Goal: Task Accomplishment & Management: Complete application form

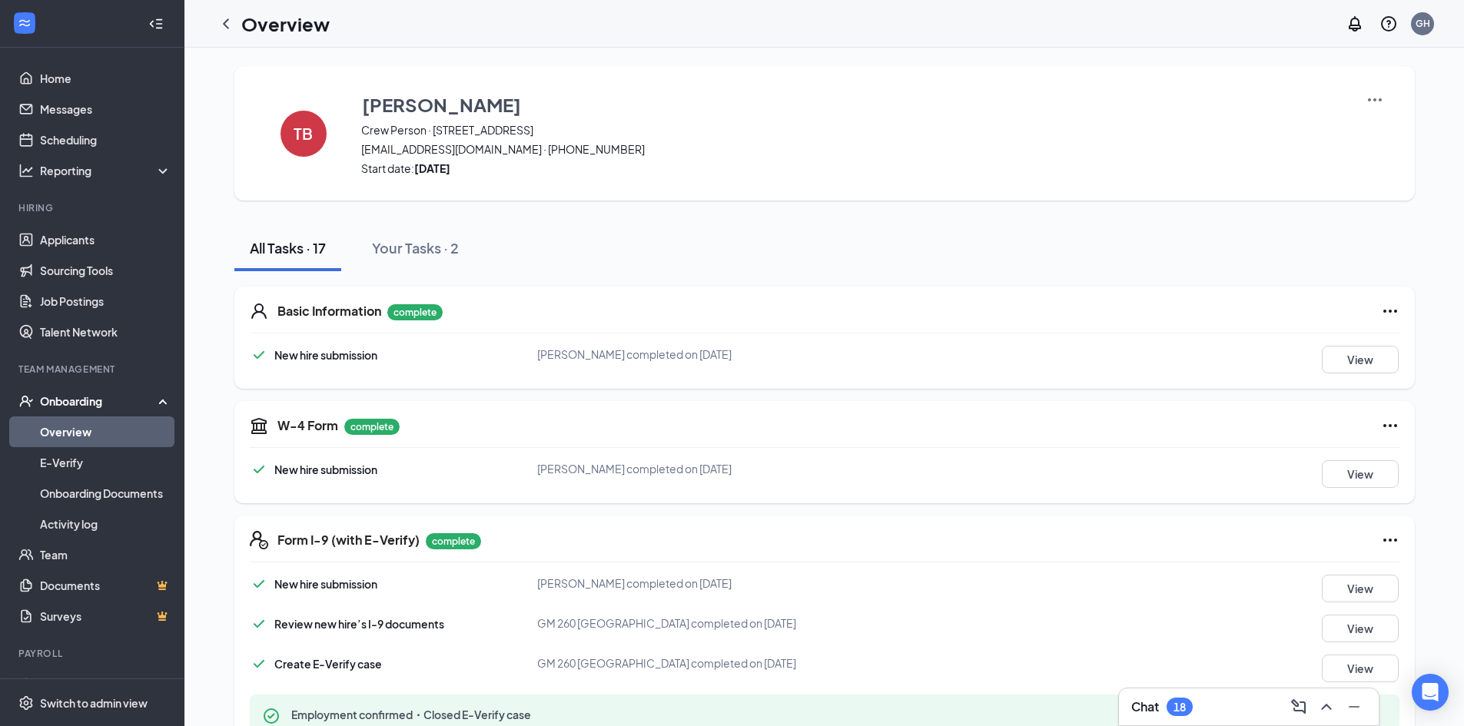
click at [85, 402] on div "Onboarding" at bounding box center [99, 400] width 118 height 15
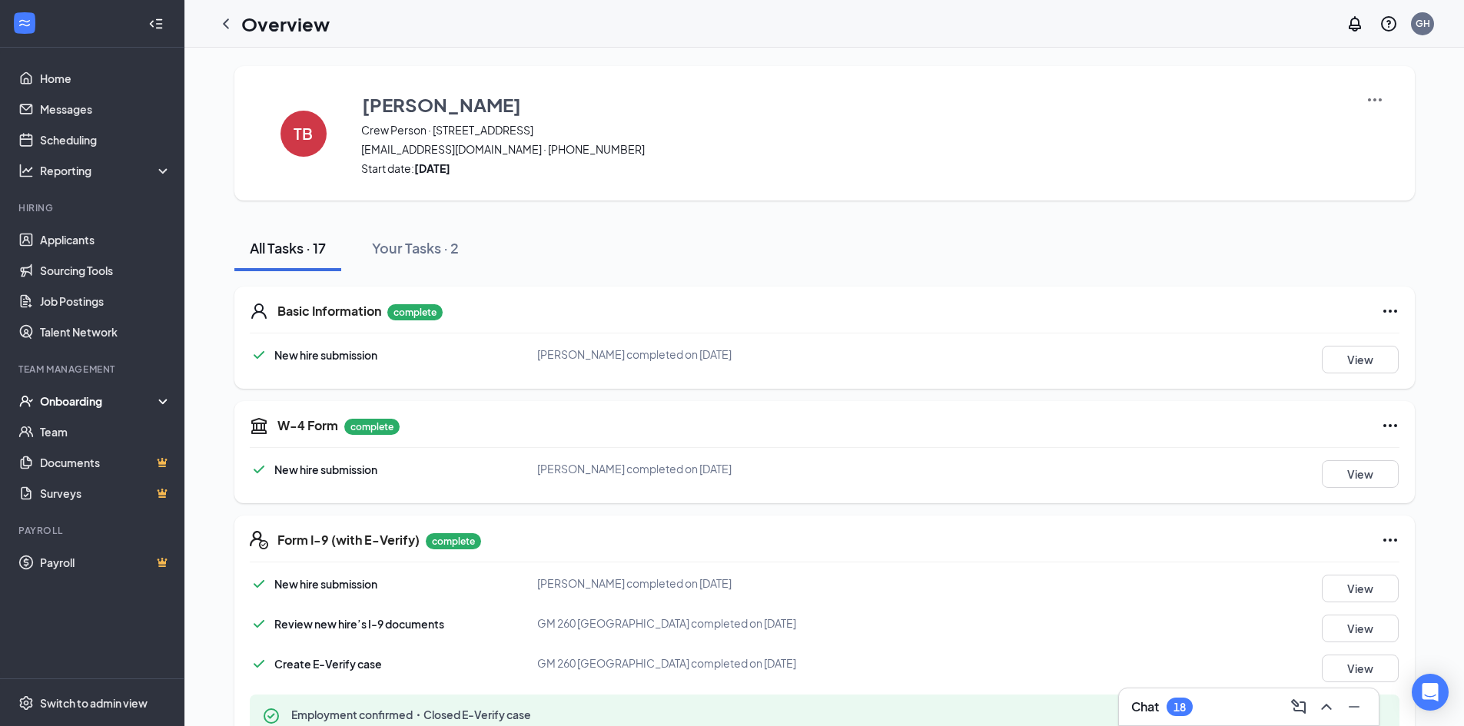
click at [57, 393] on div "Onboarding" at bounding box center [99, 400] width 118 height 15
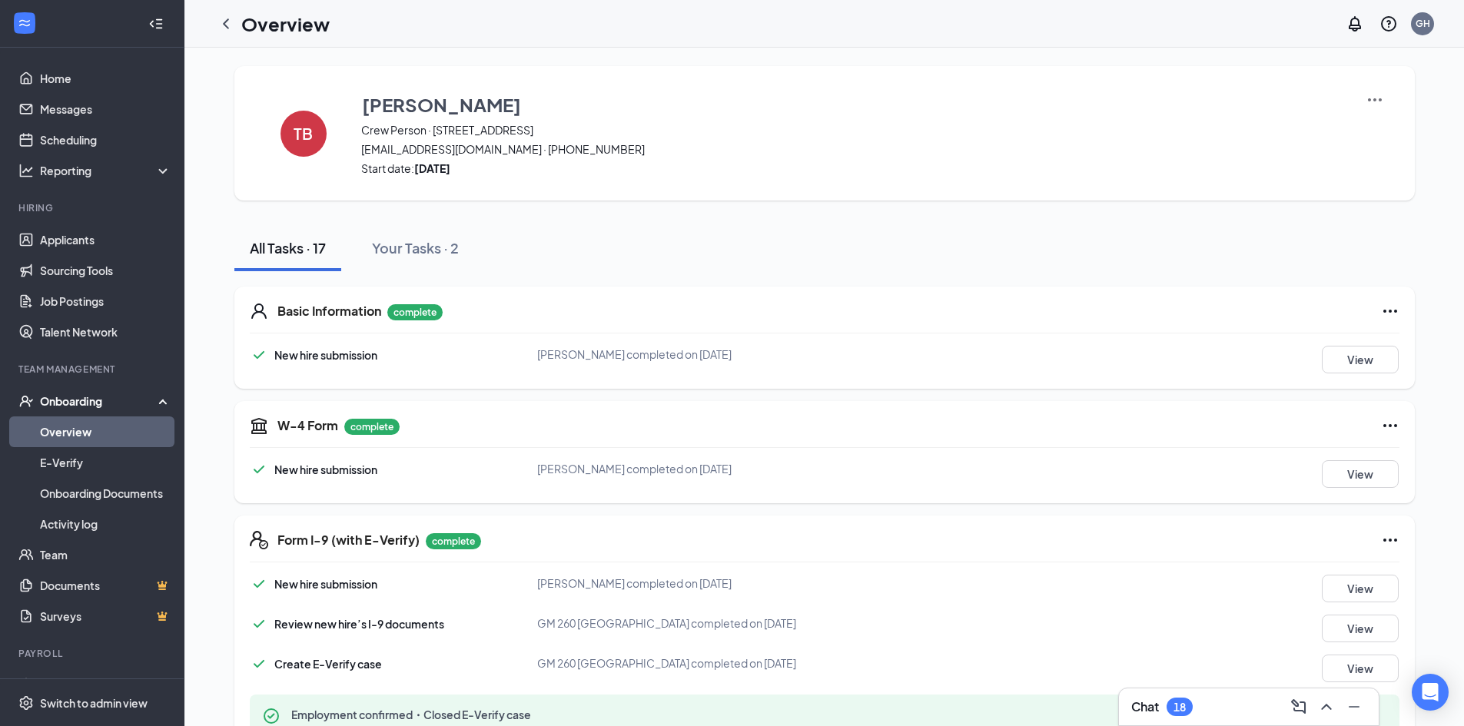
click at [75, 396] on div "Onboarding" at bounding box center [99, 400] width 118 height 15
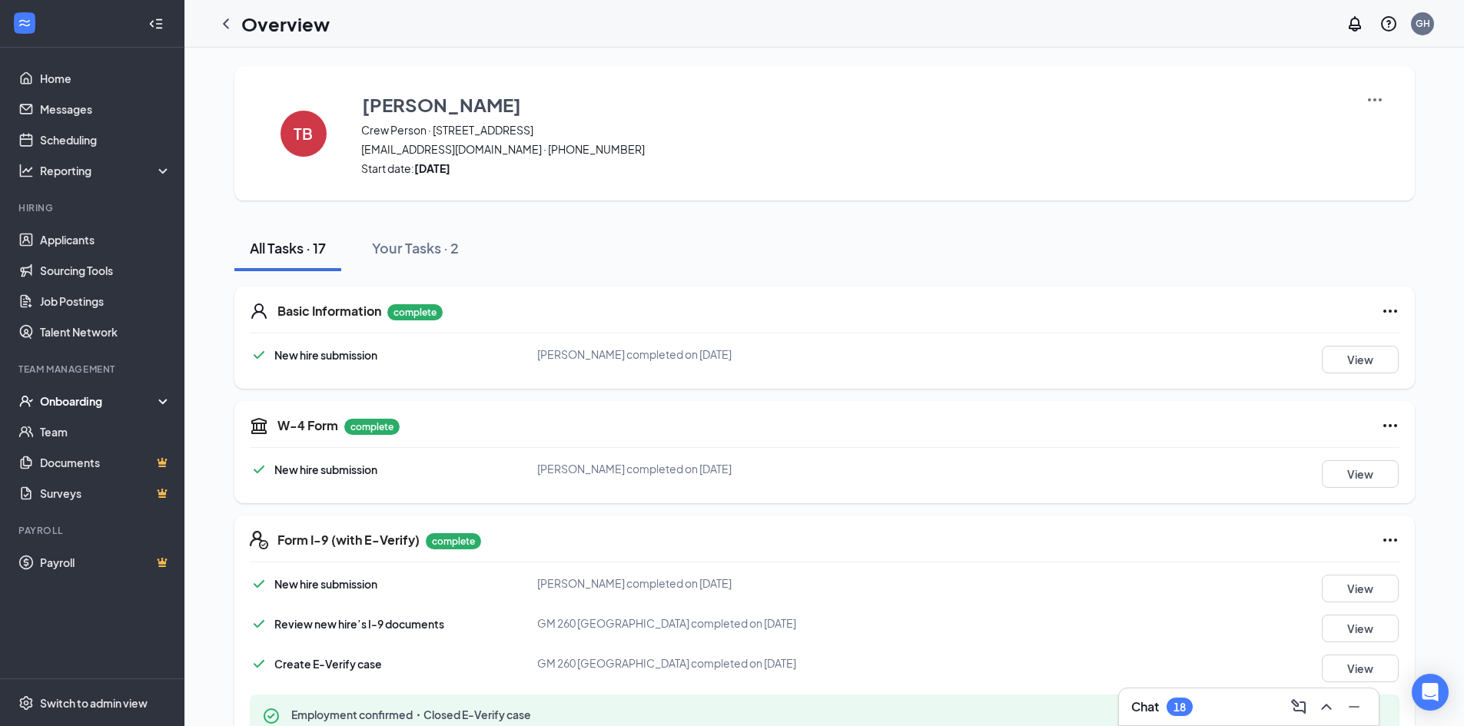
click at [67, 410] on div "Onboarding" at bounding box center [92, 401] width 184 height 31
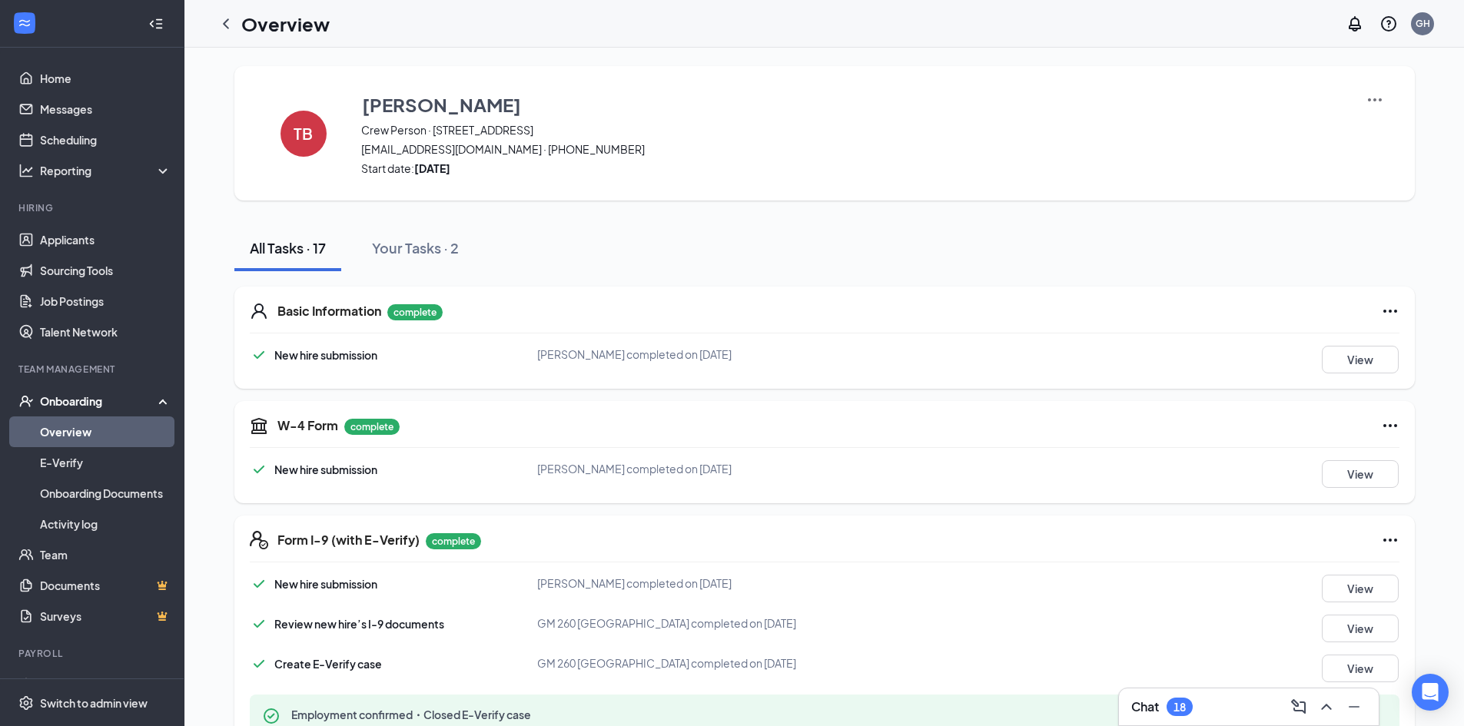
click at [81, 423] on link "Overview" at bounding box center [105, 431] width 131 height 31
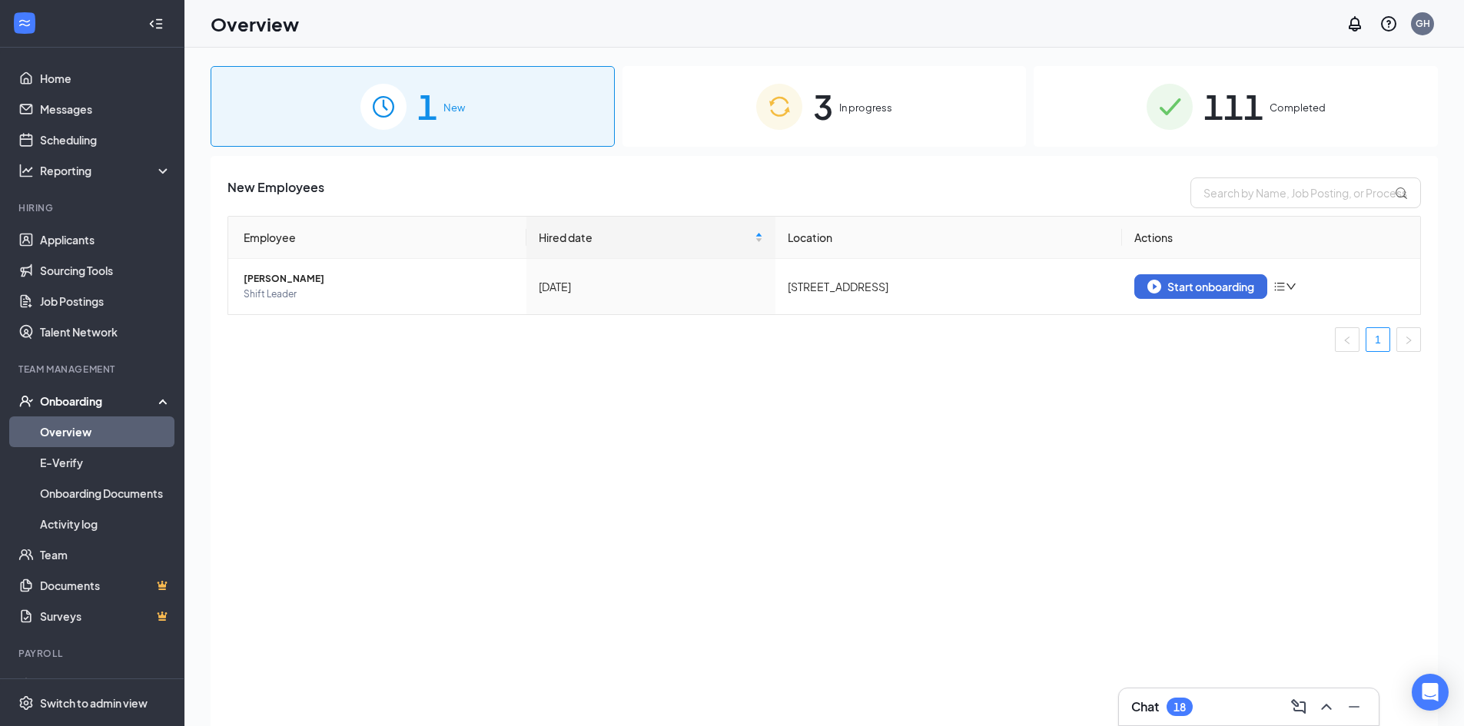
click at [838, 103] on div "3 In progress" at bounding box center [824, 106] width 404 height 81
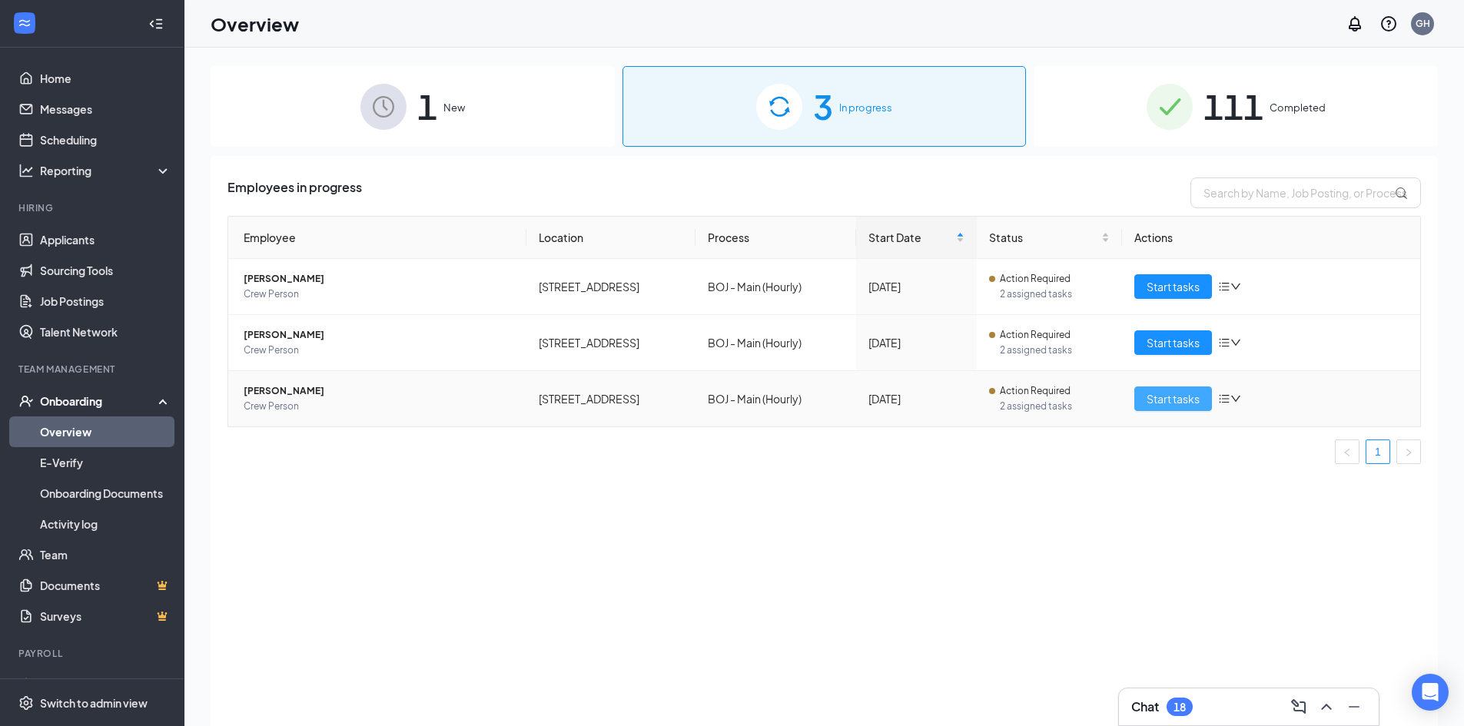
click at [1196, 398] on span "Start tasks" at bounding box center [1172, 398] width 53 height 17
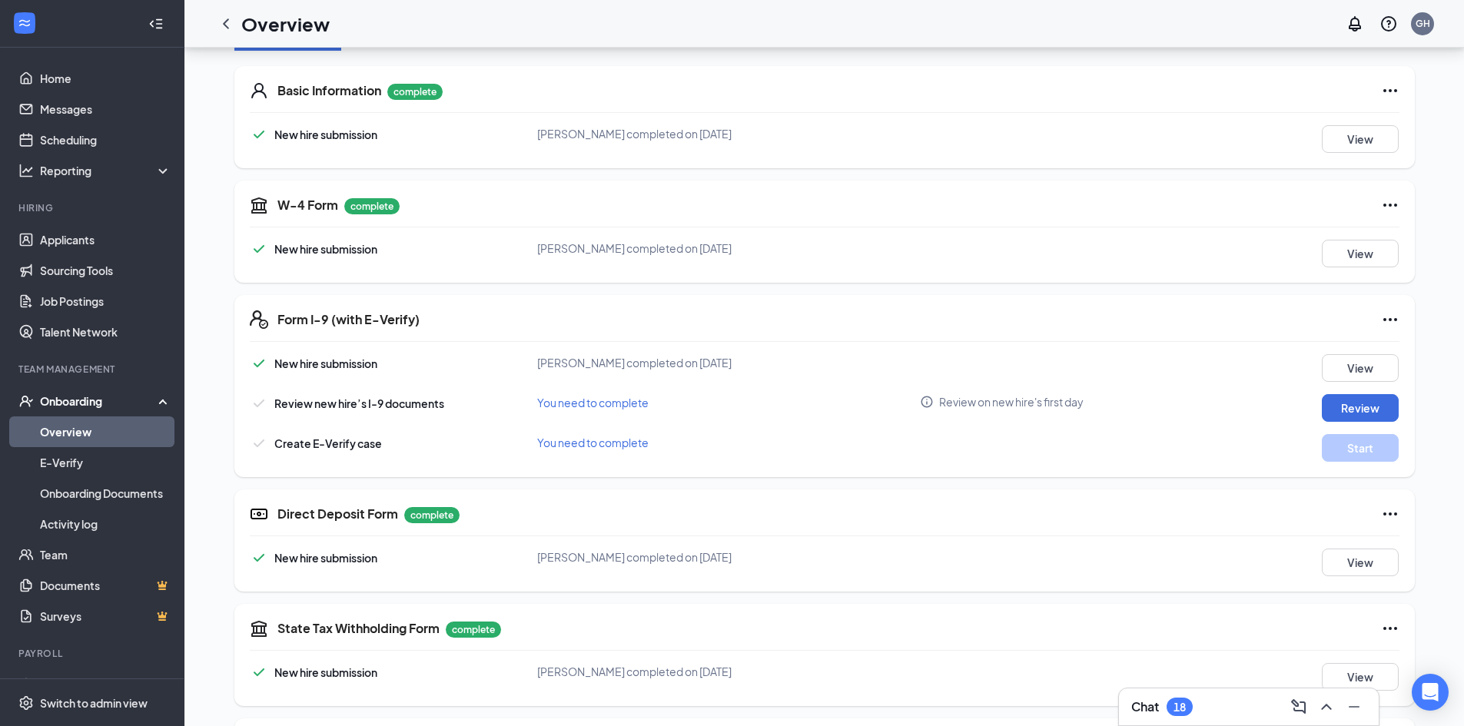
scroll to position [230, 0]
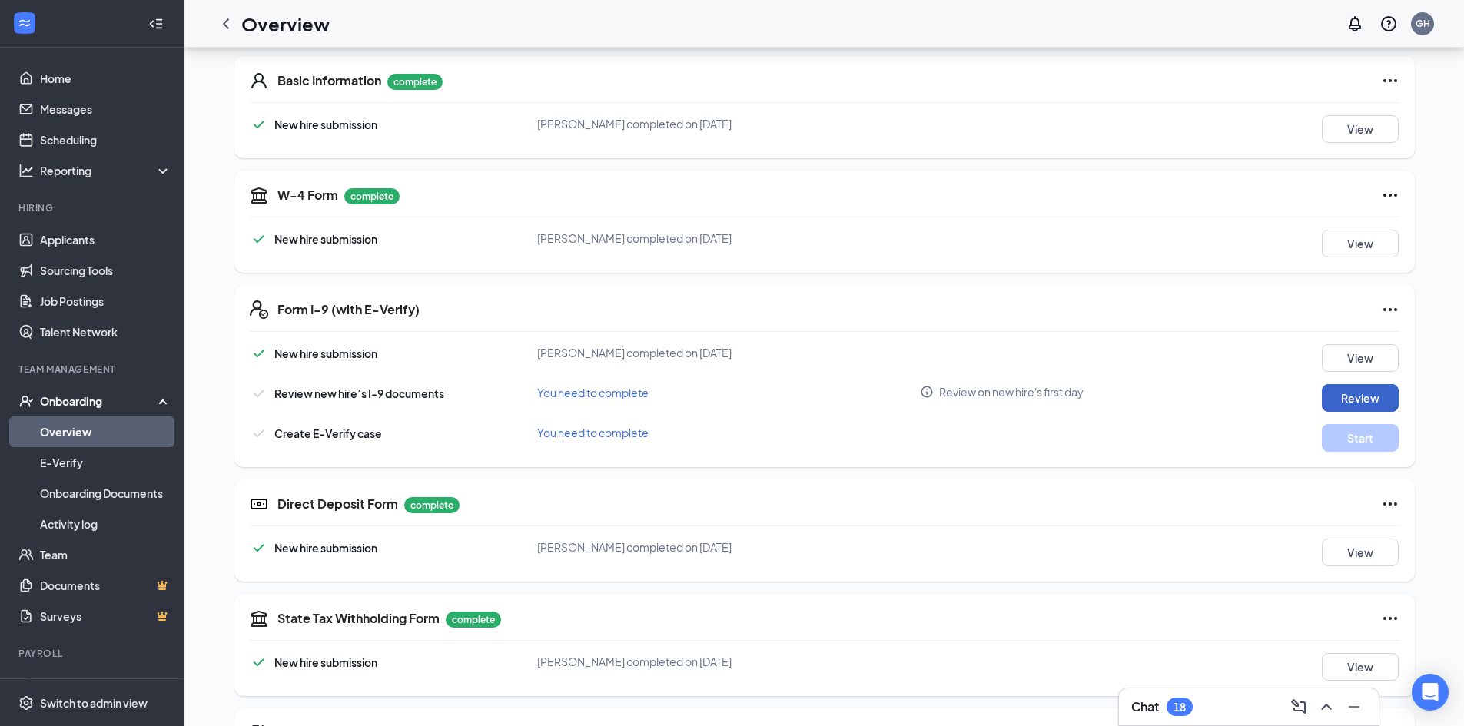
click at [1358, 395] on button "Review" at bounding box center [1360, 398] width 77 height 28
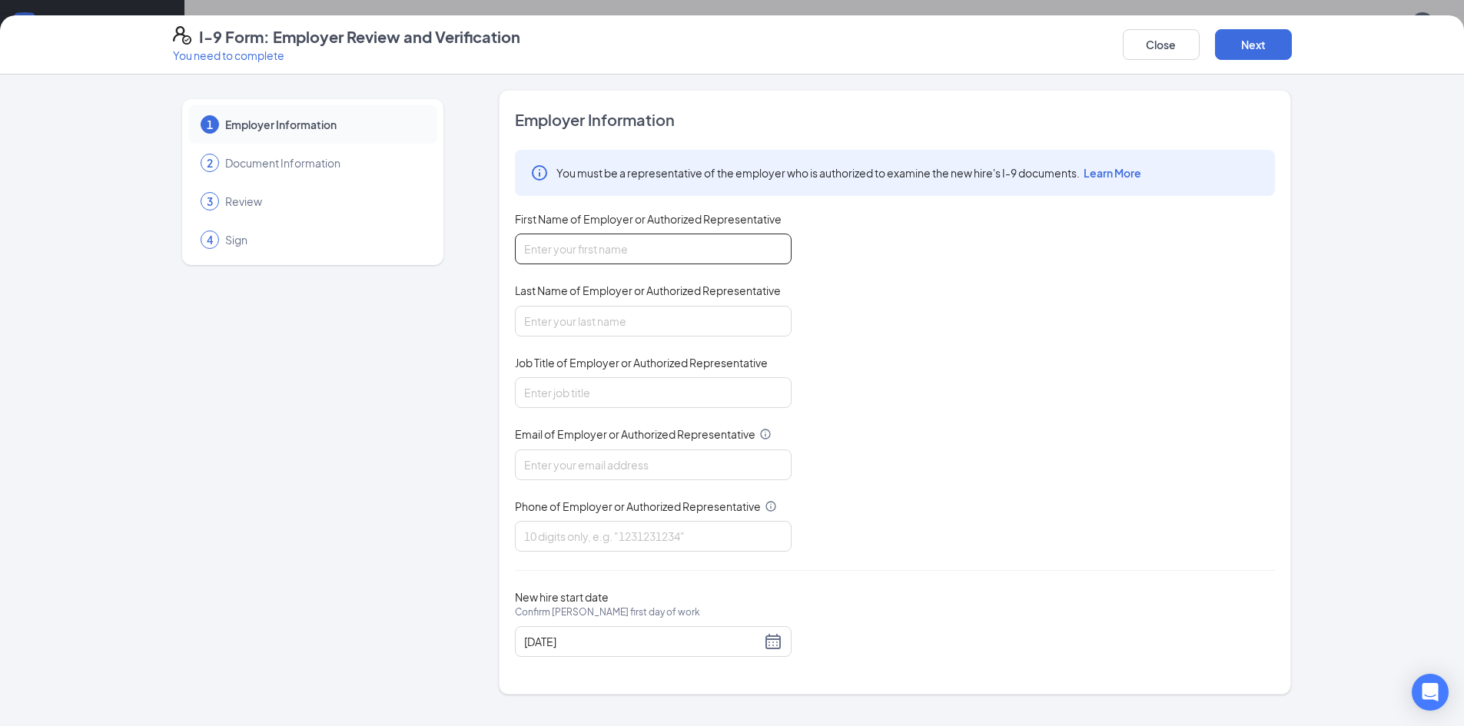
click at [653, 250] on input "First Name of Employer or Authorized Representative" at bounding box center [653, 249] width 277 height 31
type input "[PERSON_NAME]"
click at [653, 393] on input "Job Title of Employer or Authorized Representative" at bounding box center [653, 392] width 277 height 31
type input "gm"
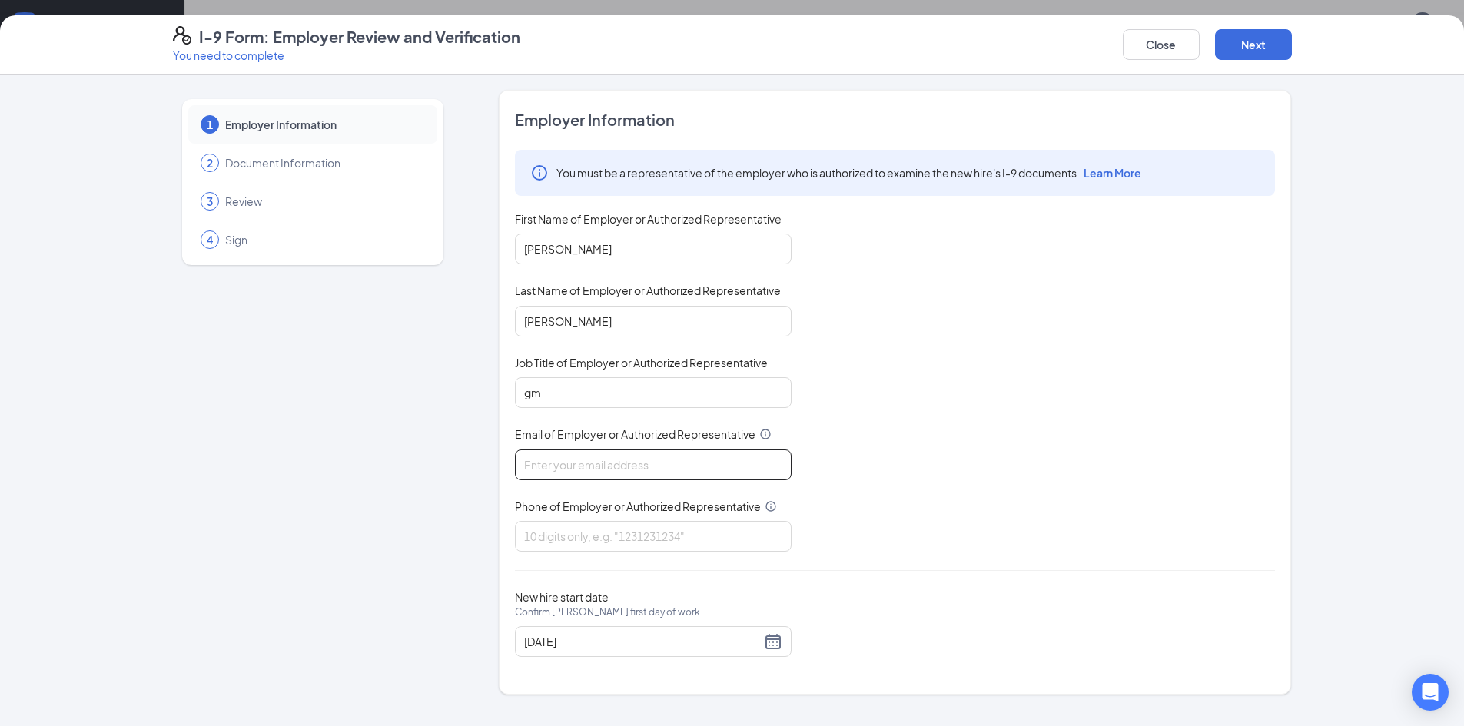
click at [682, 467] on input "Email of Employer or Authorized Representative" at bounding box center [653, 464] width 277 height 31
type input "[EMAIL_ADDRESS][DOMAIN_NAME]"
click at [630, 536] on input "Phone of Employer or Authorized Representative" at bounding box center [653, 536] width 277 height 31
type input "8284508738"
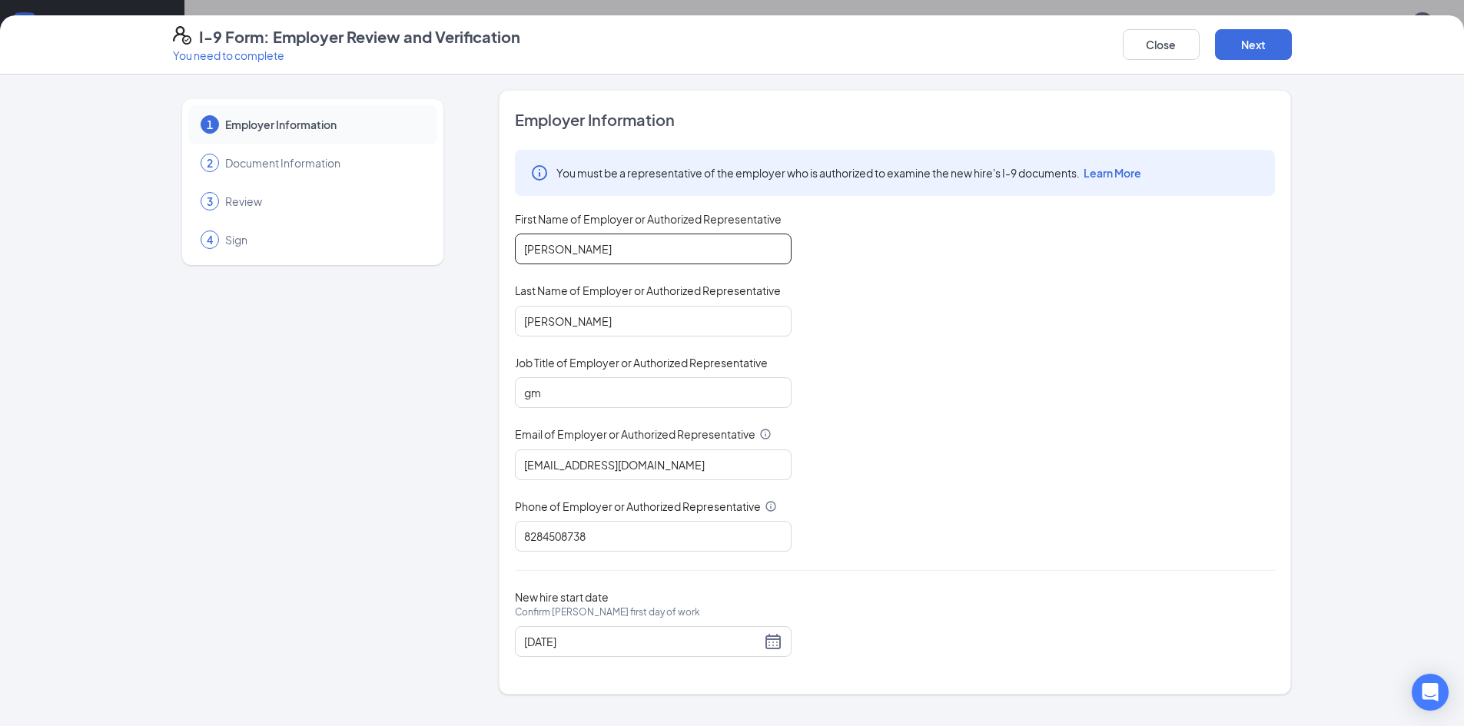
click at [599, 252] on input "[PERSON_NAME]" at bounding box center [653, 249] width 277 height 31
click at [579, 330] on input "[PERSON_NAME]" at bounding box center [653, 321] width 277 height 31
click at [562, 405] on input "gm" at bounding box center [653, 392] width 277 height 31
type input "g"
type input "General Manager"
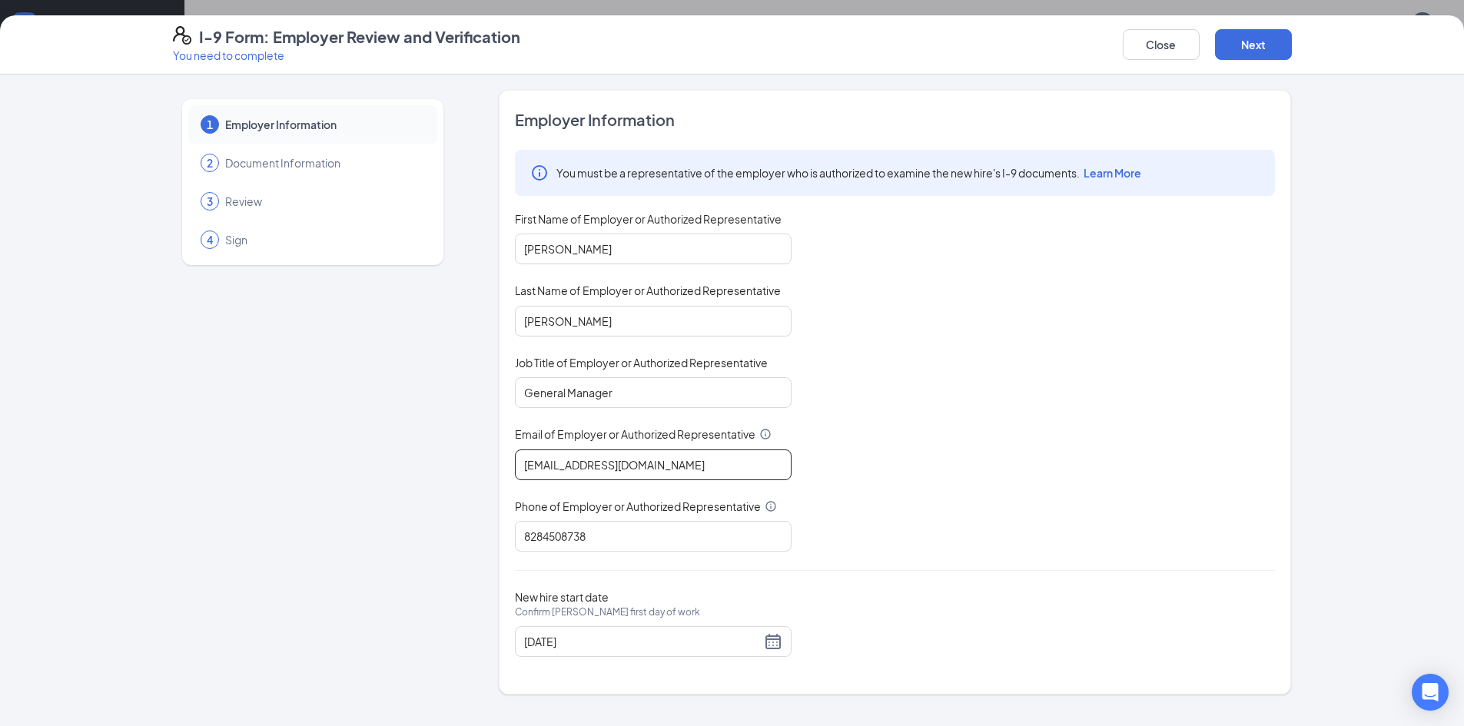
click at [699, 459] on input "[EMAIL_ADDRESS][DOMAIN_NAME]" at bounding box center [653, 464] width 277 height 31
click at [595, 534] on input "8284508738" at bounding box center [653, 536] width 277 height 31
click at [1236, 35] on button "Next" at bounding box center [1253, 44] width 77 height 31
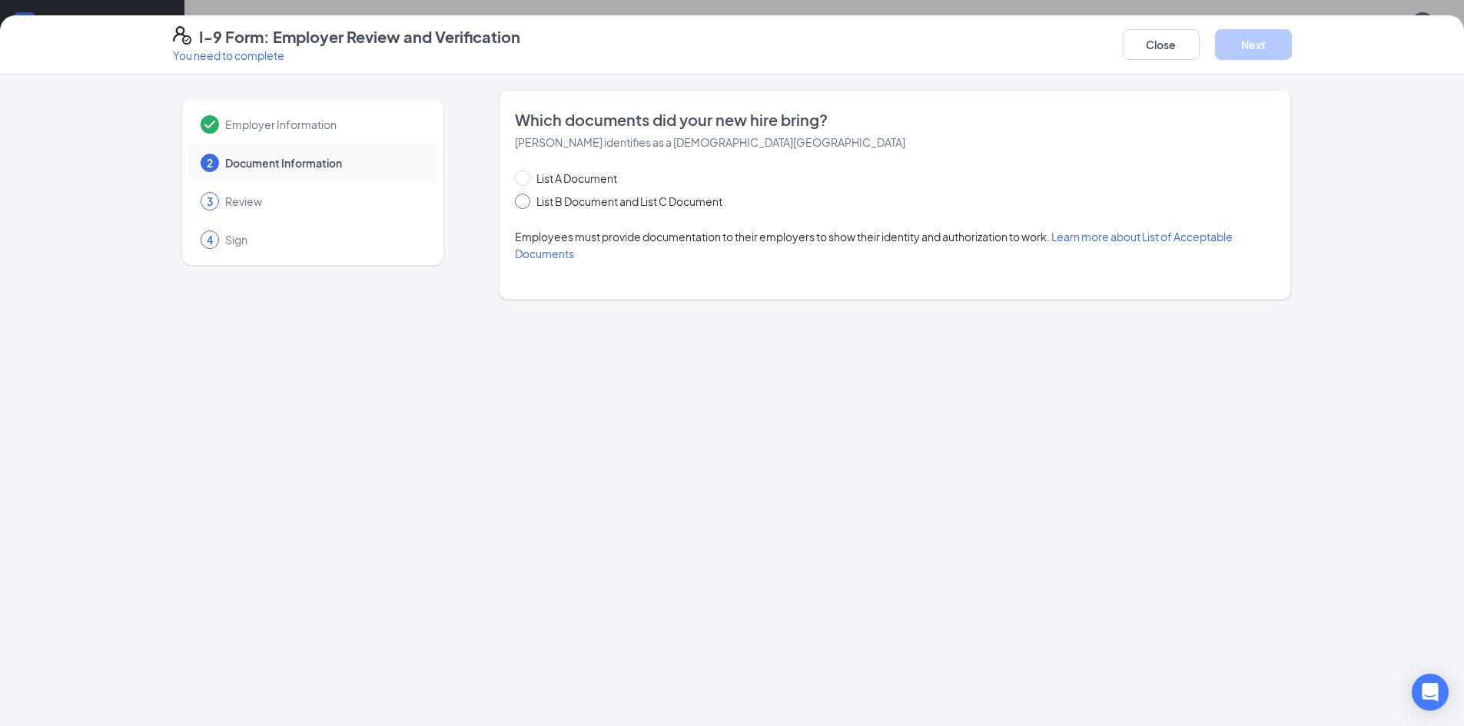
click at [521, 197] on input "List B Document and List C Document" at bounding box center [520, 199] width 11 height 11
radio input "true"
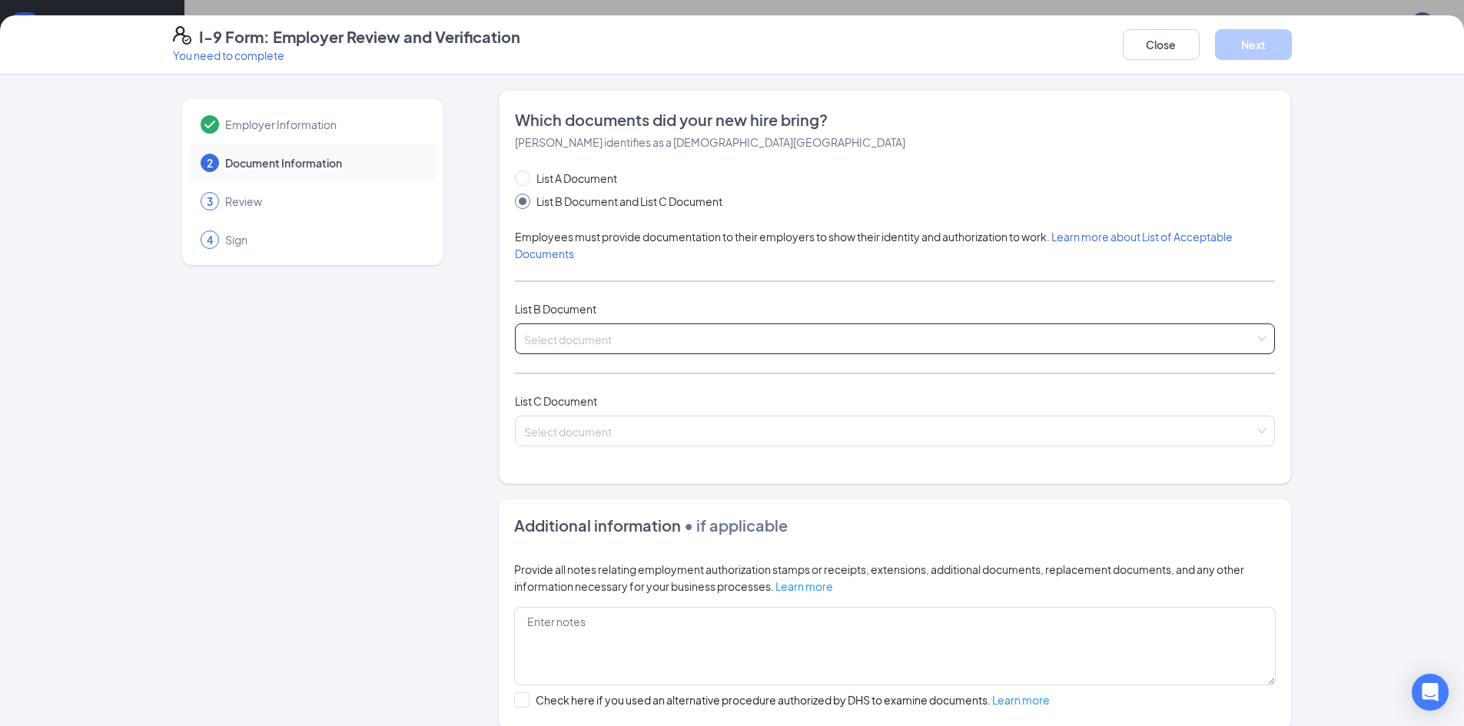
click at [880, 343] on input "search" at bounding box center [889, 335] width 731 height 23
click at [741, 343] on input "search" at bounding box center [889, 335] width 731 height 23
click at [632, 341] on input "search" at bounding box center [889, 335] width 731 height 23
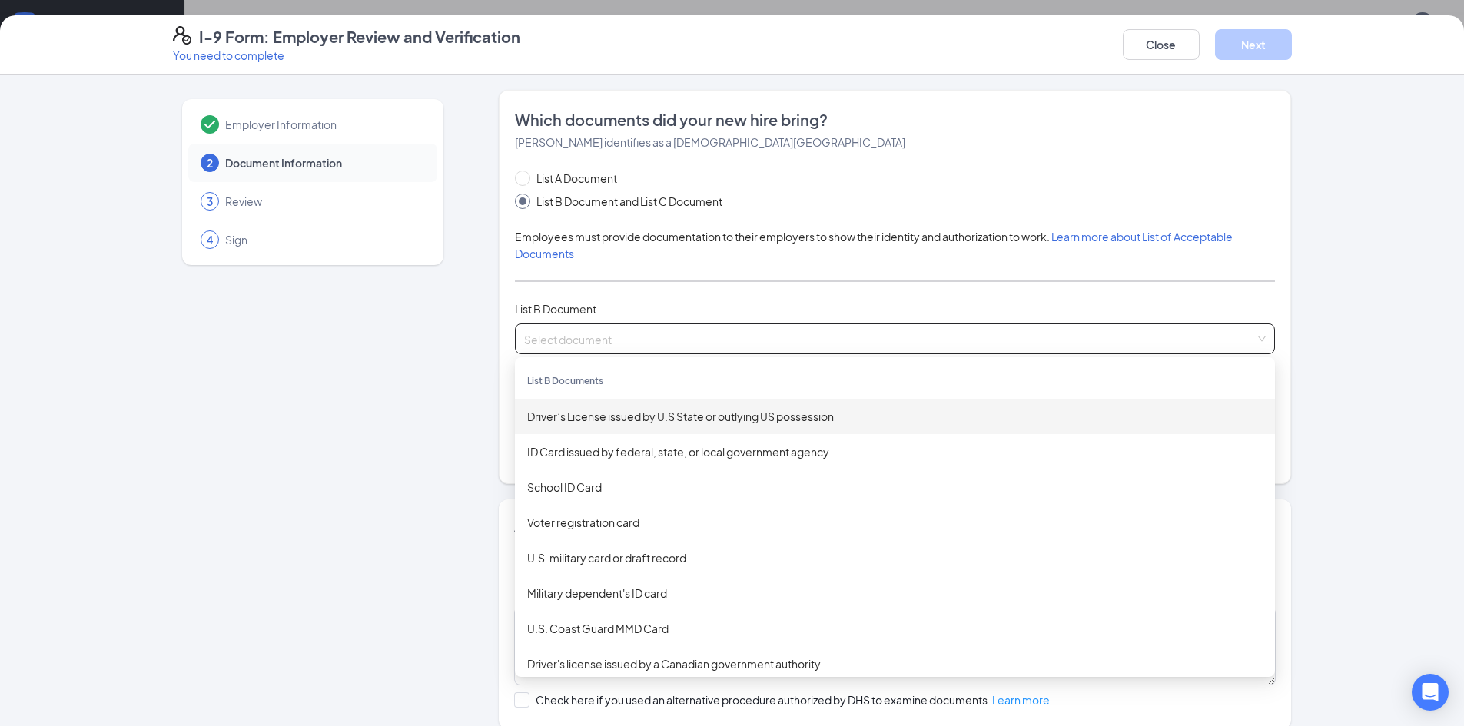
click at [663, 410] on div "Driver’s License issued by U.S State or outlying US possession" at bounding box center [894, 416] width 735 height 17
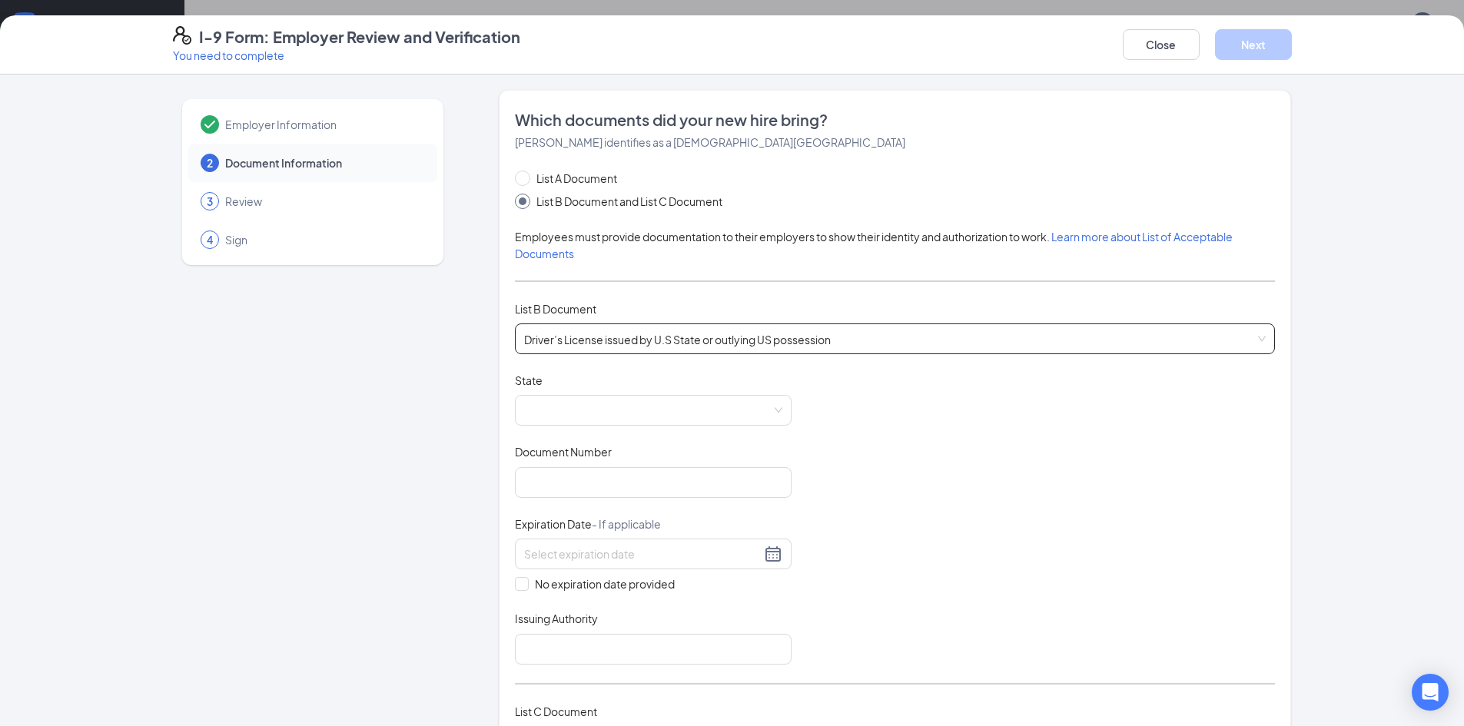
drag, startPoint x: 651, startPoint y: 409, endPoint x: 777, endPoint y: 377, distance: 129.9
click at [652, 409] on span at bounding box center [653, 410] width 258 height 29
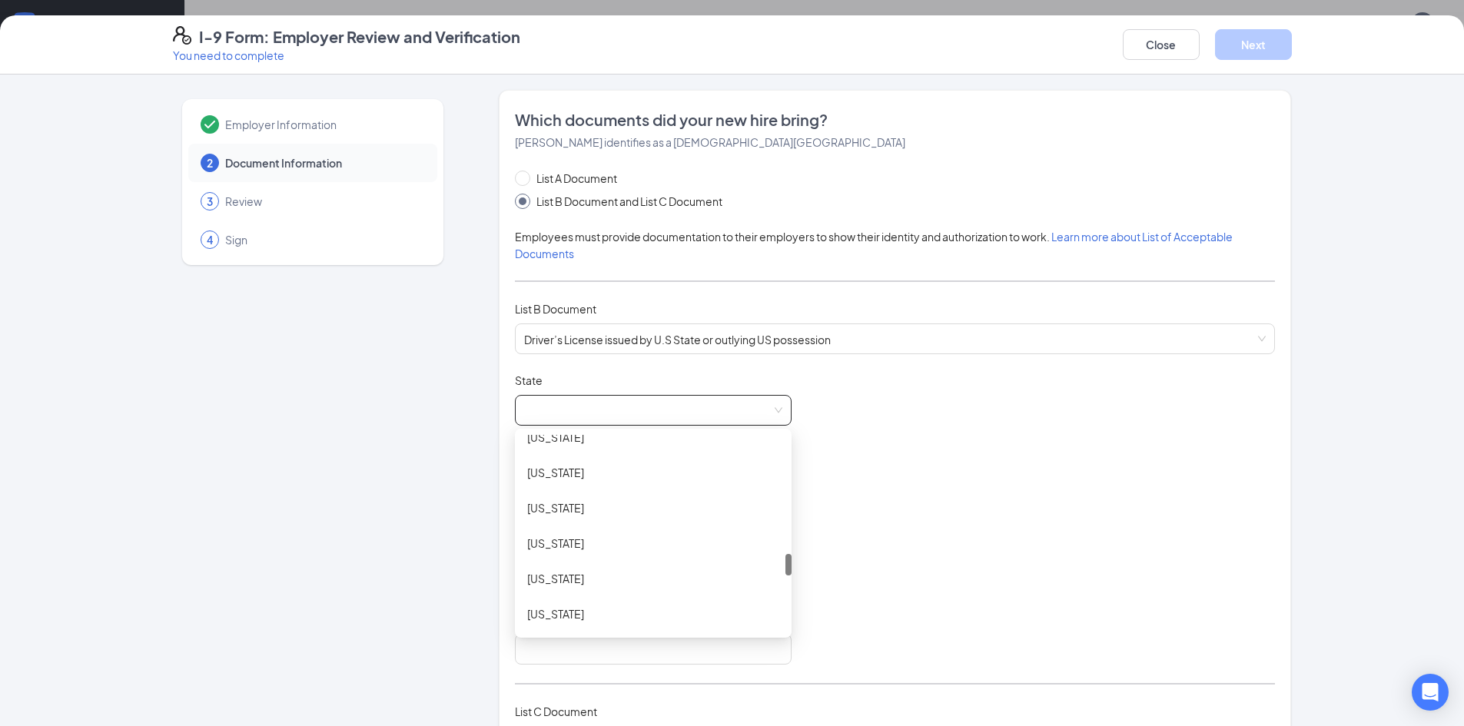
scroll to position [1152, 0]
click at [570, 540] on div "[US_STATE]" at bounding box center [653, 537] width 252 height 17
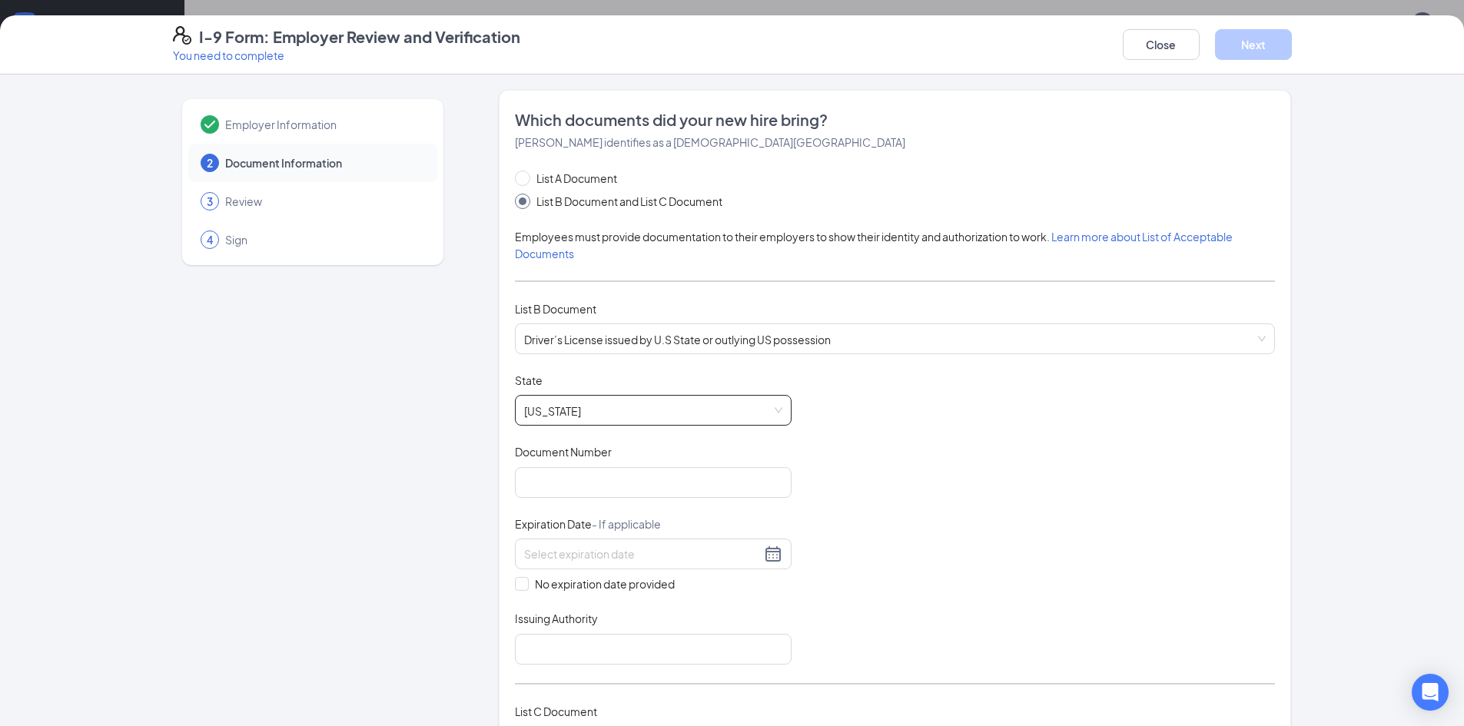
click at [605, 454] on span "Document Number" at bounding box center [563, 451] width 97 height 15
click at [605, 467] on input "Document Number" at bounding box center [653, 482] width 277 height 31
type input "000036573077"
click at [695, 561] on input at bounding box center [642, 554] width 237 height 17
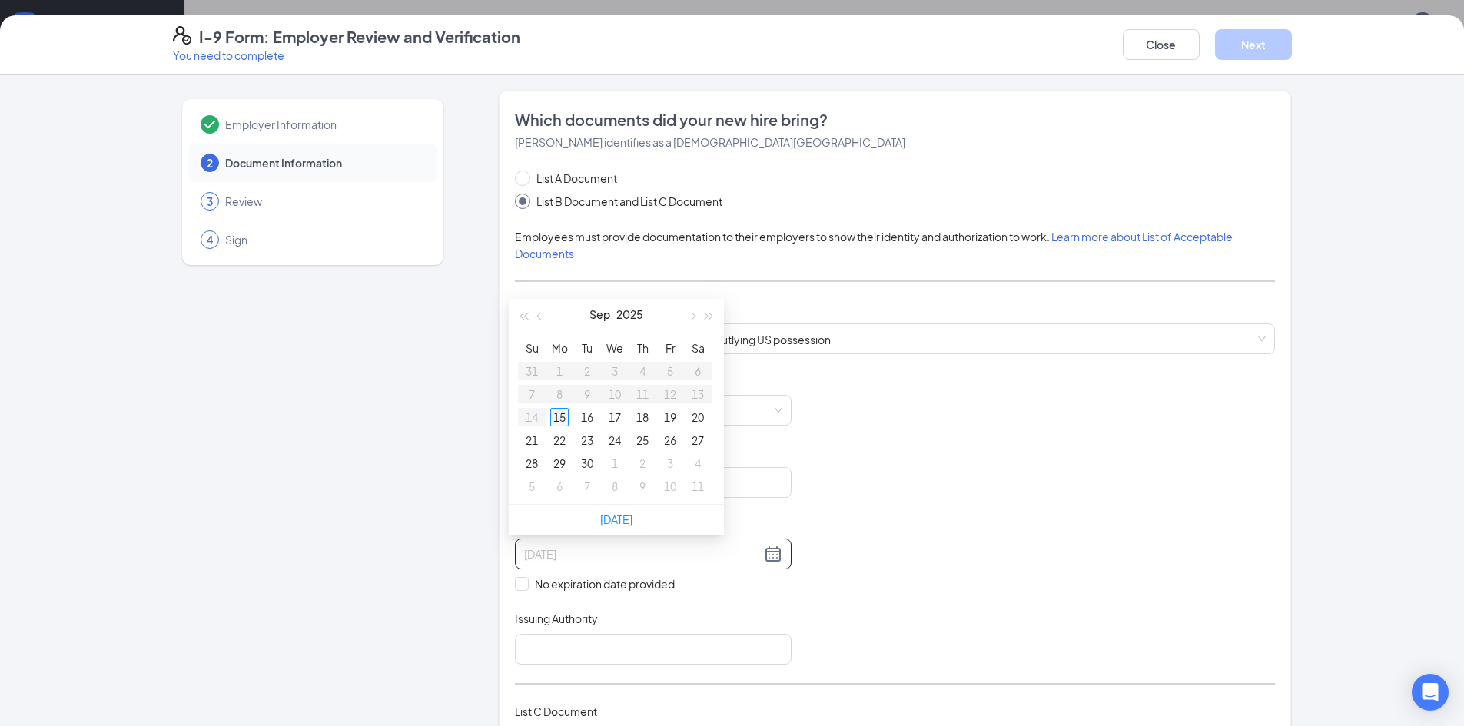
type input "[DATE]"
click at [692, 317] on span "button" at bounding box center [692, 317] width 8 height 8
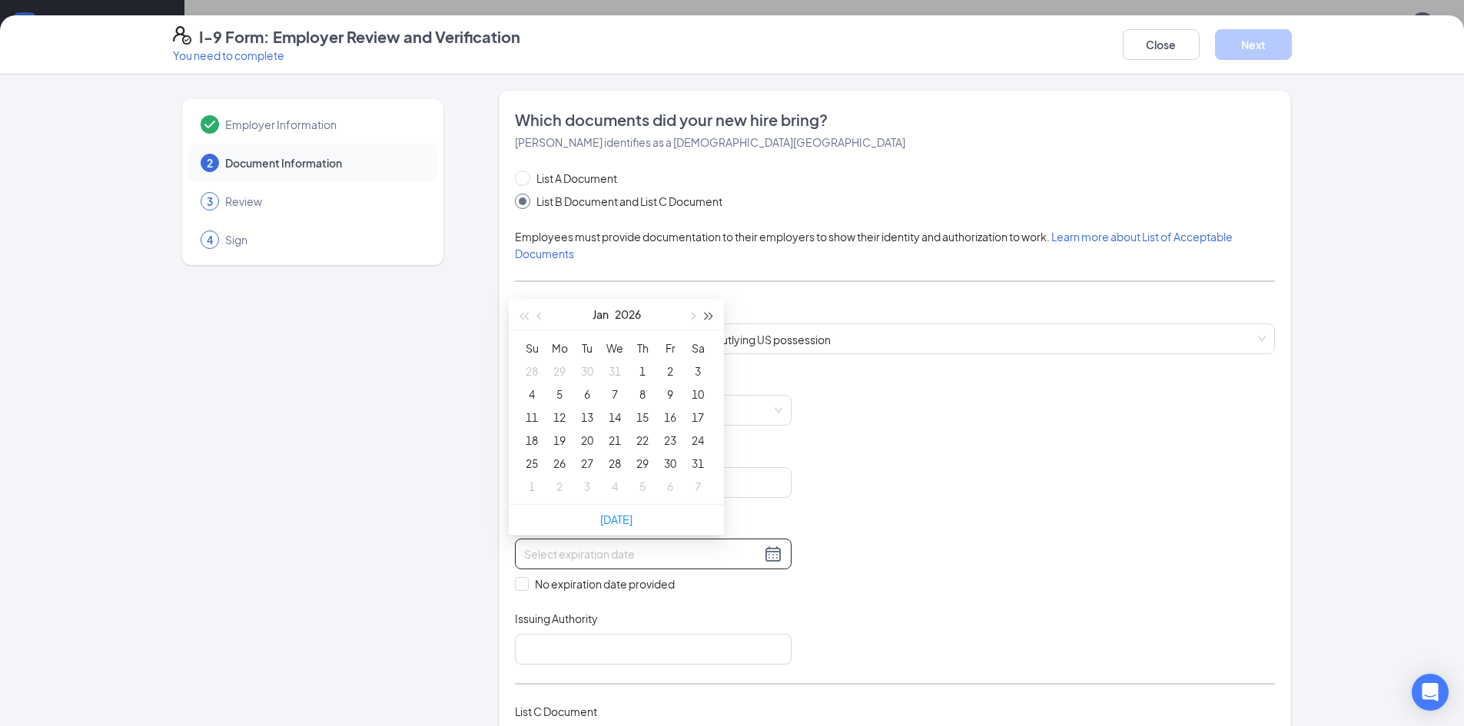
click at [709, 313] on span "button" at bounding box center [709, 317] width 8 height 8
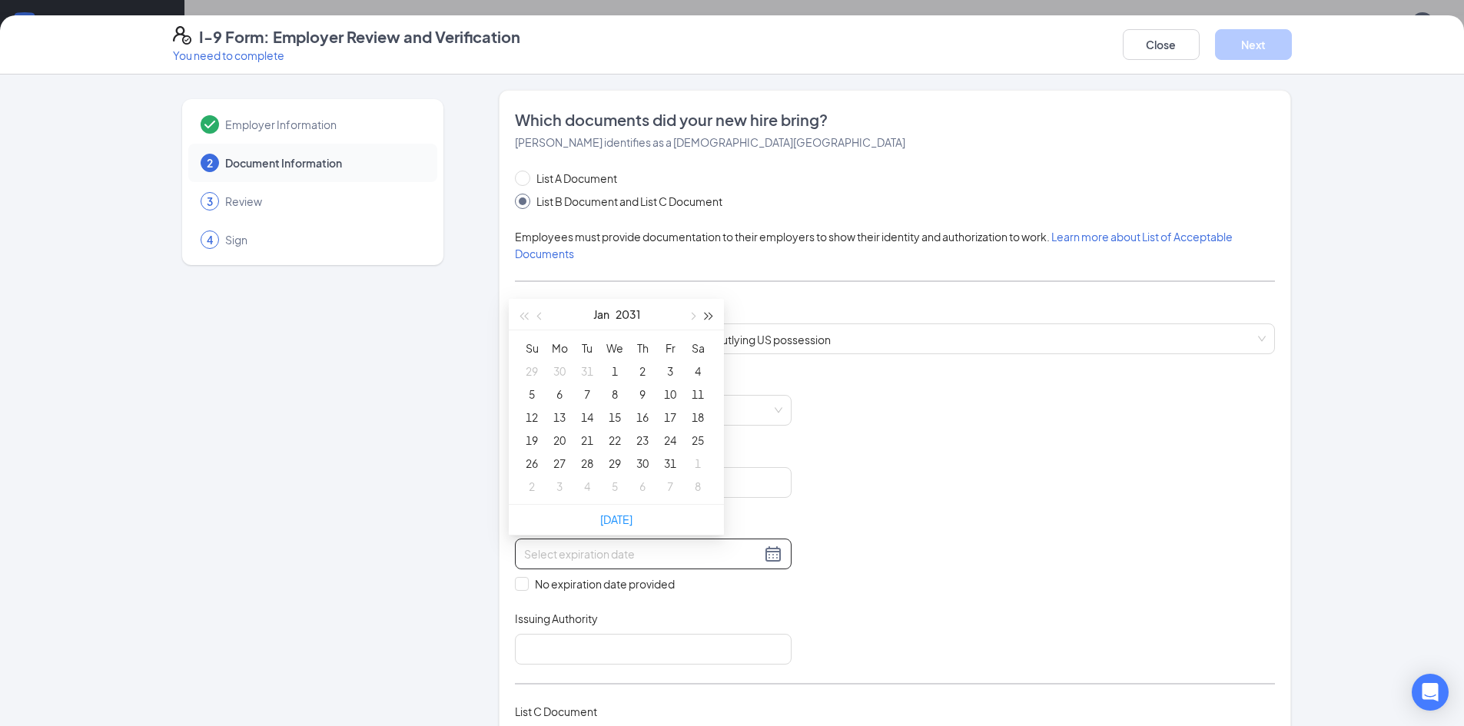
click at [709, 313] on span "button" at bounding box center [709, 317] width 8 height 8
click at [696, 316] on button "button" at bounding box center [691, 314] width 17 height 31
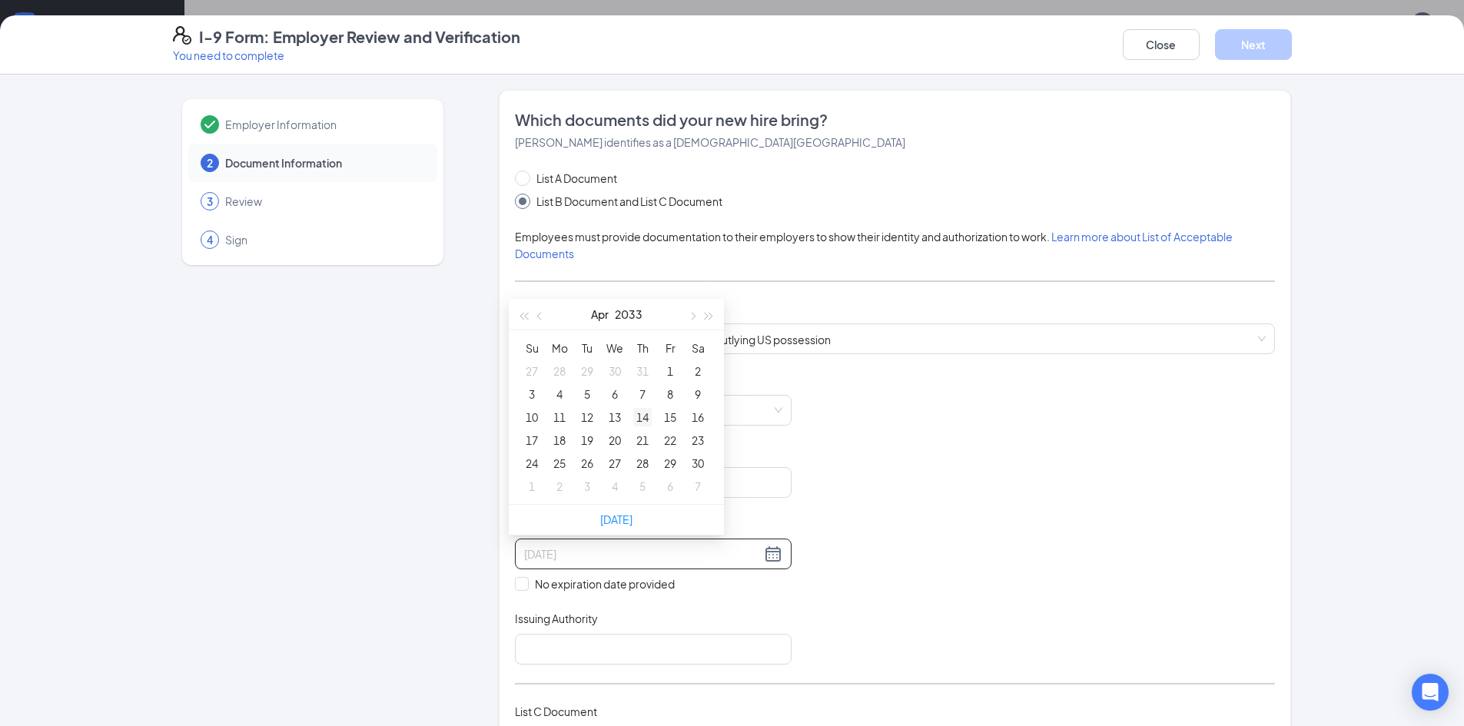
type input "[DATE]"
click at [639, 422] on div "14" at bounding box center [642, 417] width 18 height 18
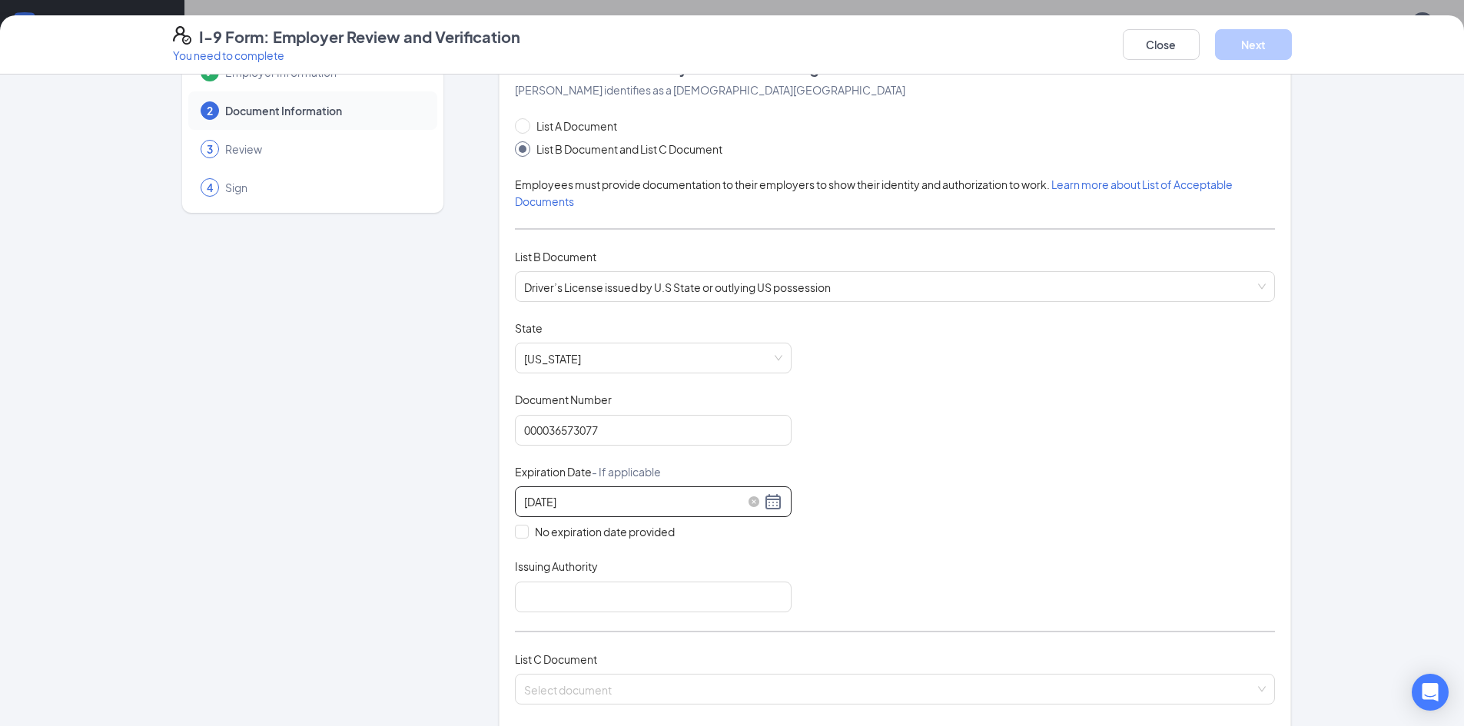
scroll to position [77, 0]
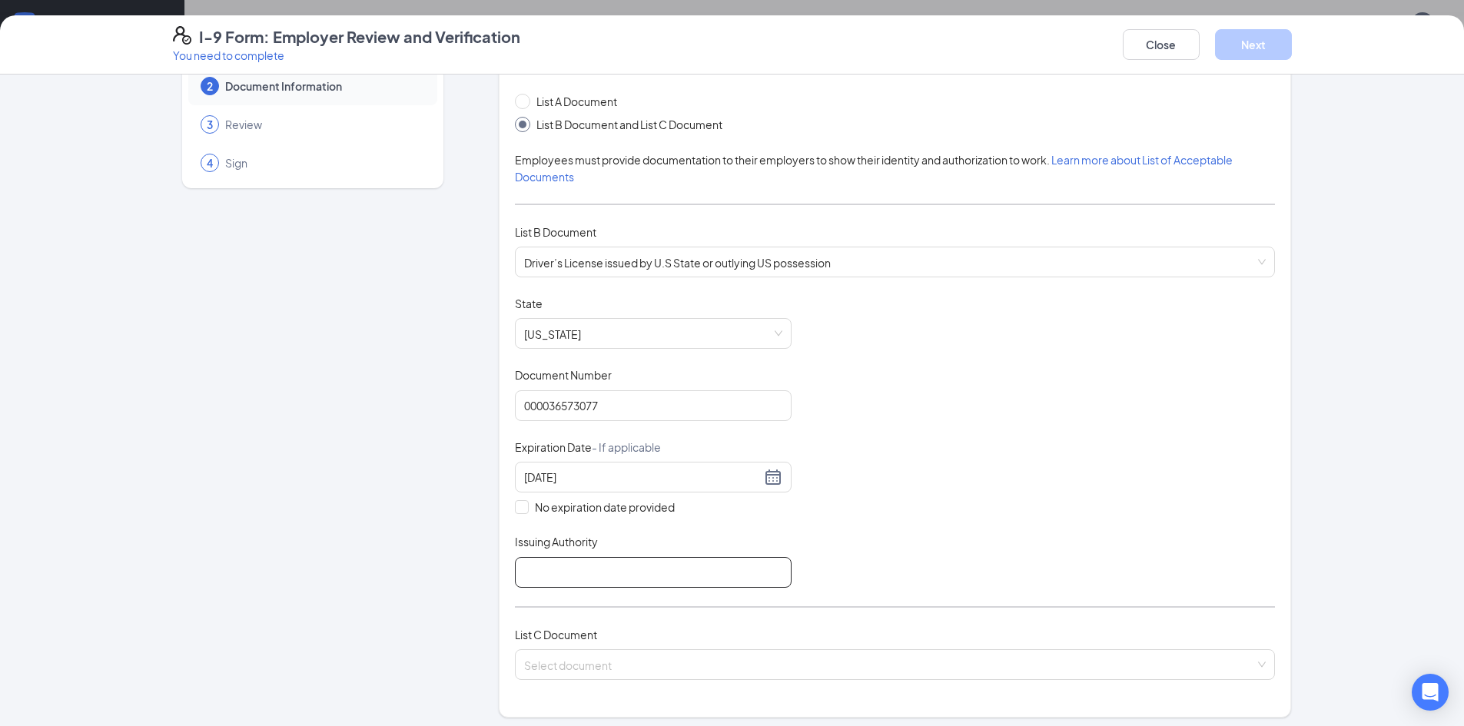
click at [632, 567] on input "Issuing Authority" at bounding box center [653, 572] width 277 height 31
type input "[US_STATE]"
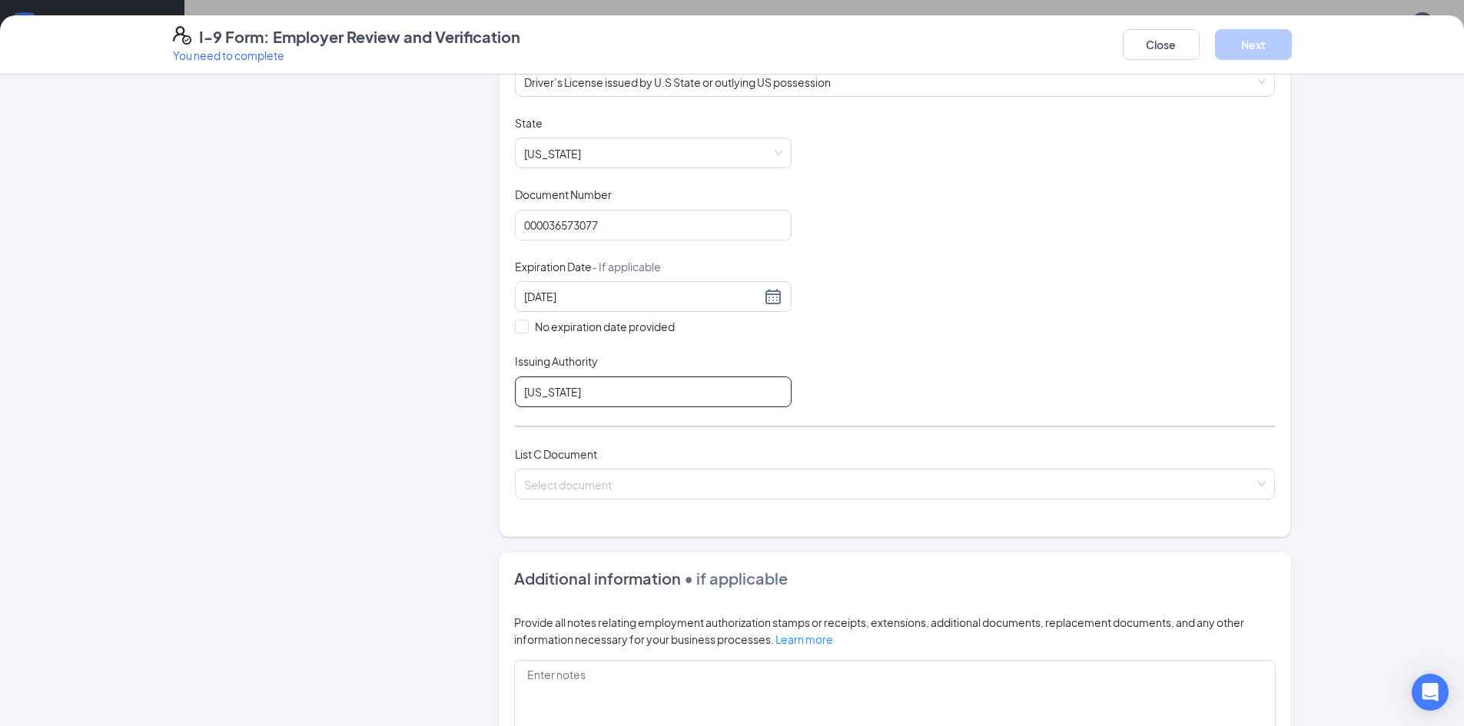
scroll to position [307, 0]
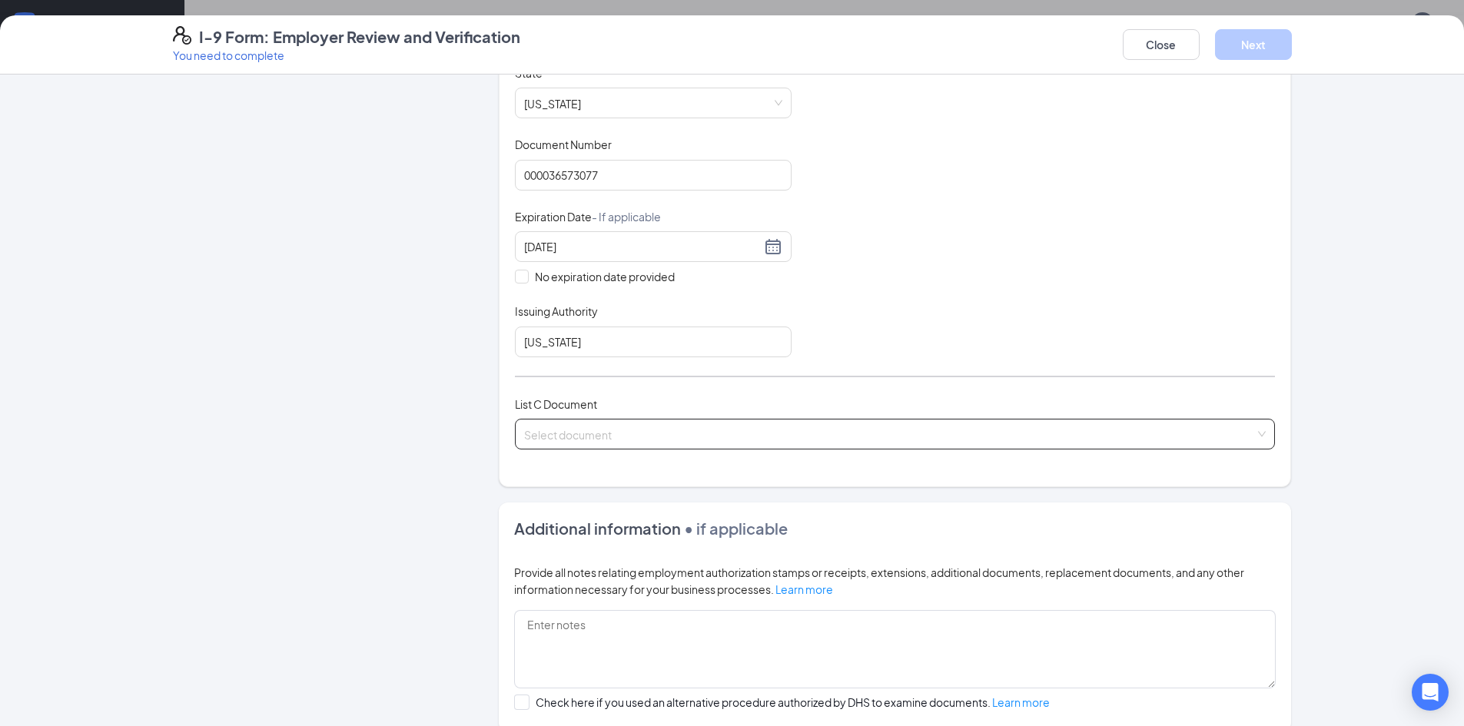
click at [628, 428] on input "search" at bounding box center [889, 431] width 731 height 23
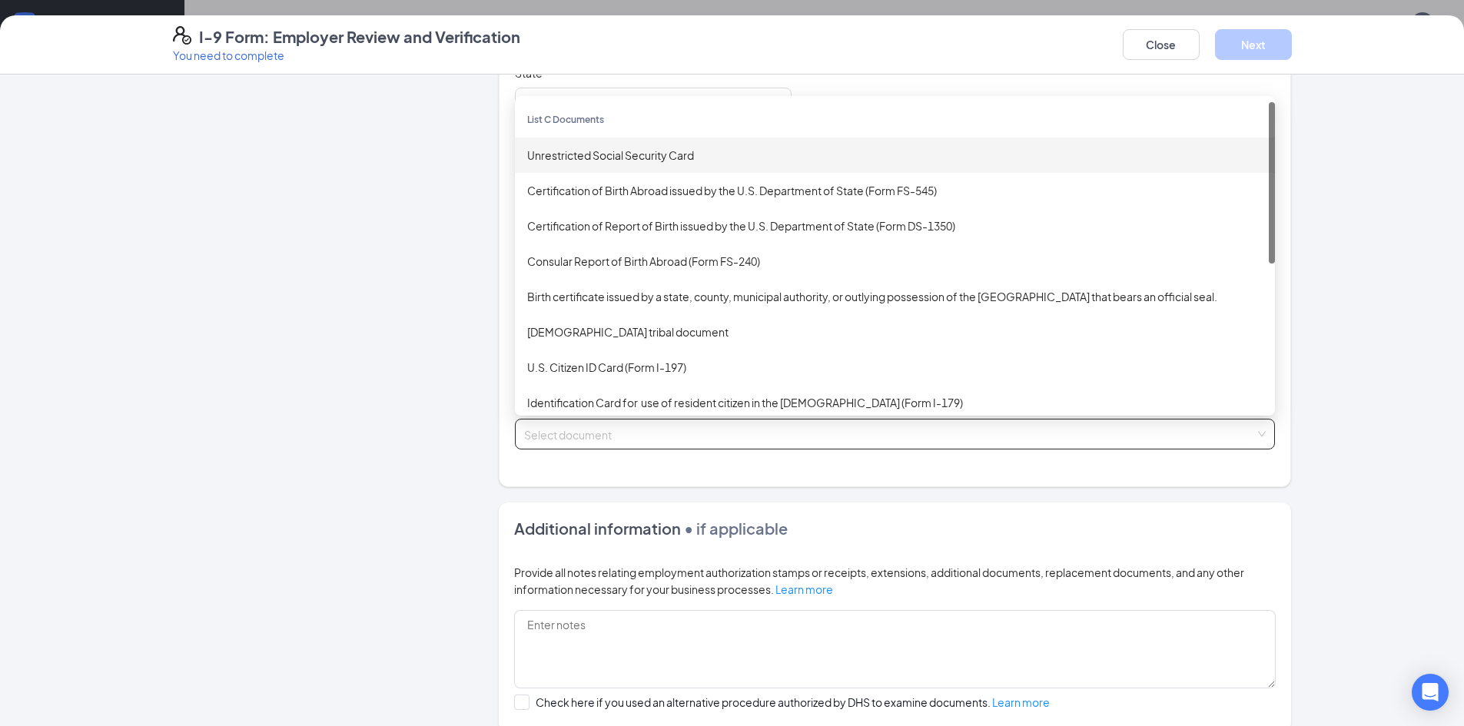
click at [631, 157] on div "Unrestricted Social Security Card" at bounding box center [894, 155] width 735 height 17
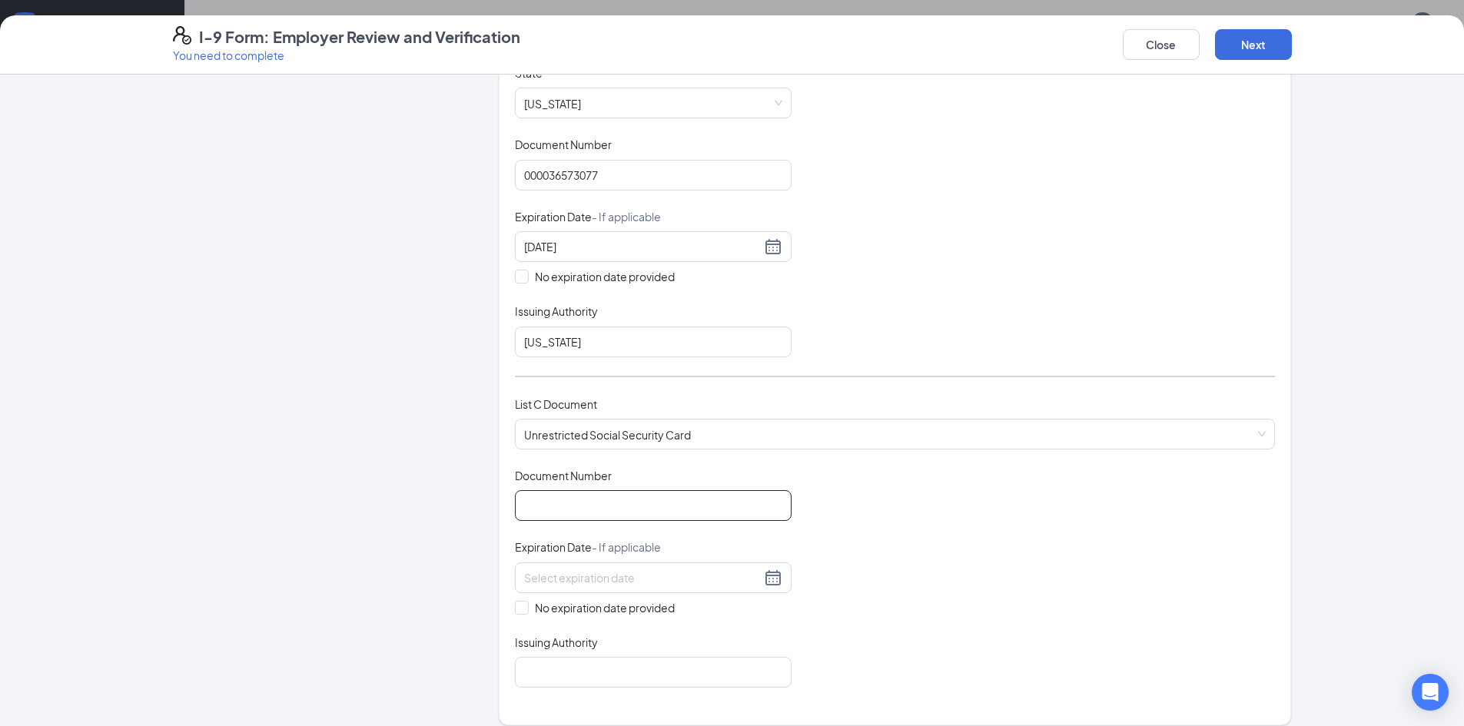
click at [562, 510] on input "Document Number" at bounding box center [653, 505] width 277 height 31
type input "246777778"
click at [519, 605] on input "No expiration date provided" at bounding box center [520, 606] width 11 height 11
checkbox input "true"
click at [644, 680] on input "Issuing Authority" at bounding box center [653, 675] width 277 height 31
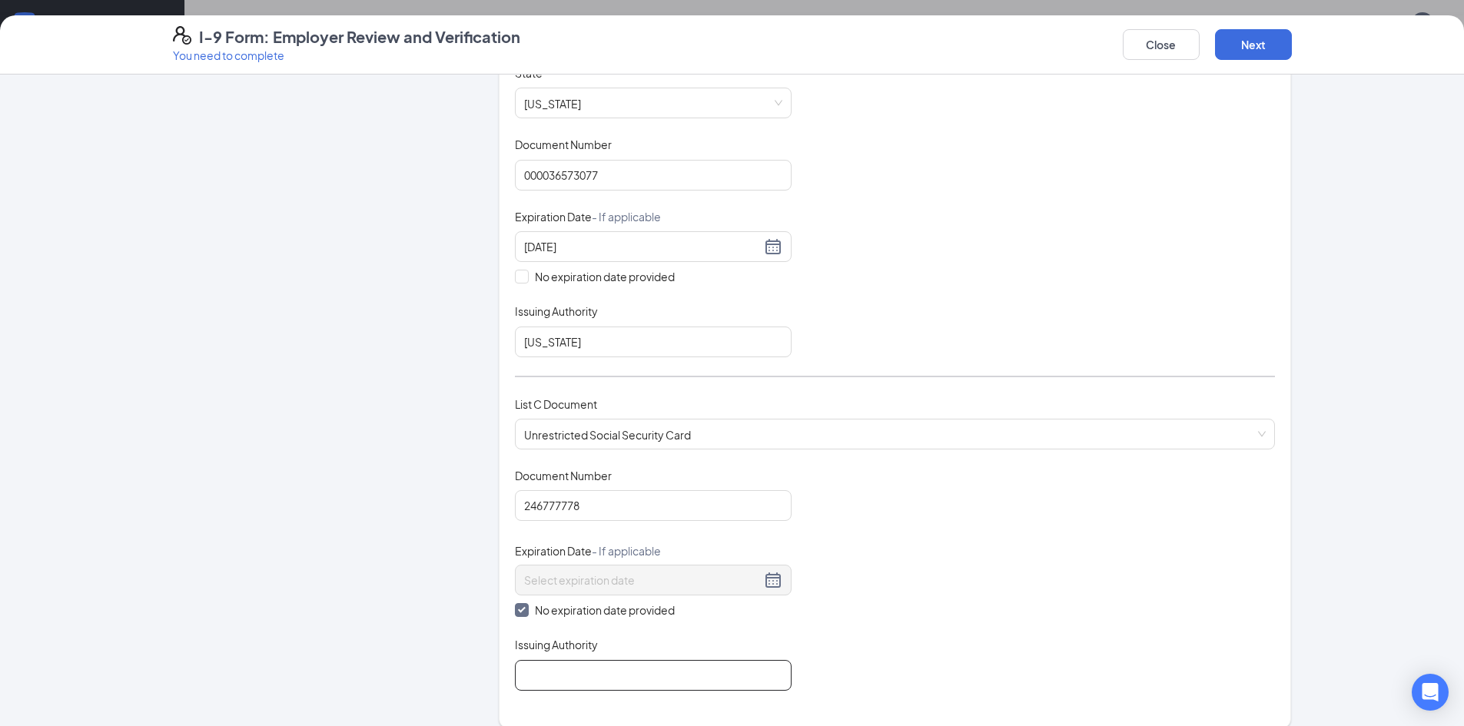
type input "Social Security"
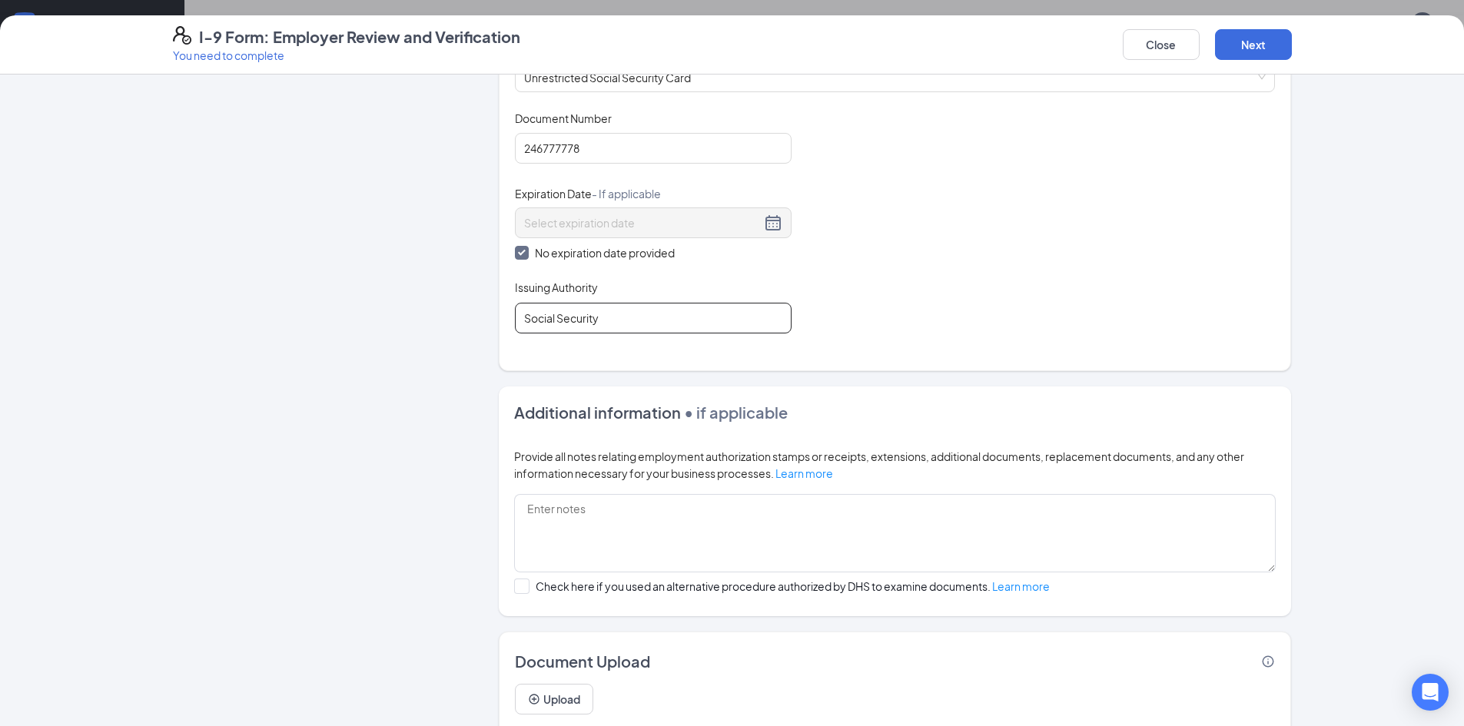
scroll to position [716, 0]
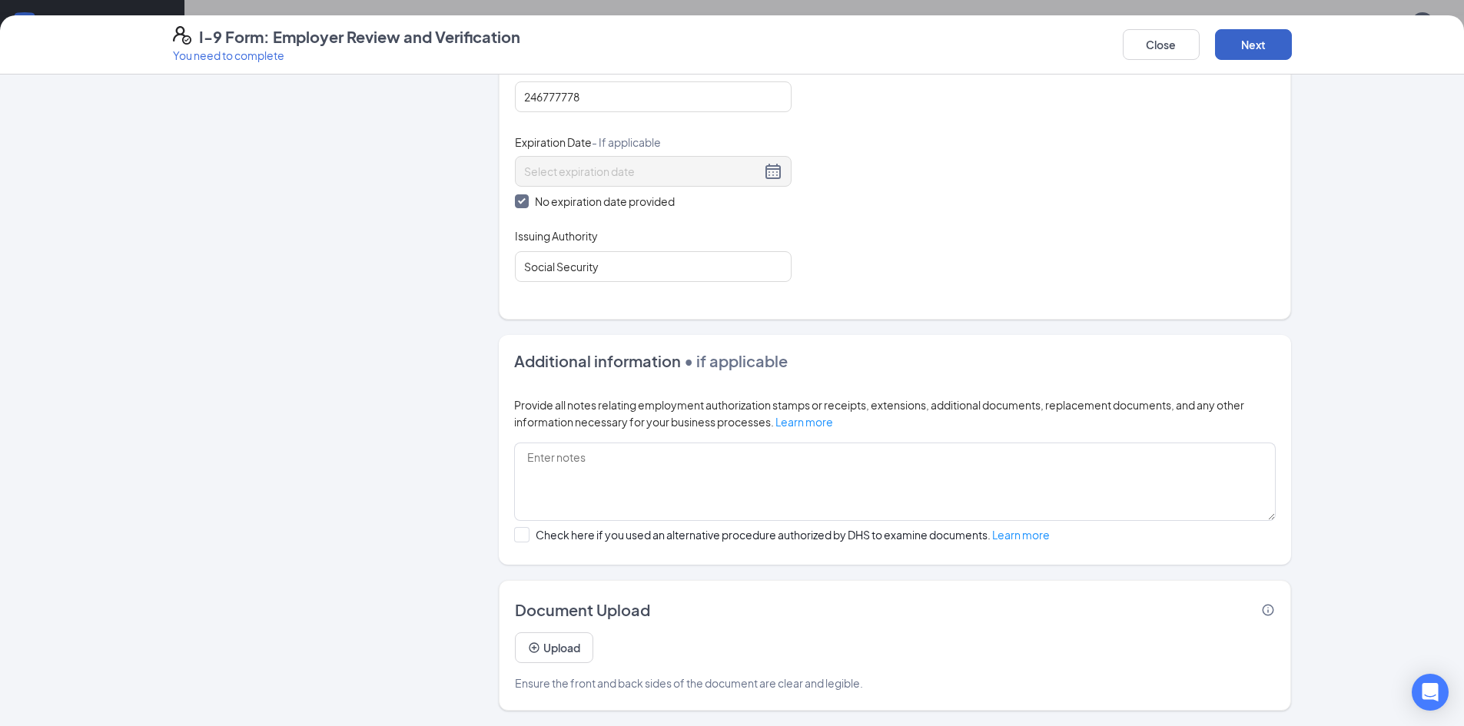
click at [1249, 39] on button "Next" at bounding box center [1253, 44] width 77 height 31
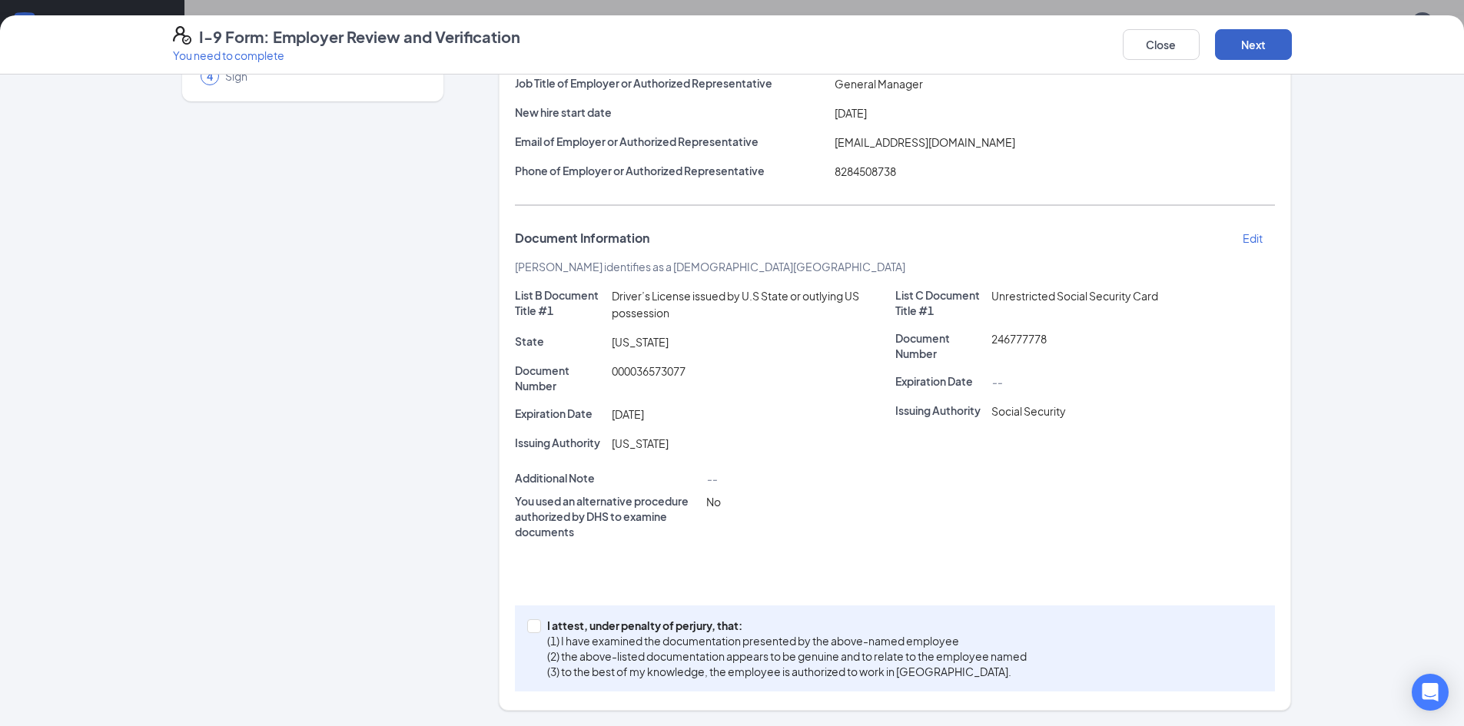
scroll to position [164, 0]
click at [531, 627] on input "I attest, under penalty of [PERSON_NAME], that: (1) I have examined the documen…" at bounding box center [532, 624] width 11 height 11
checkbox input "true"
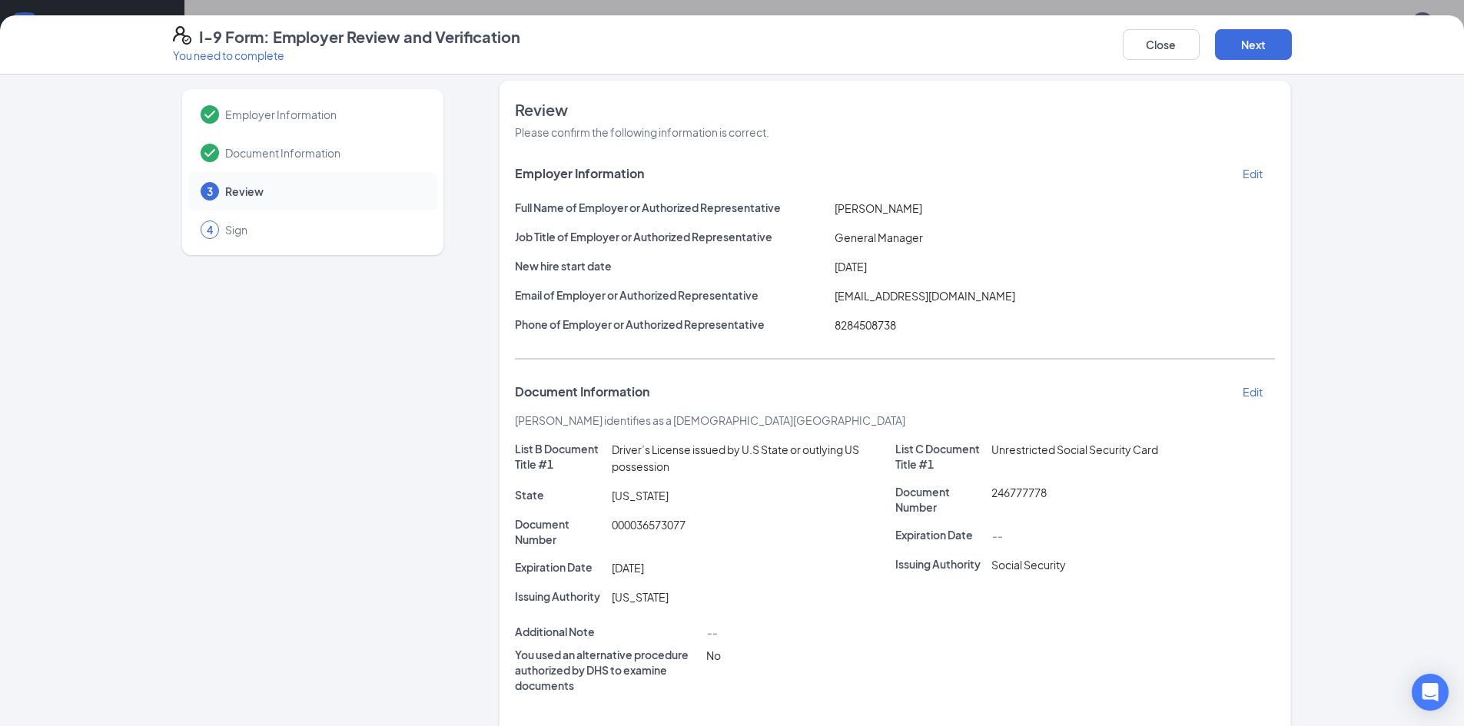
scroll to position [87, 0]
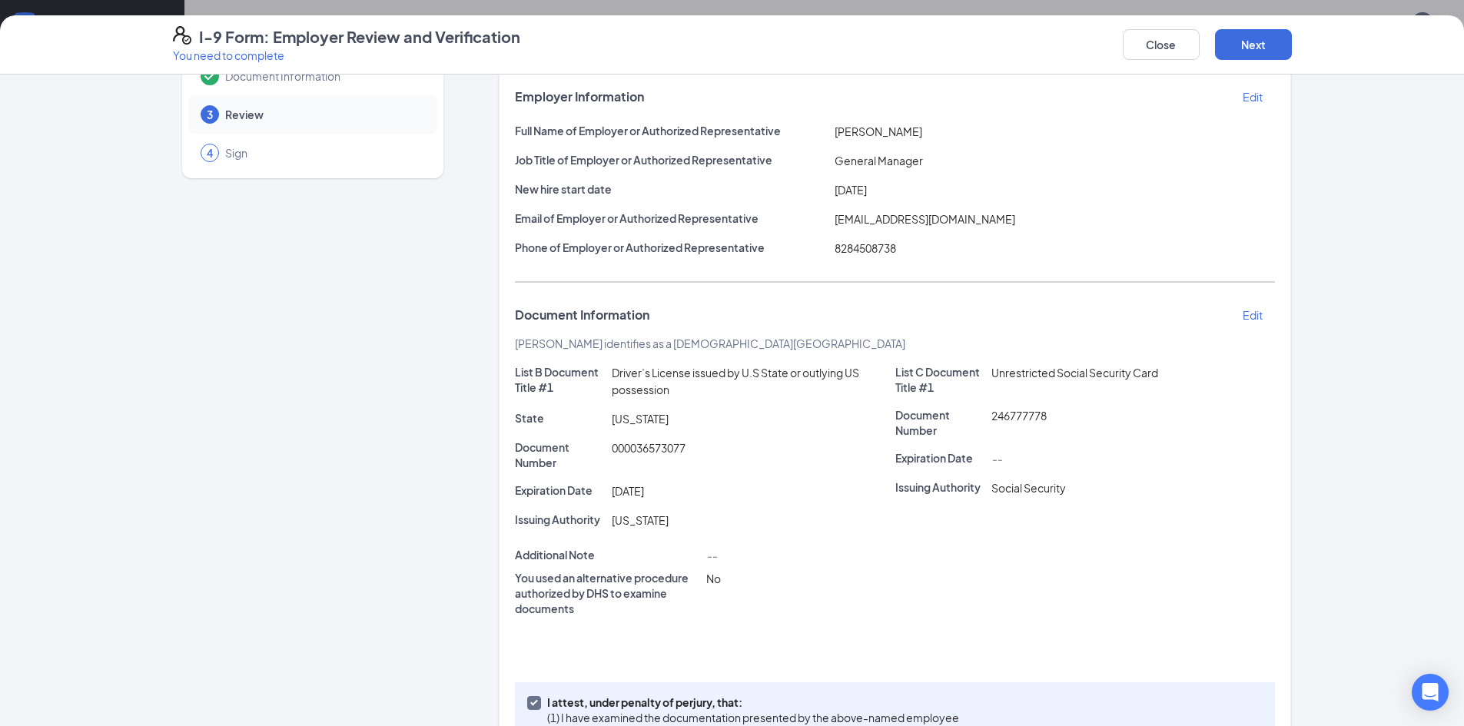
click at [1249, 315] on p "Edit" at bounding box center [1252, 314] width 20 height 15
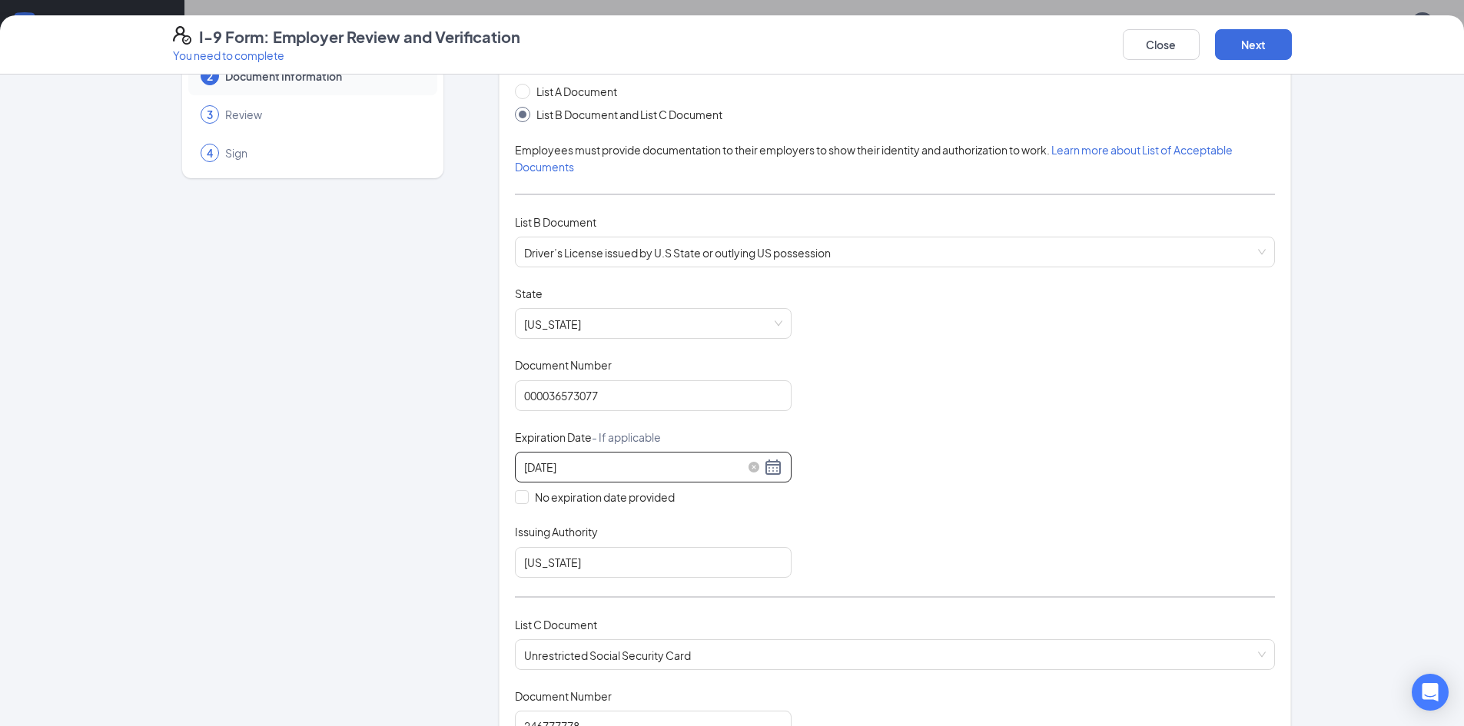
click at [549, 466] on input "[DATE]" at bounding box center [642, 467] width 237 height 17
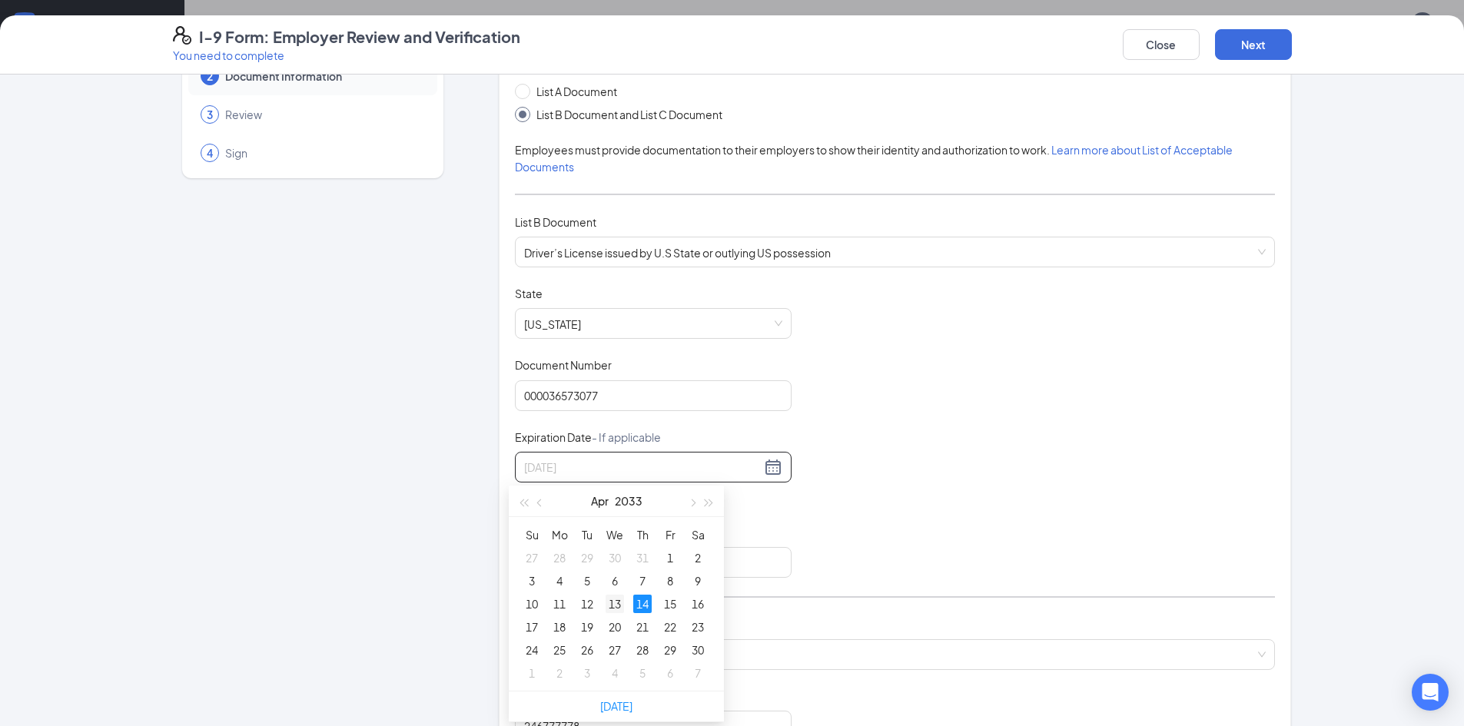
type input "[DATE]"
click at [612, 604] on div "13" at bounding box center [614, 604] width 18 height 18
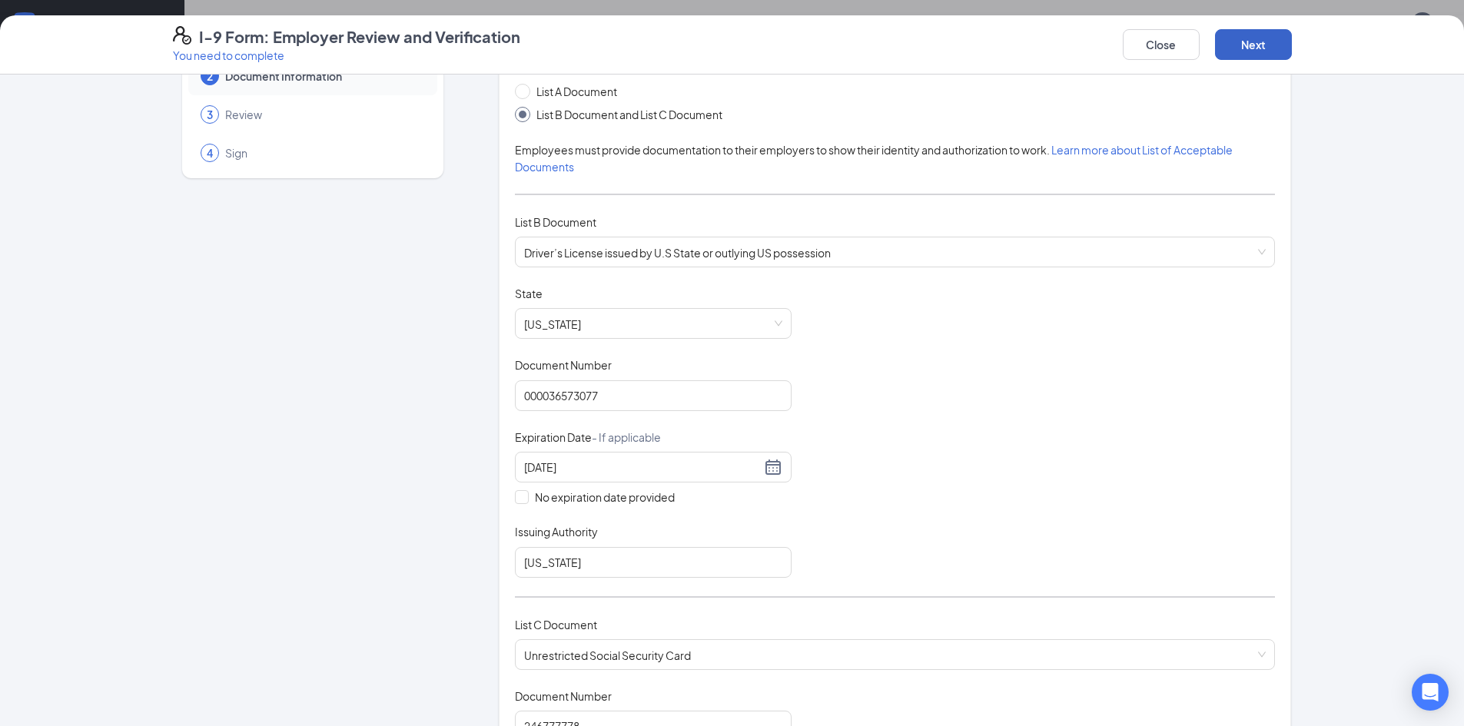
click at [1270, 41] on button "Next" at bounding box center [1253, 44] width 77 height 31
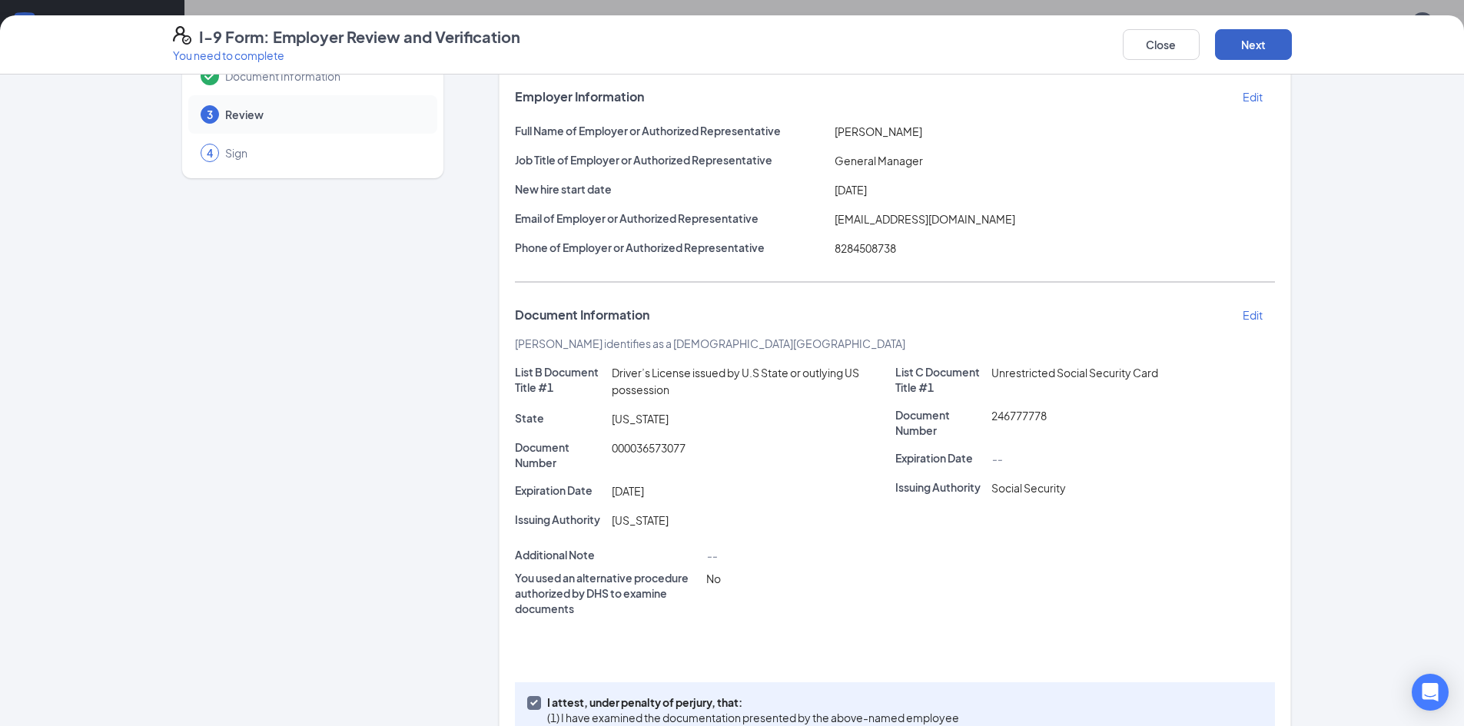
click at [1261, 38] on button "Next" at bounding box center [1253, 44] width 77 height 31
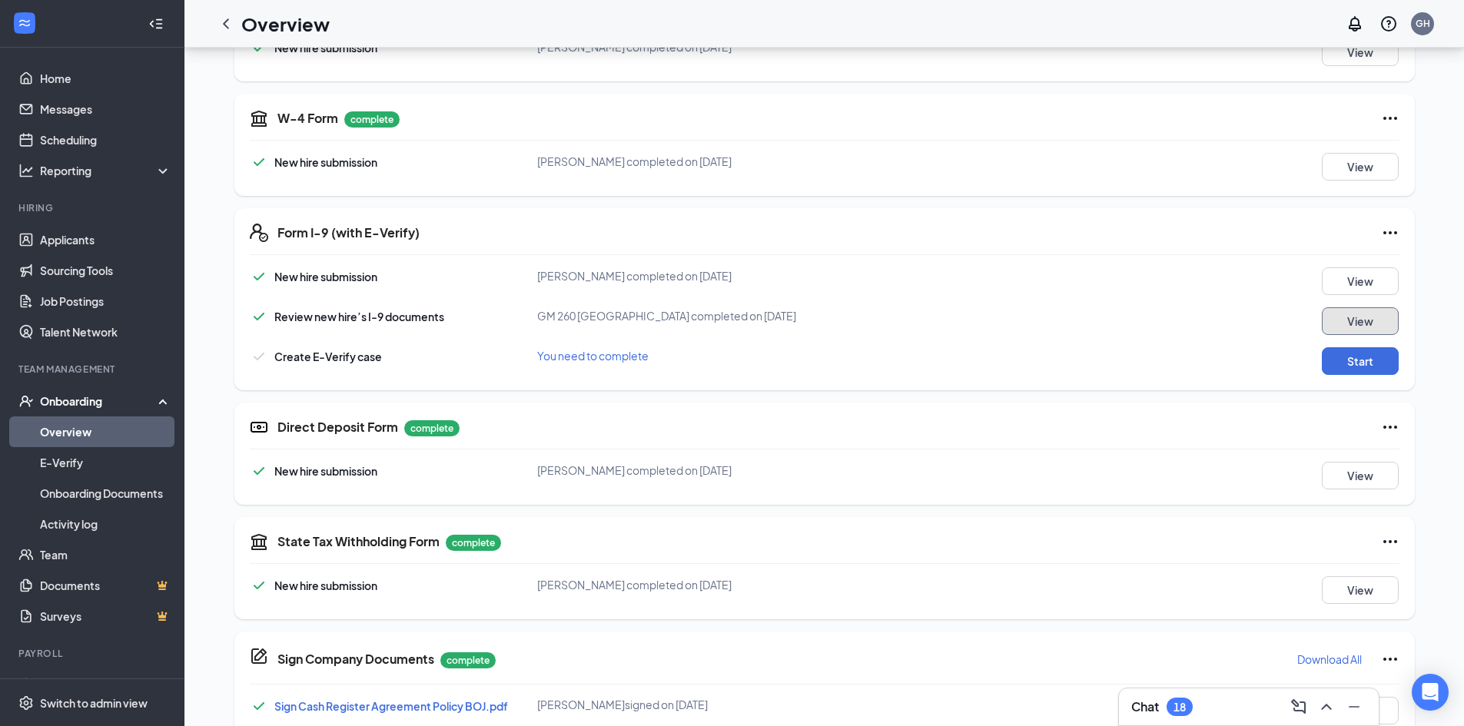
scroll to position [343, 0]
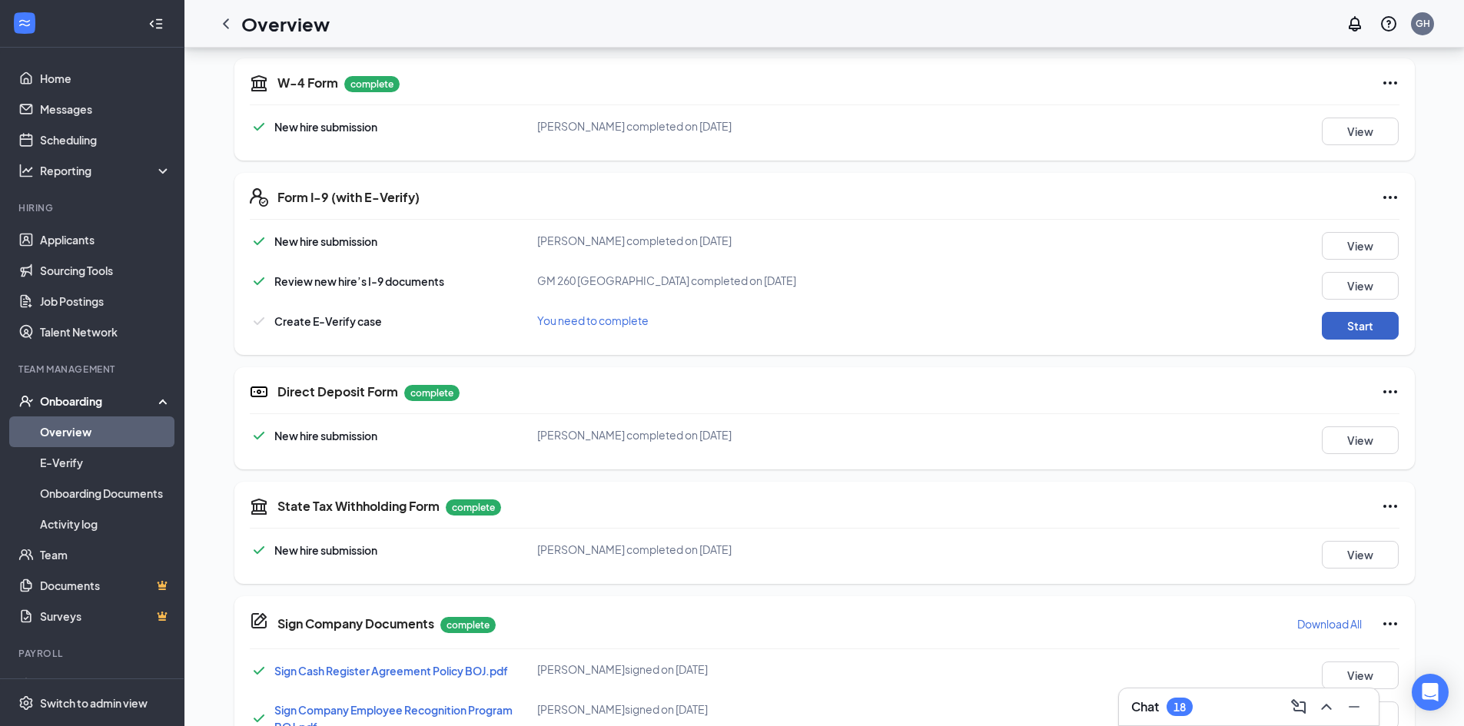
click at [1342, 329] on button "Start" at bounding box center [1360, 326] width 77 height 28
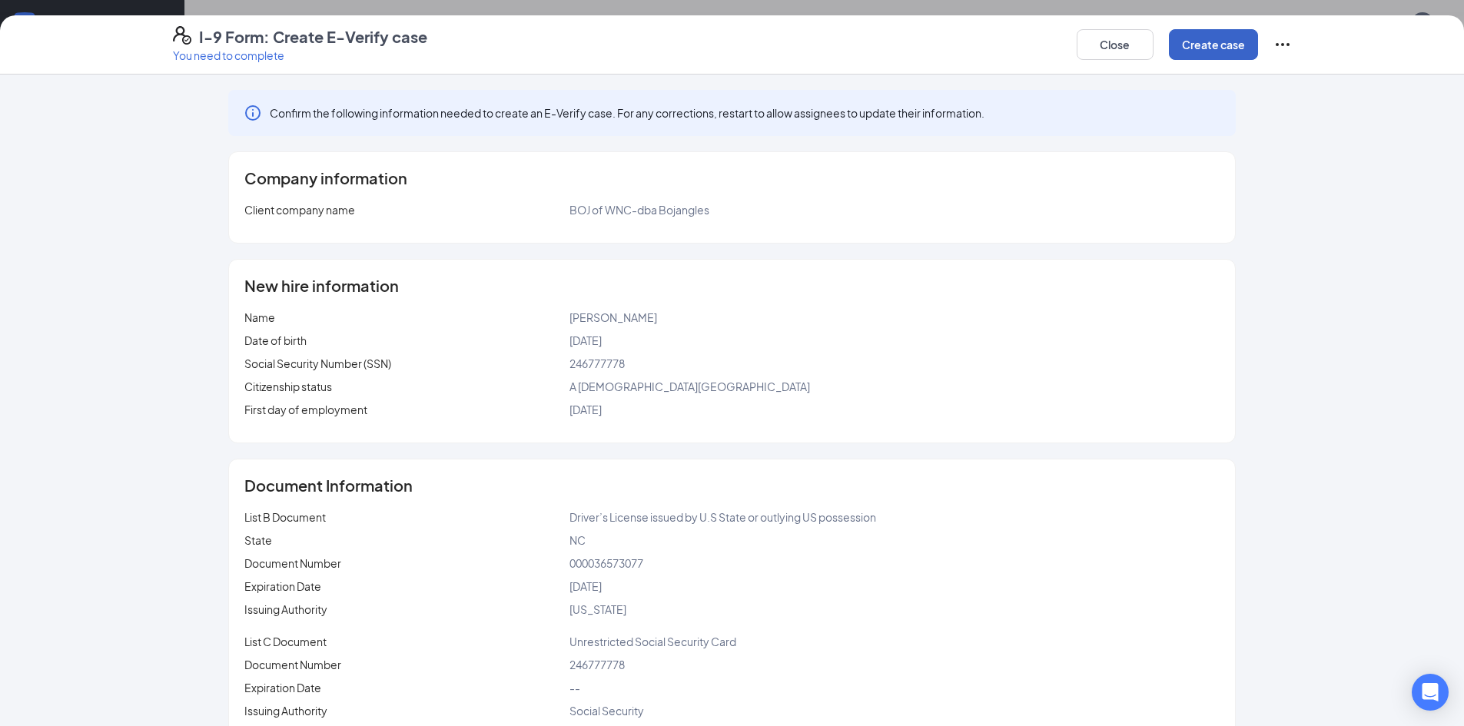
click at [1236, 49] on button "Create case" at bounding box center [1213, 44] width 89 height 31
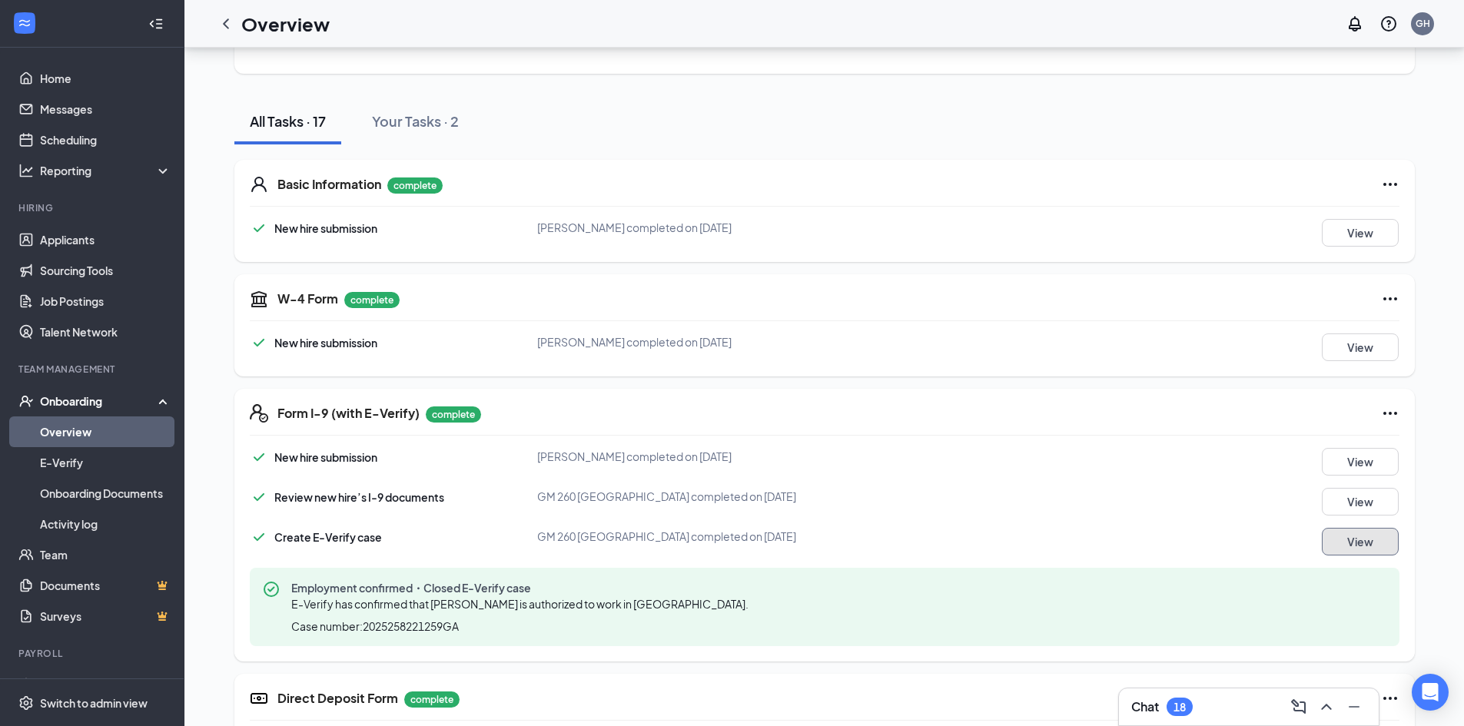
scroll to position [154, 0]
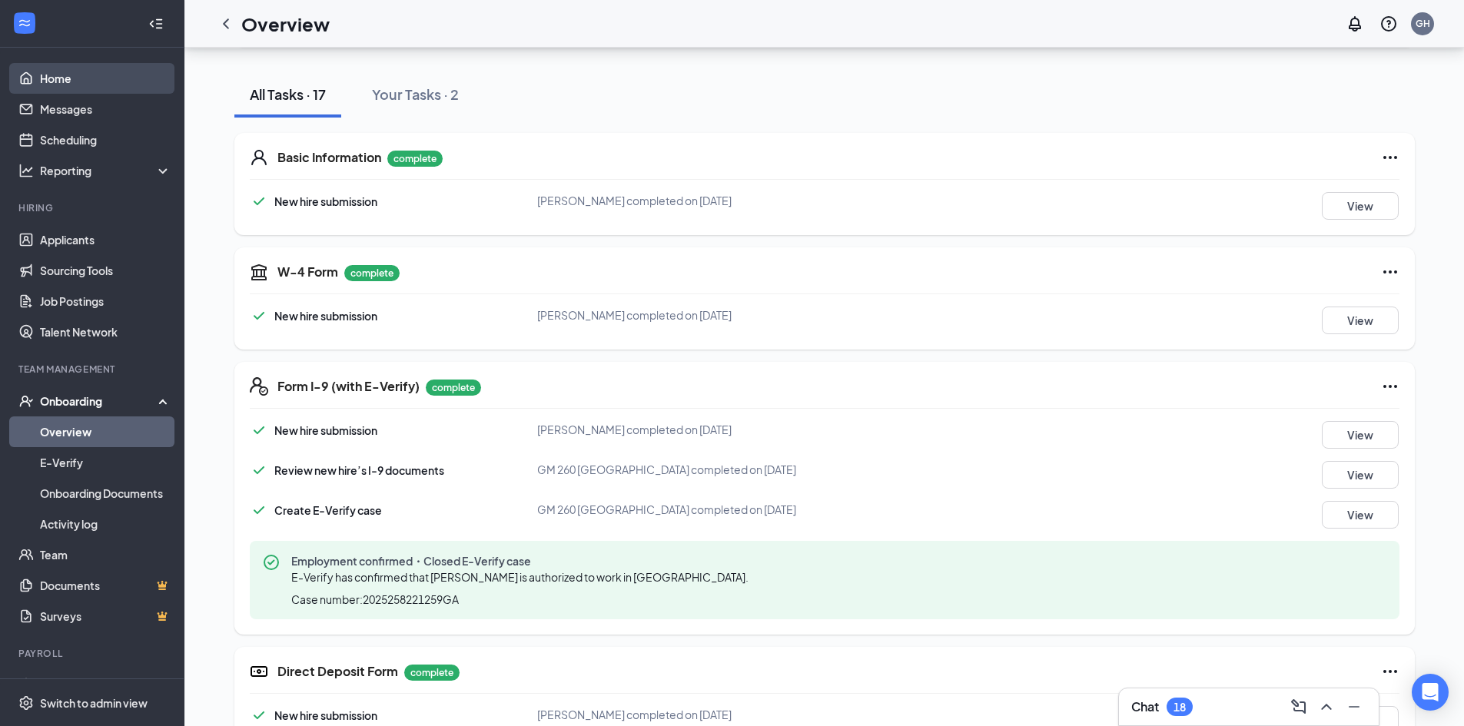
click at [40, 74] on link "Home" at bounding box center [105, 78] width 131 height 31
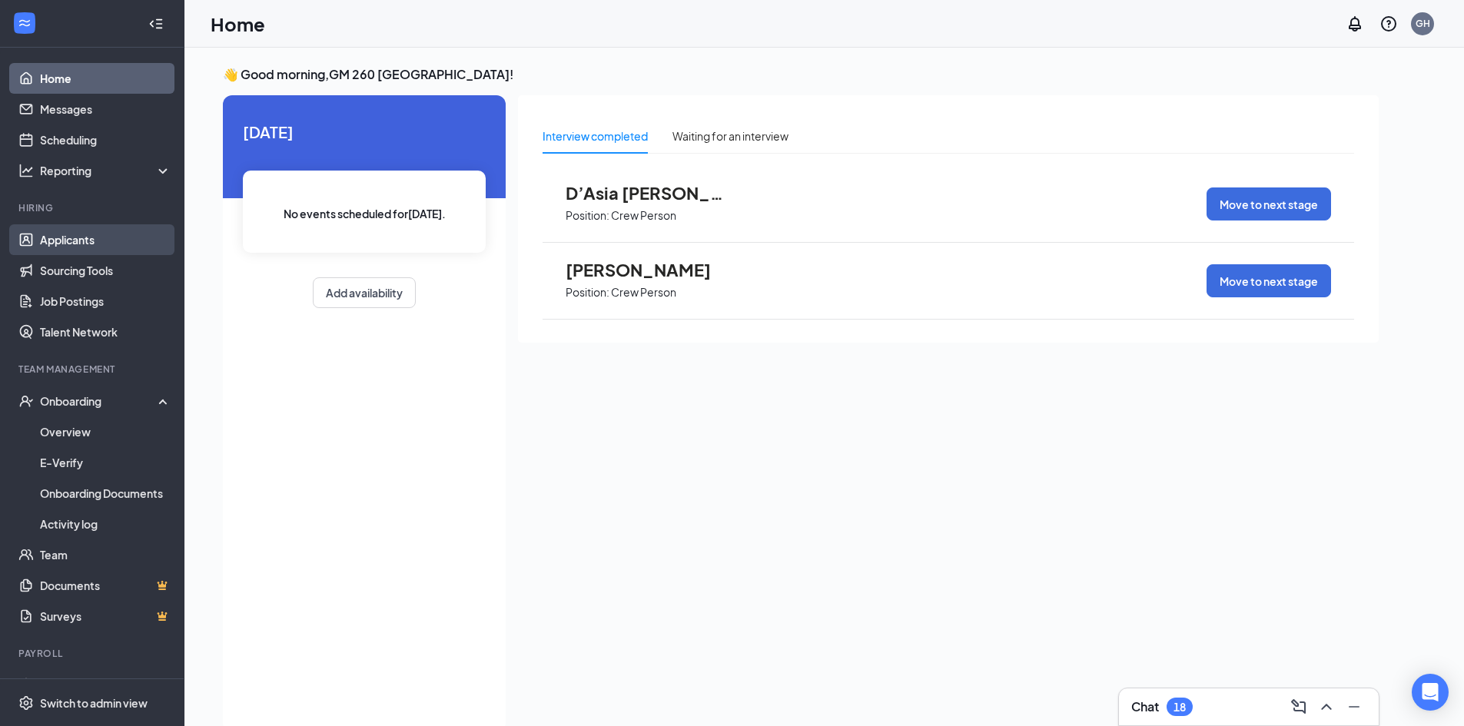
click at [82, 247] on link "Applicants" at bounding box center [105, 239] width 131 height 31
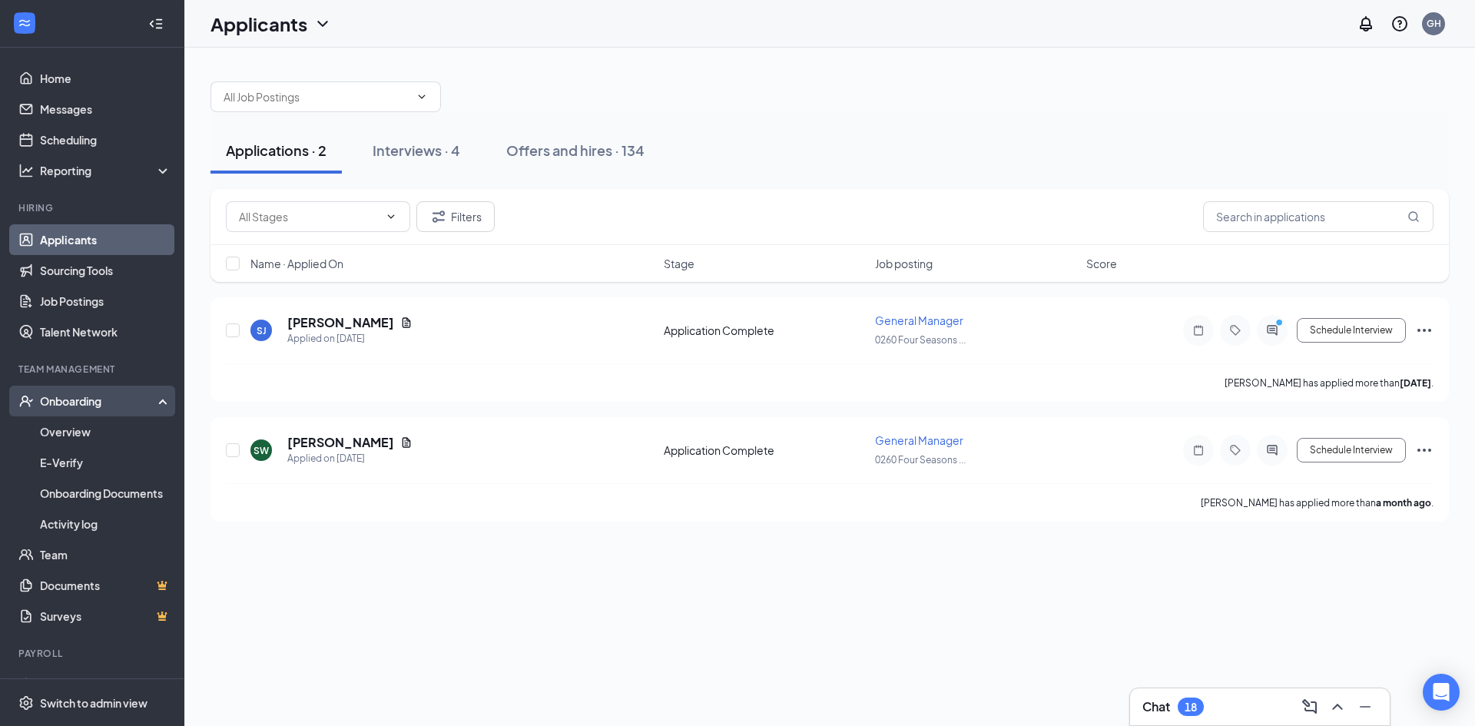
click at [99, 400] on div "Onboarding" at bounding box center [99, 400] width 118 height 15
click at [98, 396] on div "Onboarding" at bounding box center [99, 400] width 118 height 15
click at [81, 430] on link "Overview" at bounding box center [105, 431] width 131 height 31
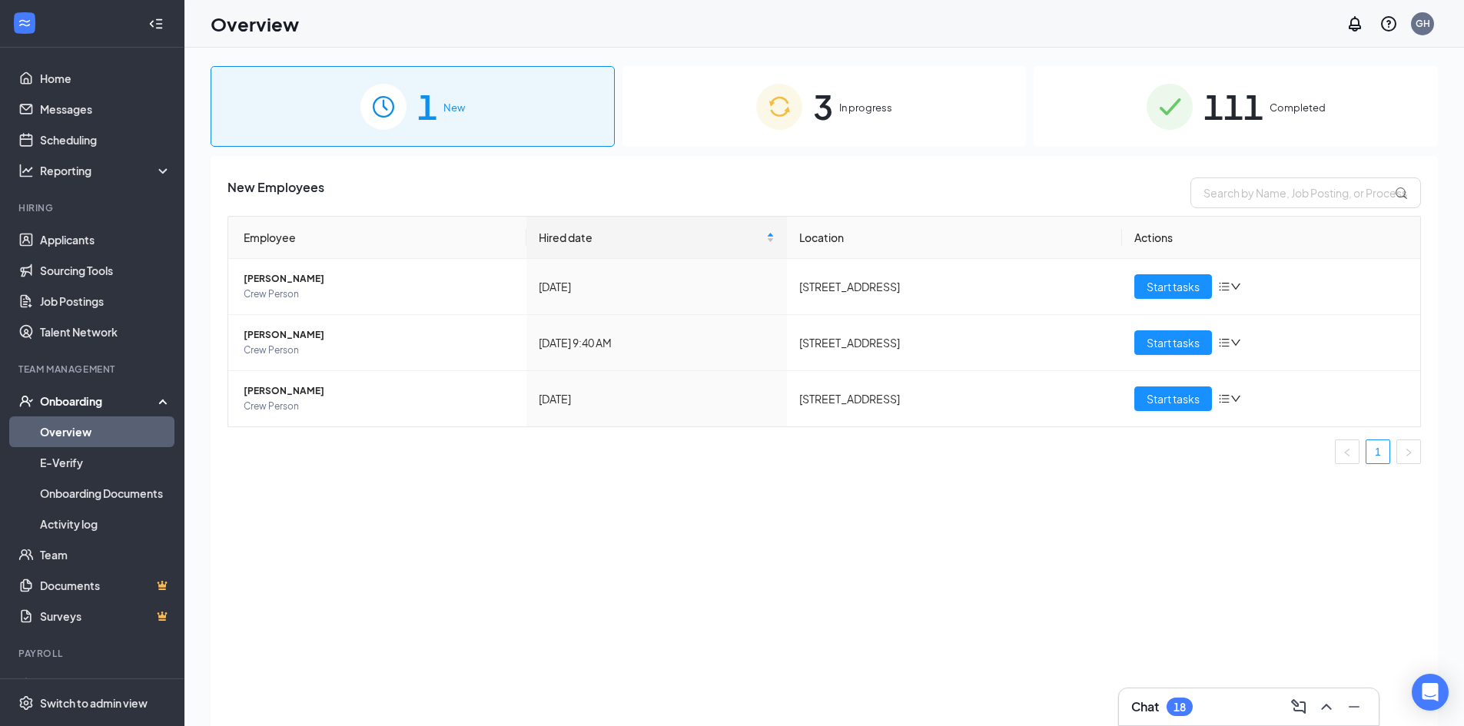
click at [865, 112] on span "In progress" at bounding box center [865, 107] width 53 height 15
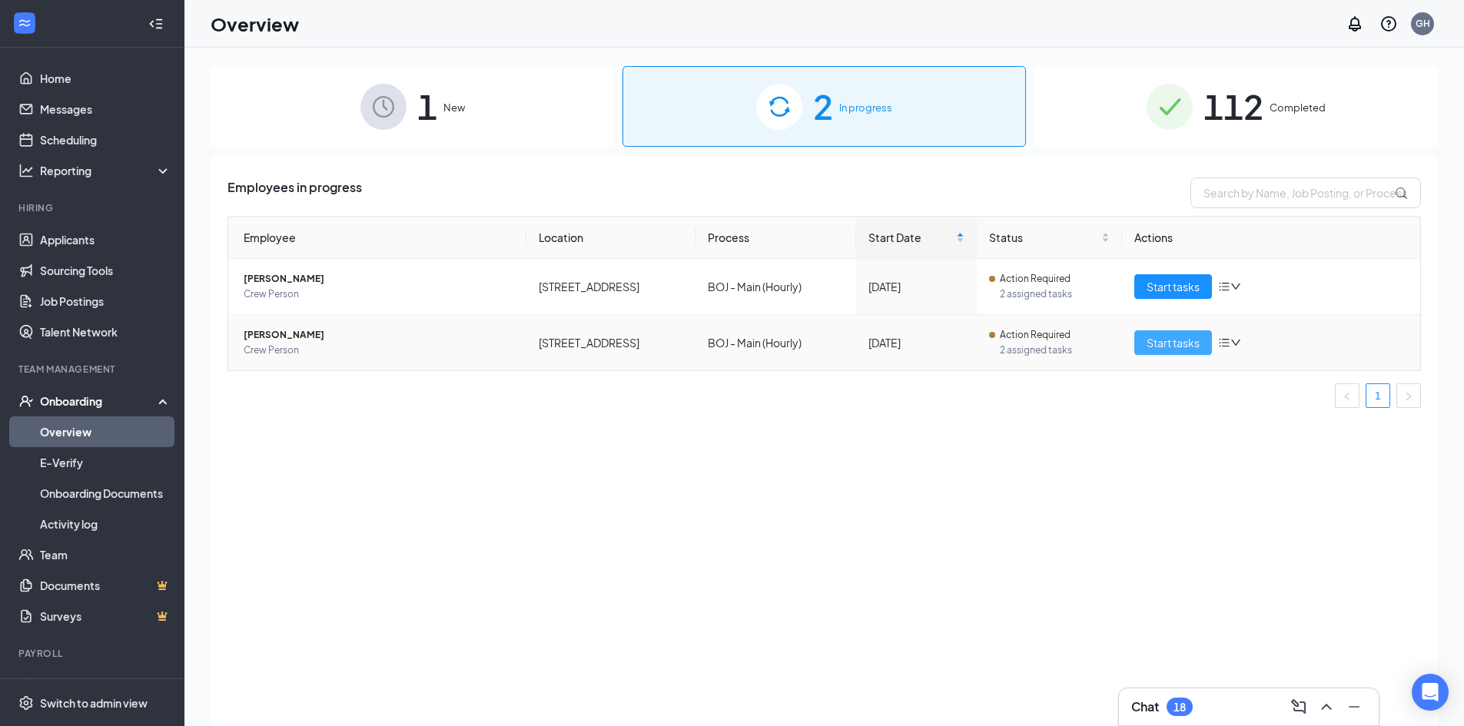
click at [1175, 343] on span "Start tasks" at bounding box center [1172, 342] width 53 height 17
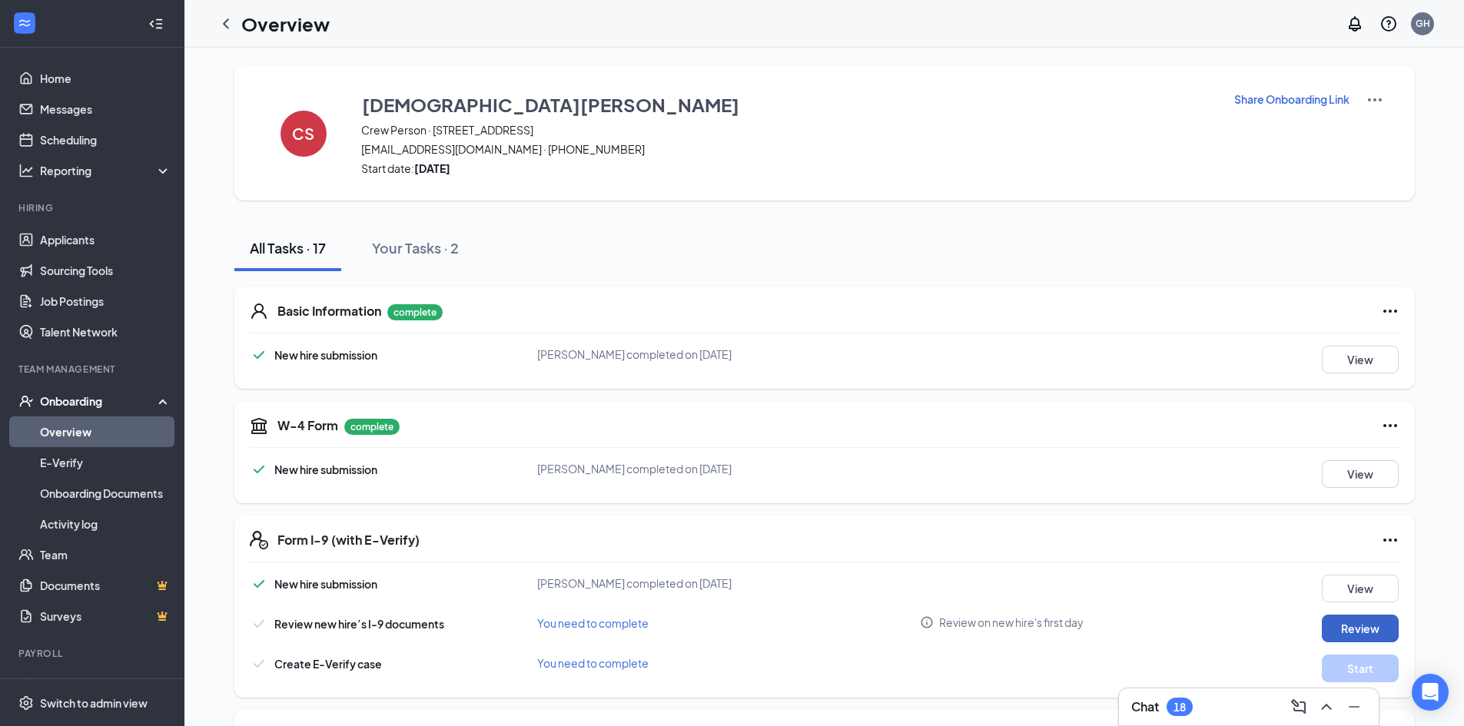
click at [1361, 627] on button "Review" at bounding box center [1360, 629] width 77 height 28
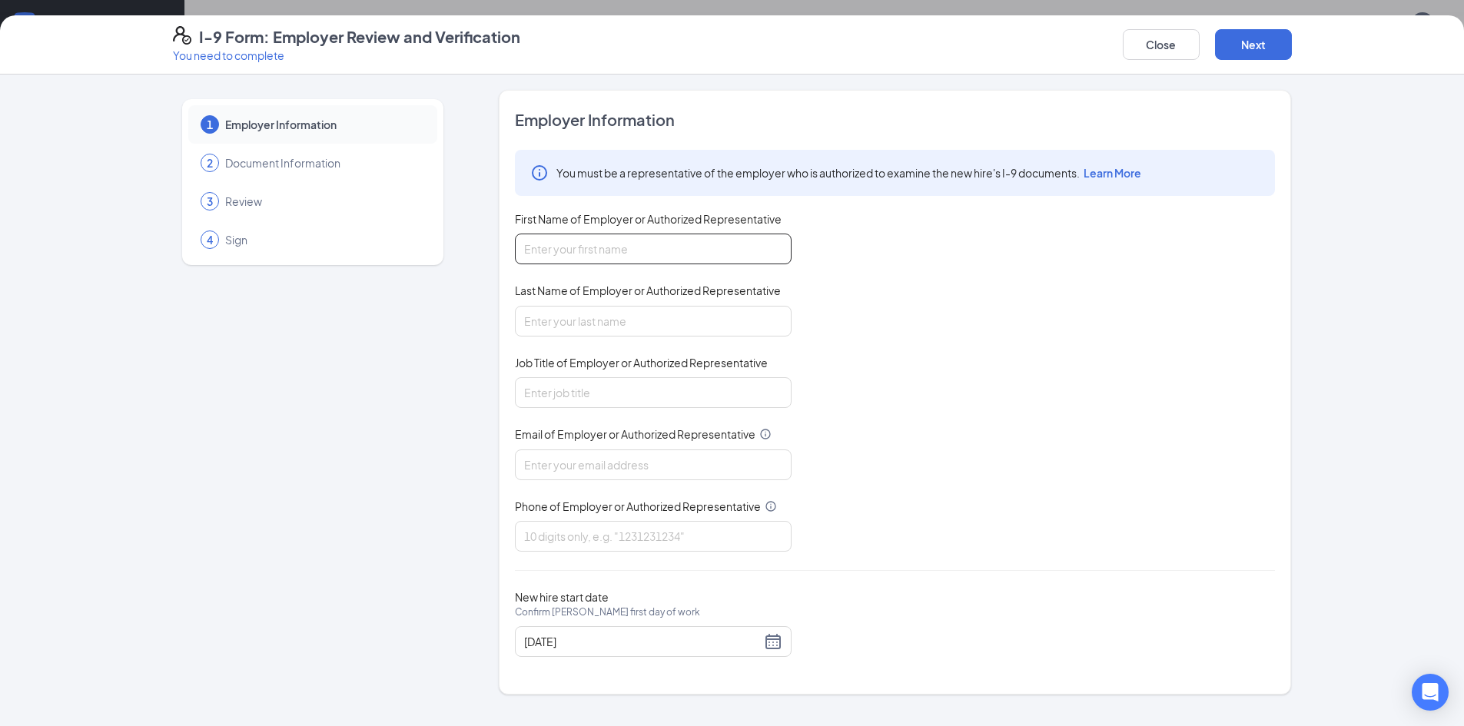
click at [742, 238] on input "First Name of Employer or Authorized Representative" at bounding box center [653, 249] width 277 height 31
click at [599, 261] on input "shanbnon" at bounding box center [653, 249] width 277 height 31
type input "[PERSON_NAME]"
click at [646, 391] on input "Job Title of Employer or Authorized Representative" at bounding box center [653, 392] width 277 height 31
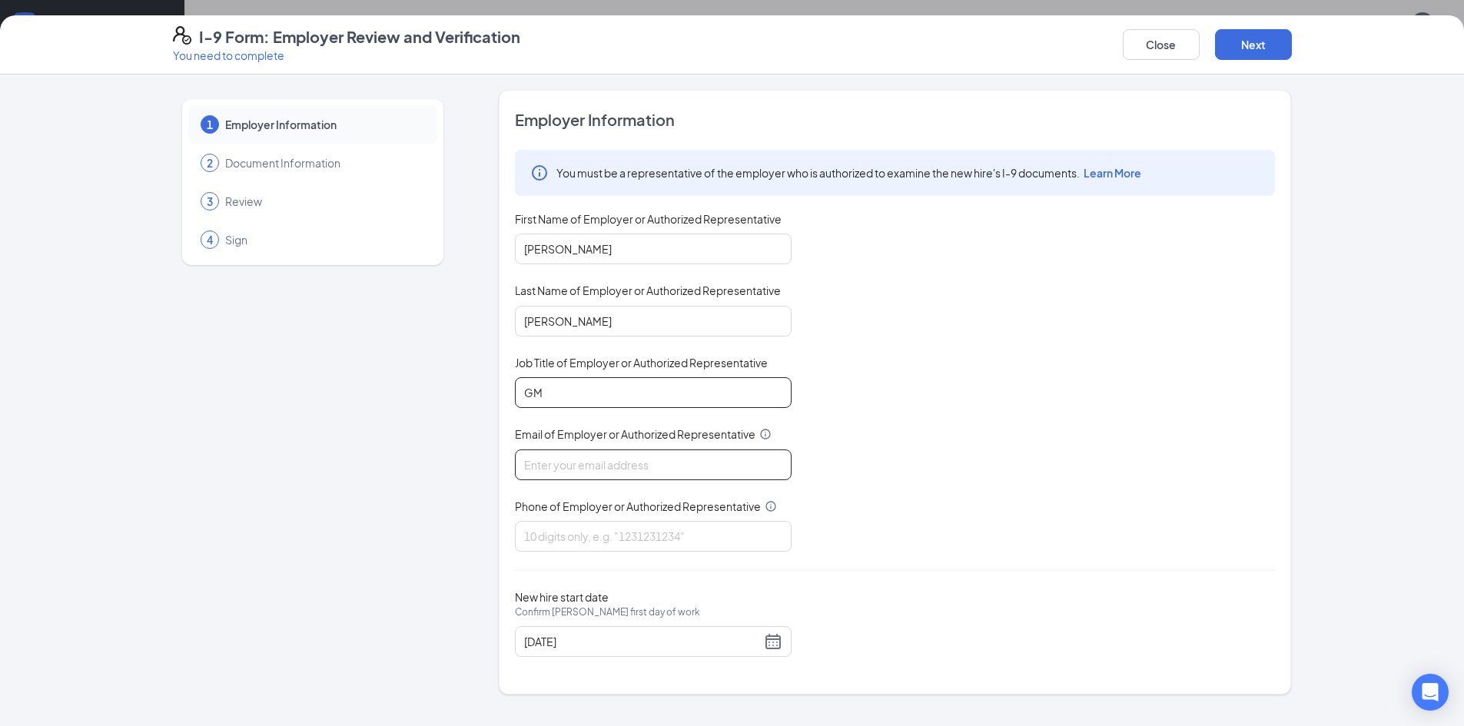
type input "GM"
click at [694, 457] on input "Email of Employer or Authorized Representative" at bounding box center [653, 464] width 277 height 31
type input "[EMAIL_ADDRESS][DOMAIN_NAME]"
type input "8284508738"
click at [677, 638] on input "[DATE]" at bounding box center [642, 641] width 237 height 17
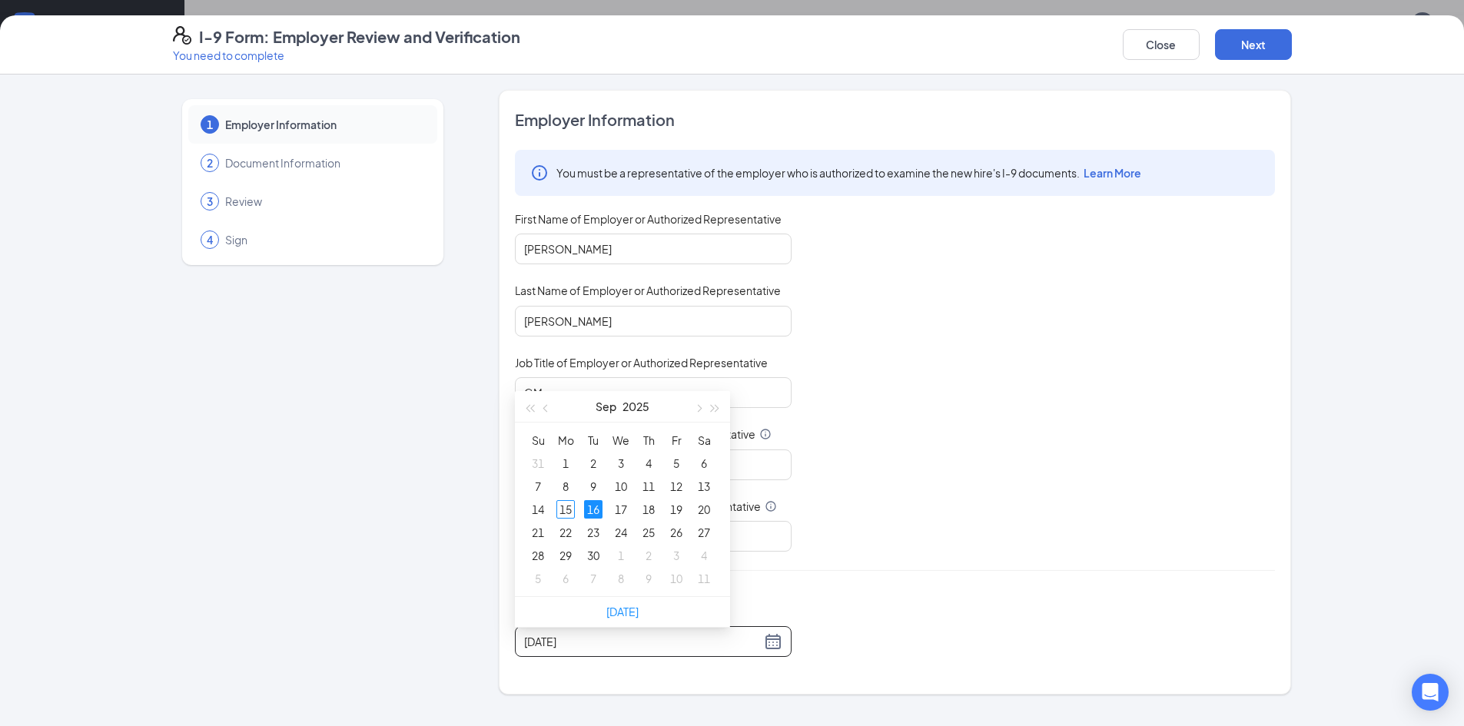
scroll to position [307, 0]
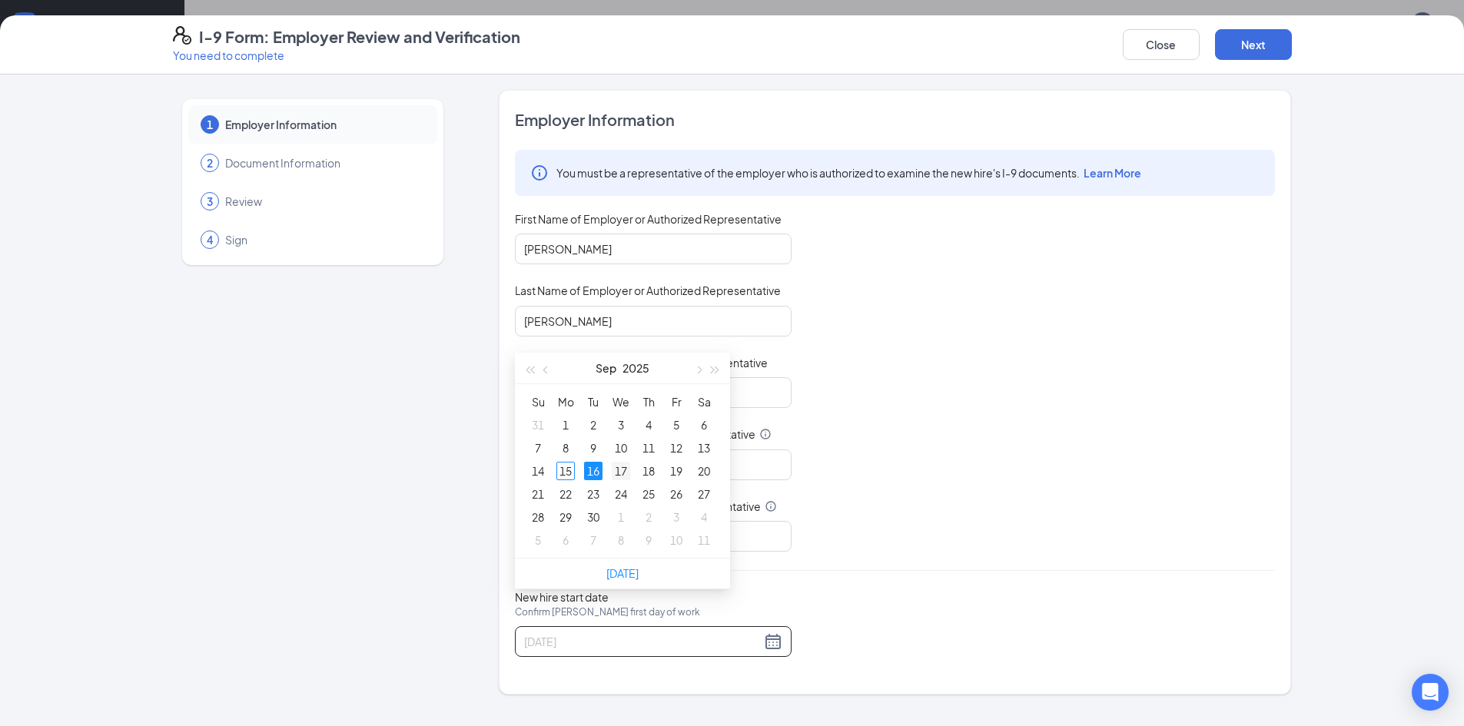
type input "[DATE]"
click at [624, 472] on div "17" at bounding box center [621, 471] width 18 height 18
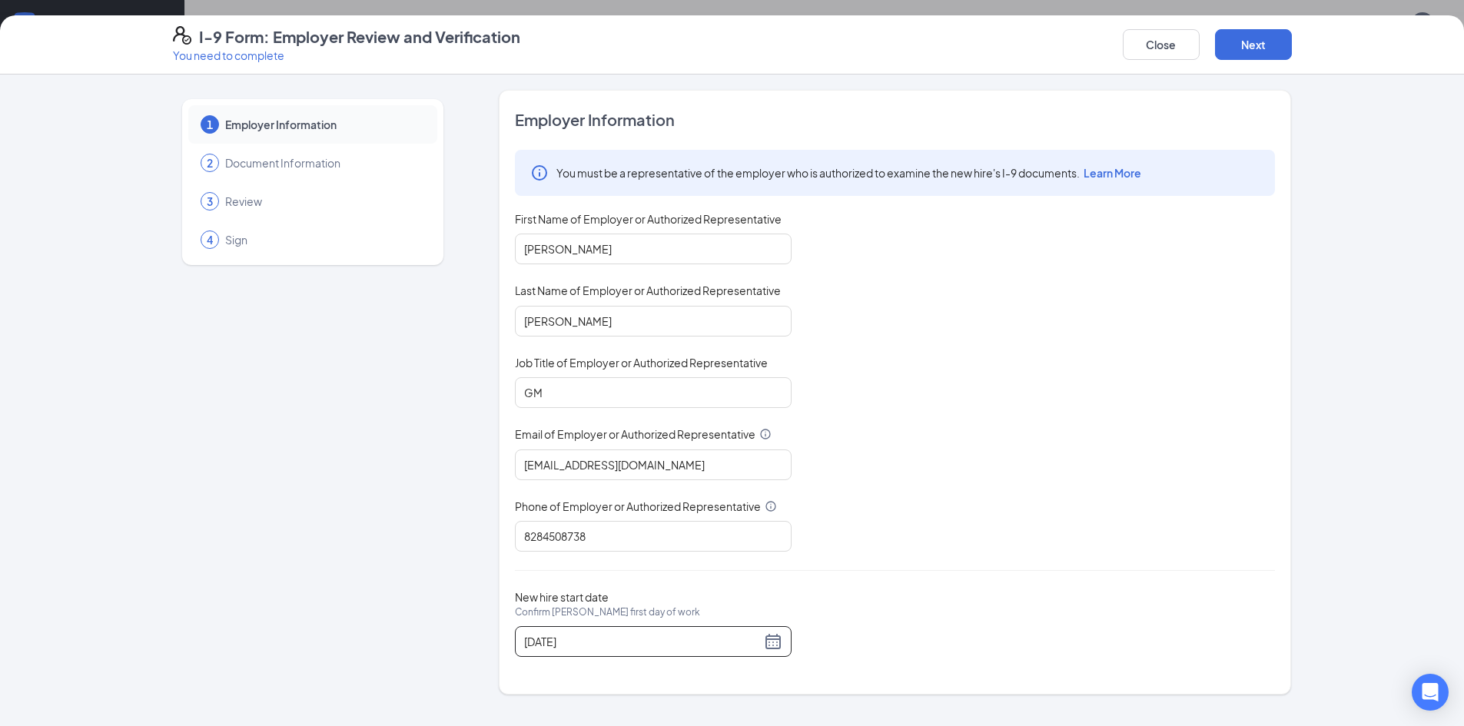
scroll to position [461, 0]
click at [1258, 44] on button "Next" at bounding box center [1253, 44] width 77 height 31
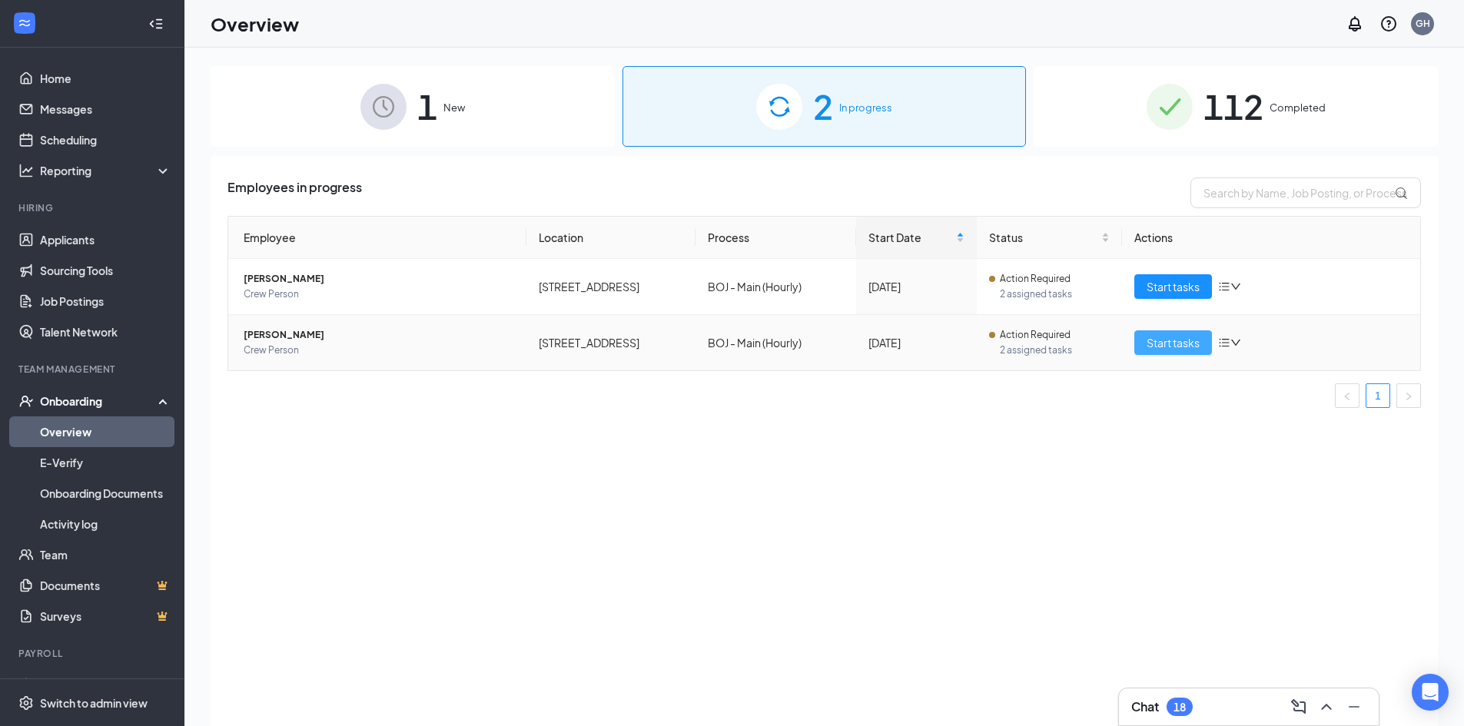
click at [1189, 337] on span "Start tasks" at bounding box center [1172, 342] width 53 height 17
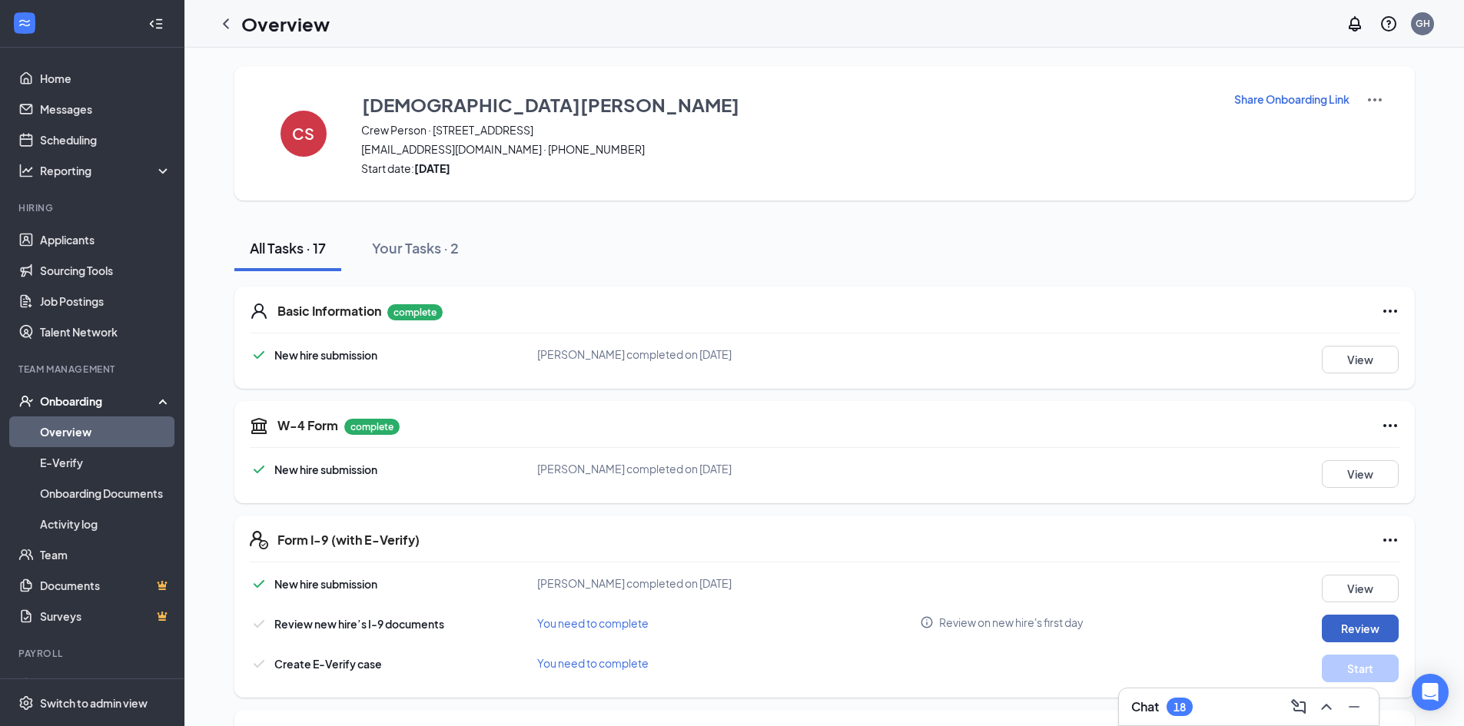
click at [1362, 634] on button "Review" at bounding box center [1360, 629] width 77 height 28
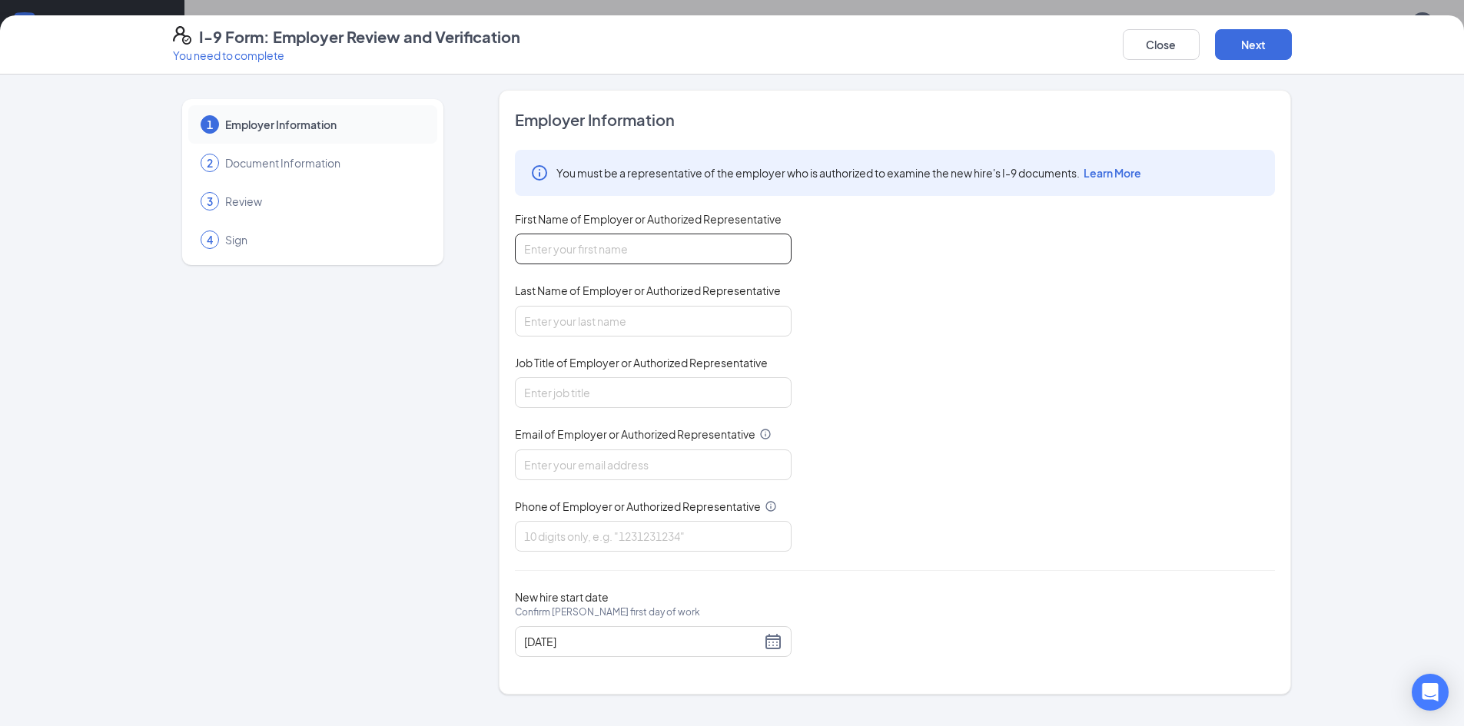
click at [728, 255] on input "First Name of Employer or Authorized Representative" at bounding box center [653, 249] width 277 height 31
click at [682, 324] on input "Last Name of Employer or Authorized Representative" at bounding box center [653, 321] width 277 height 31
type input "[PERSON_NAME]"
click at [573, 239] on input "First Name of Employer or Authorized Representative" at bounding box center [653, 249] width 277 height 31
click at [657, 249] on input "First Name of Employer or Authorized Representative" at bounding box center [653, 249] width 277 height 31
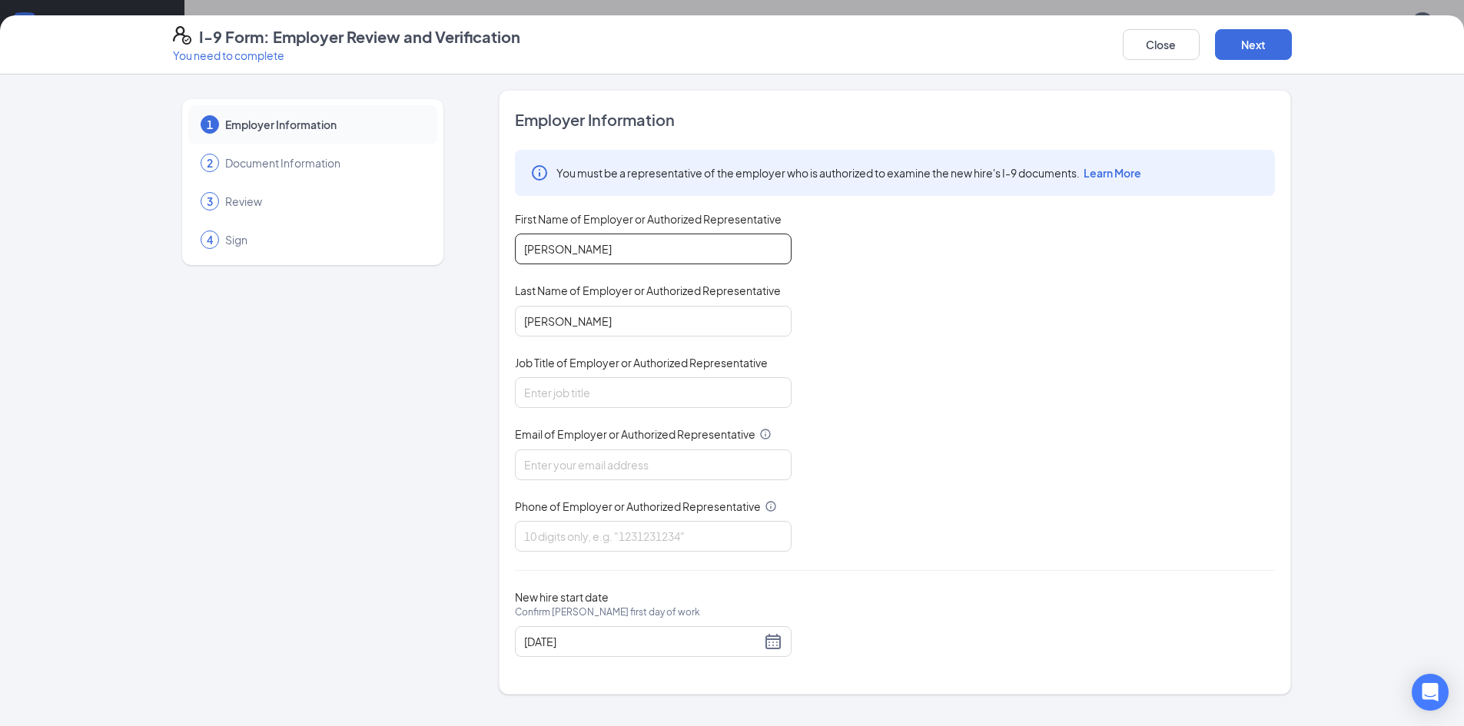
type input "[PERSON_NAME]"
type input "GM"
click at [599, 464] on input "Email of Employer or Authorized Representative" at bounding box center [653, 464] width 277 height 31
type input "[EMAIL_ADDRESS][DOMAIN_NAME]"
click at [625, 538] on input "Phone of Employer or Authorized Representative" at bounding box center [653, 536] width 277 height 31
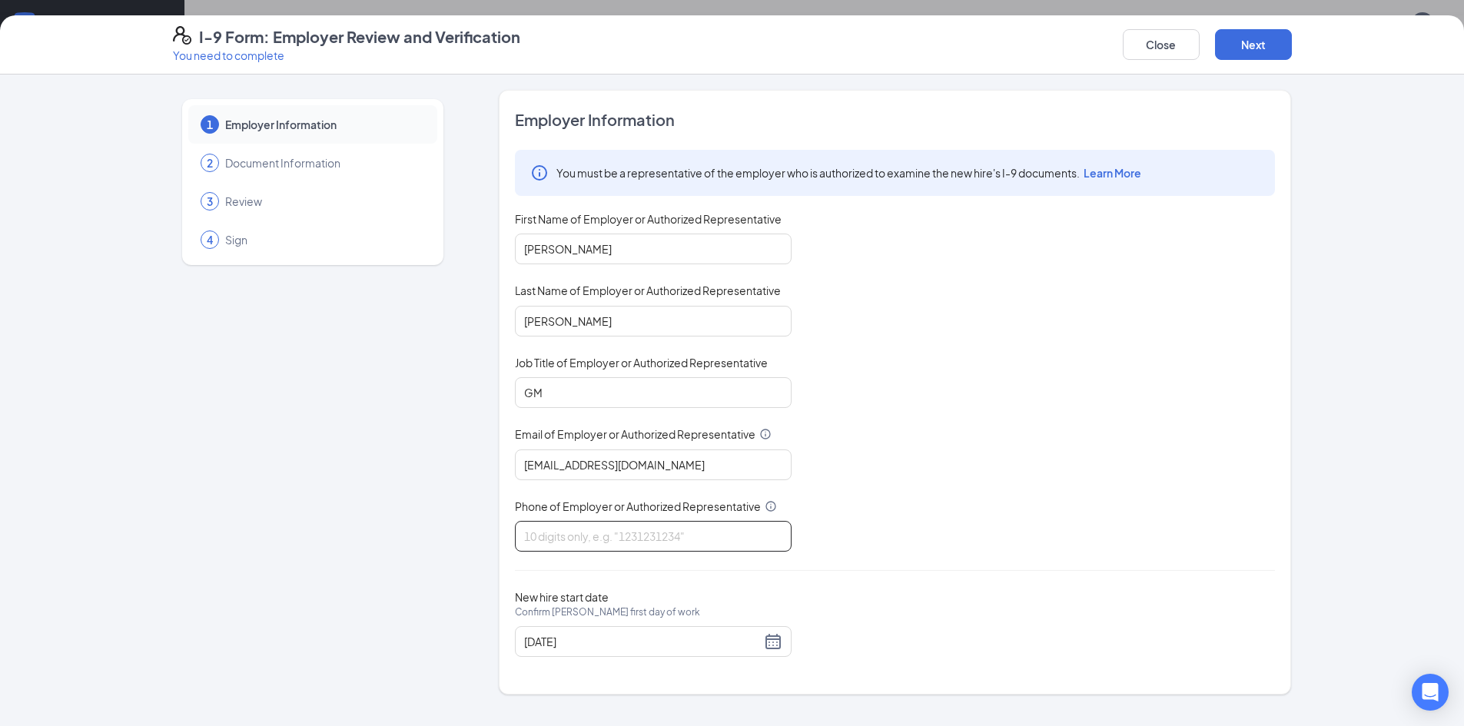
type input "8284508738"
click at [766, 642] on div "[DATE]" at bounding box center [653, 641] width 258 height 18
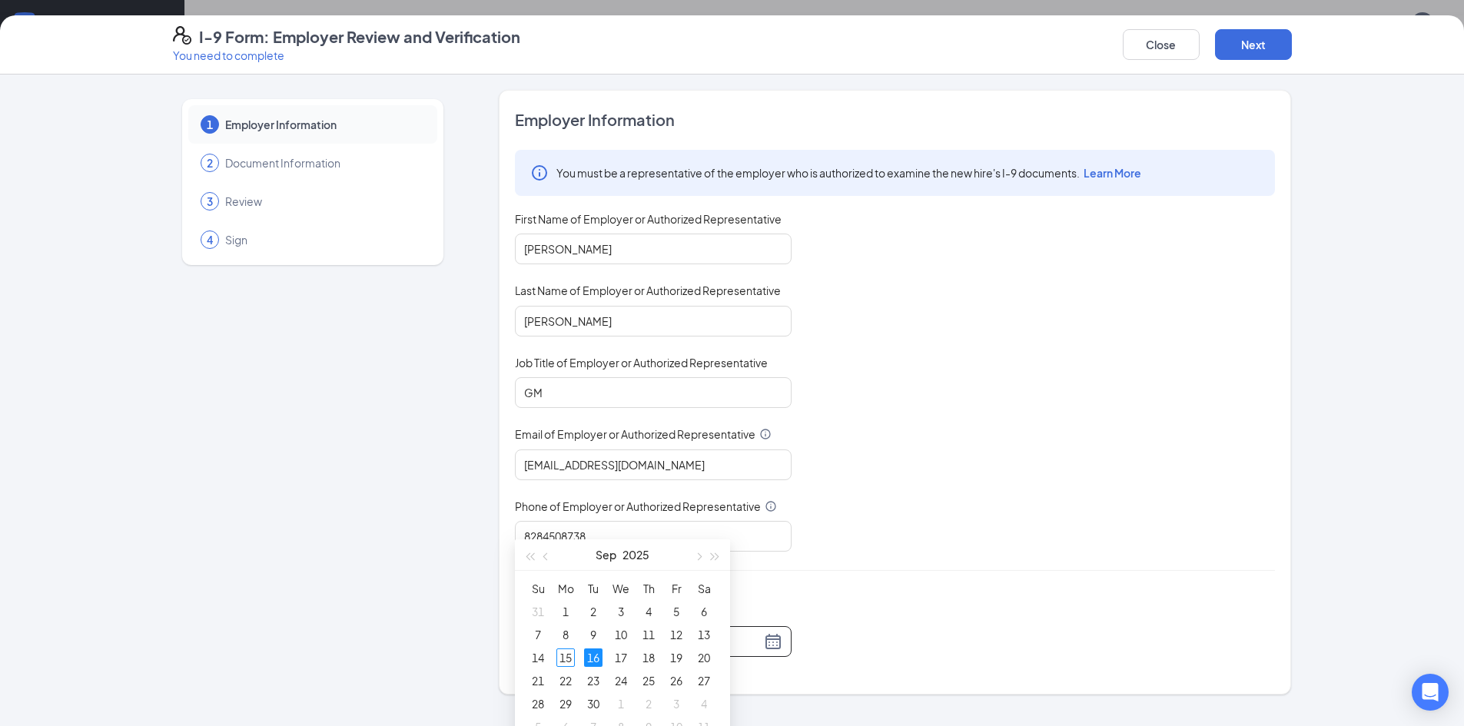
scroll to position [384, 0]
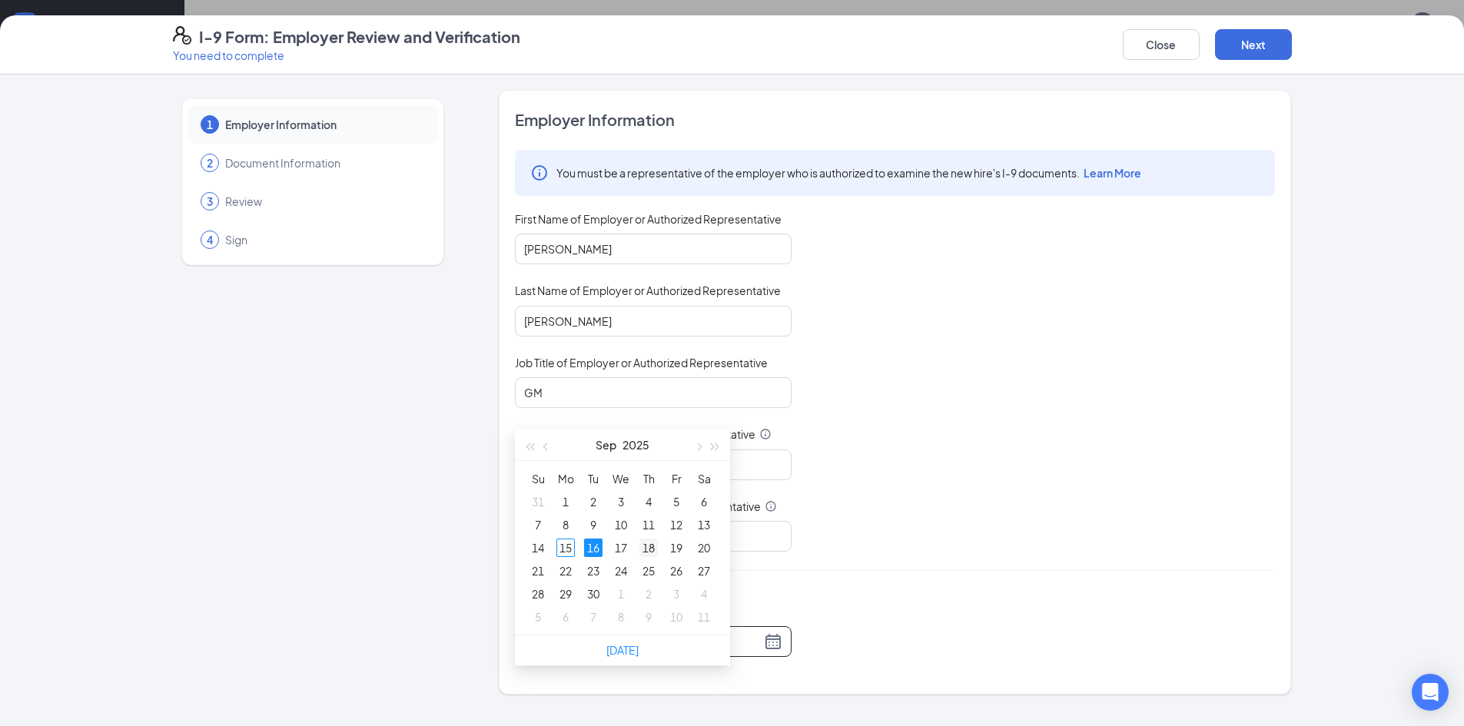
type input "[DATE]"
click at [639, 549] on div "18" at bounding box center [648, 548] width 18 height 18
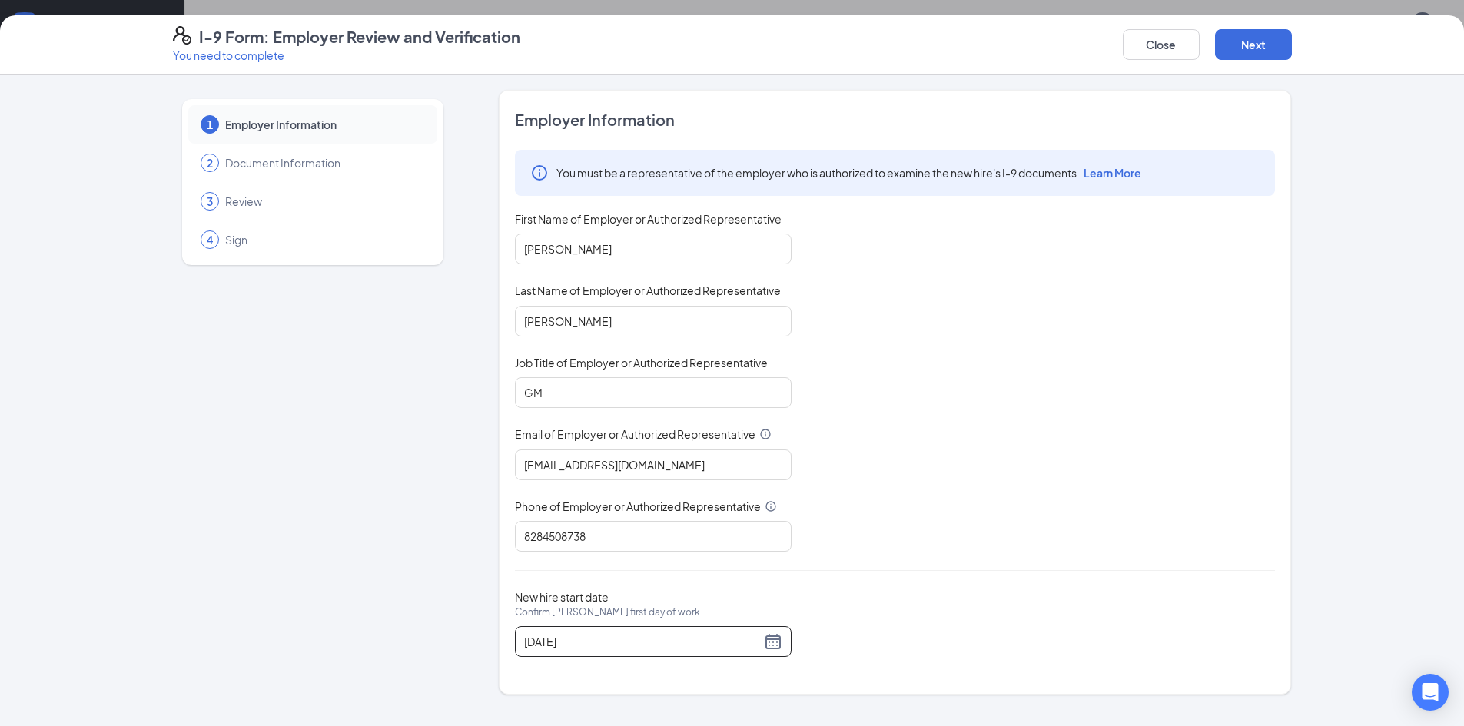
scroll to position [691, 0]
click at [1283, 44] on button "Next" at bounding box center [1253, 44] width 77 height 31
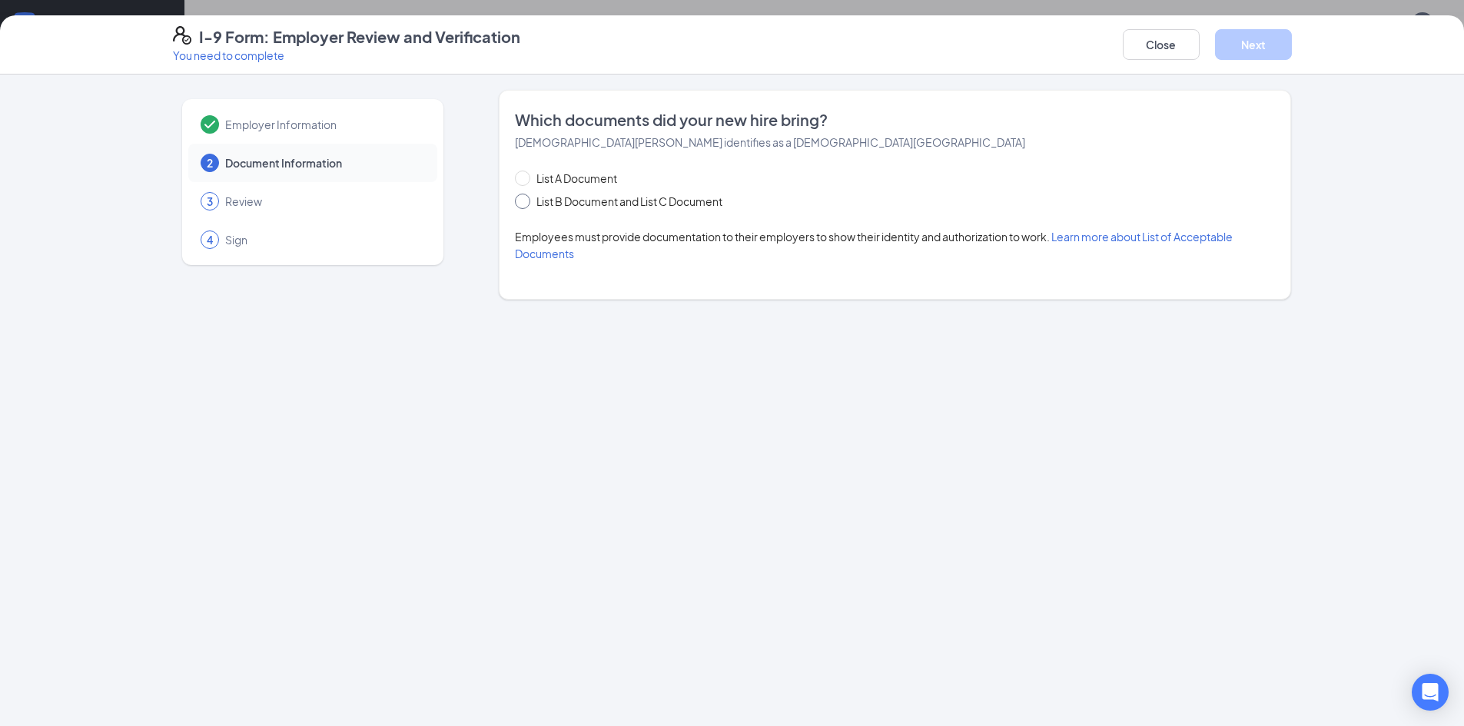
click at [520, 197] on input "List B Document and List C Document" at bounding box center [520, 199] width 11 height 11
radio input "true"
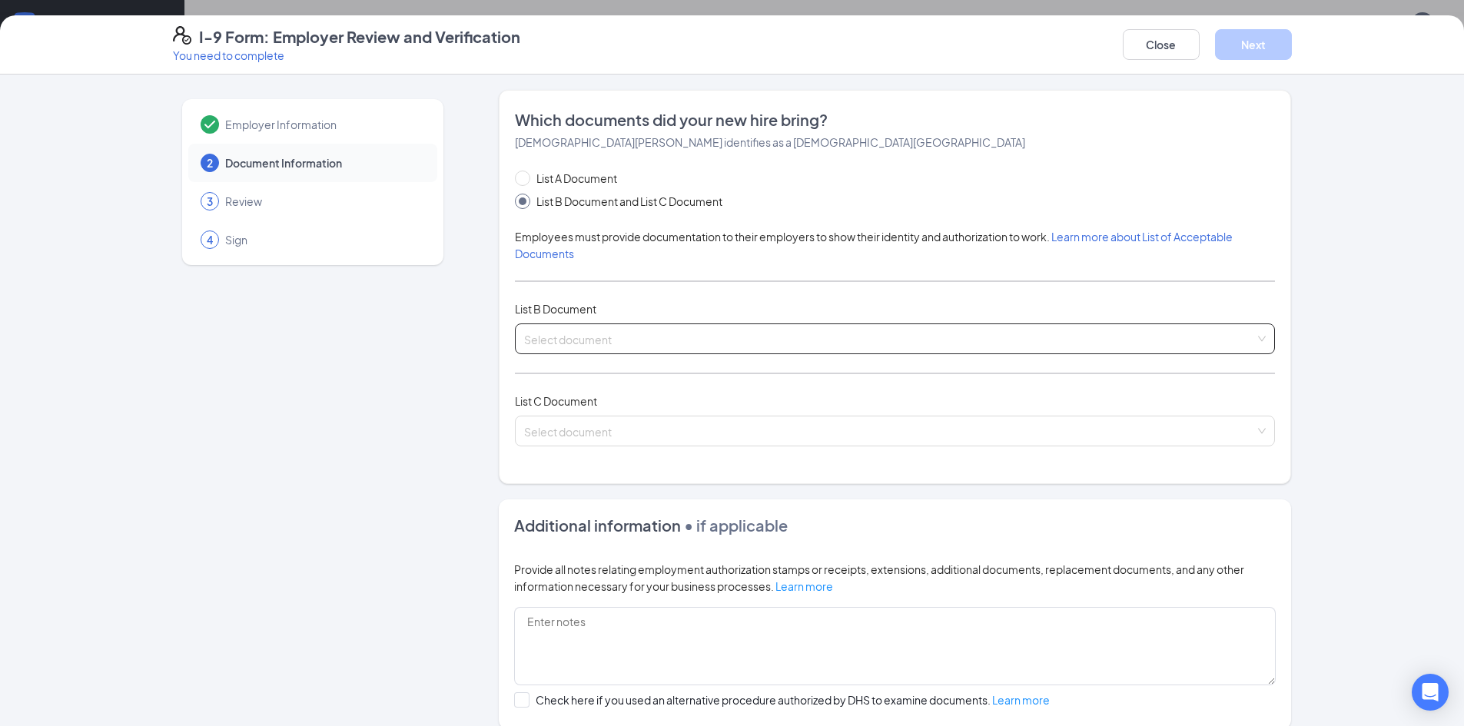
click at [588, 338] on input "search" at bounding box center [889, 335] width 731 height 23
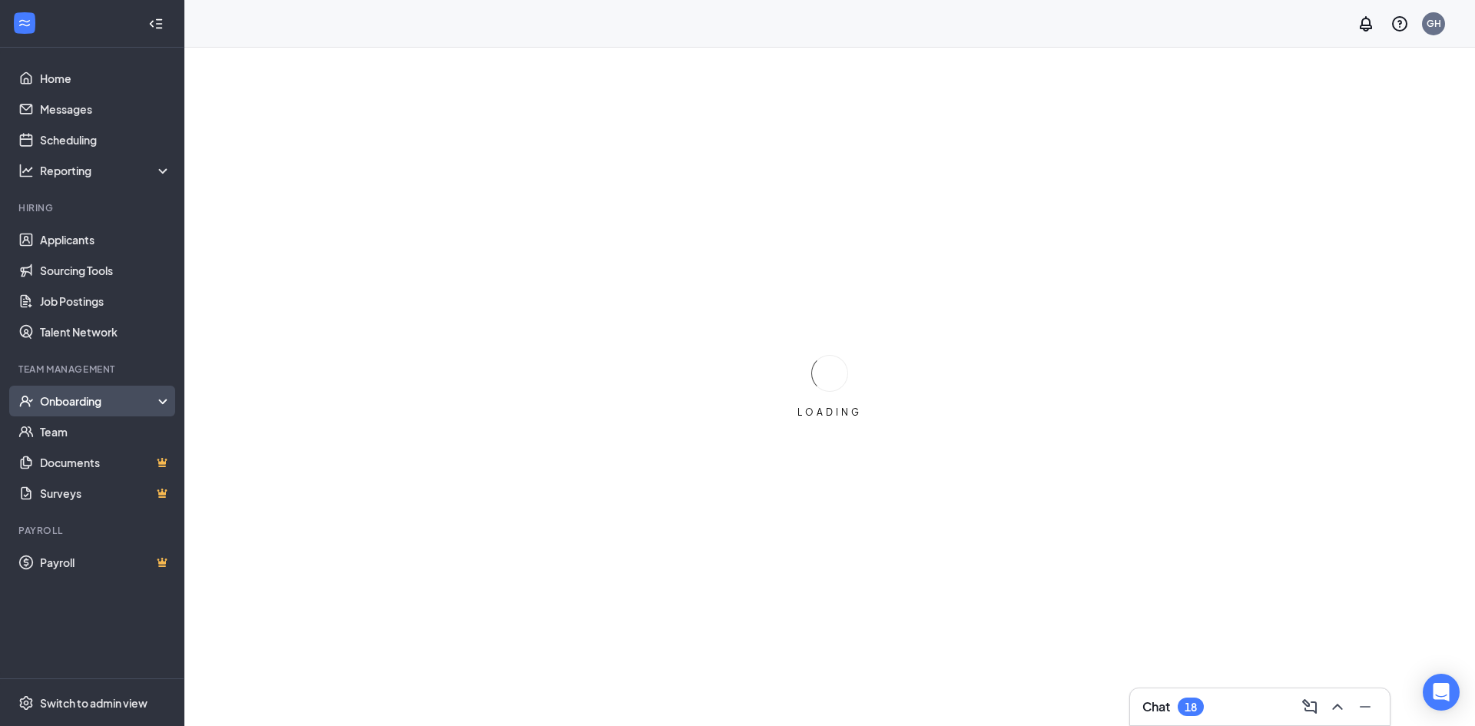
click at [94, 388] on div "Onboarding" at bounding box center [92, 401] width 184 height 31
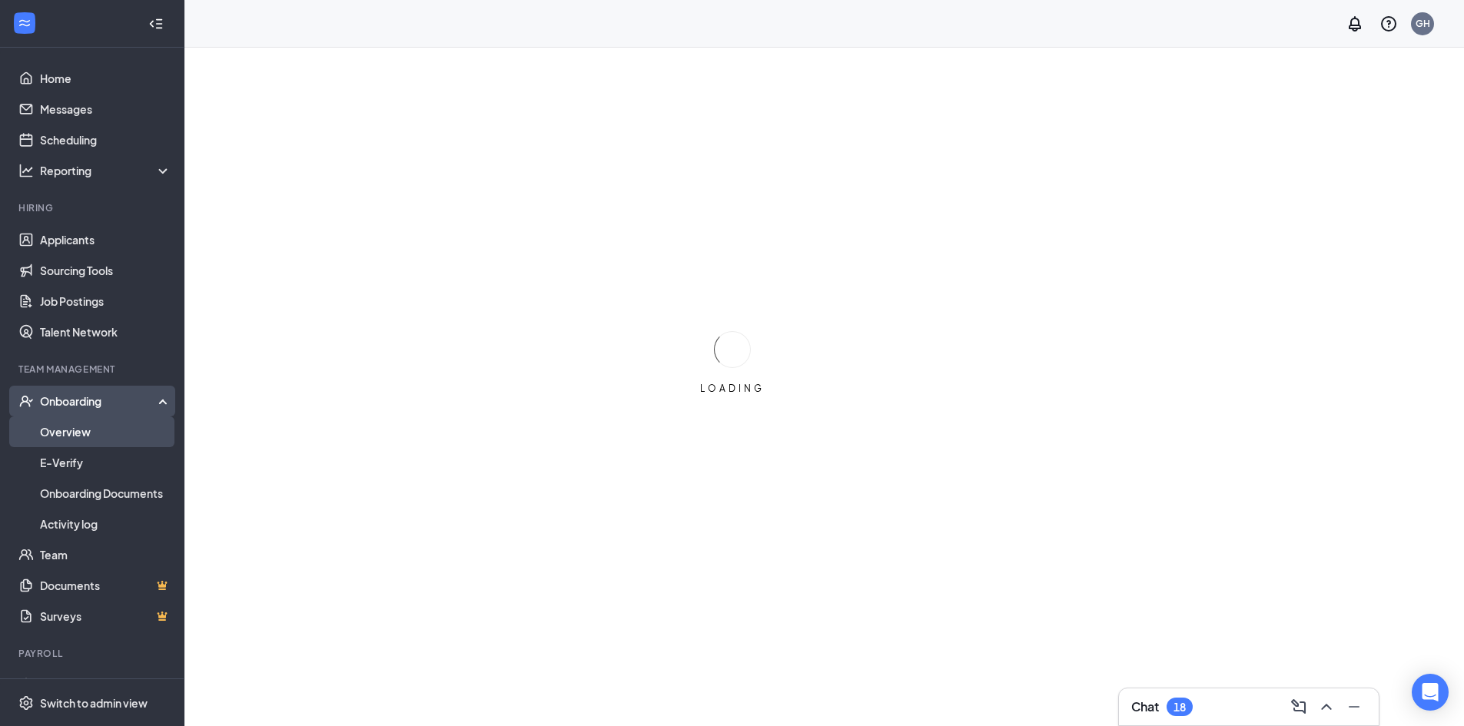
click at [89, 438] on link "Overview" at bounding box center [105, 431] width 131 height 31
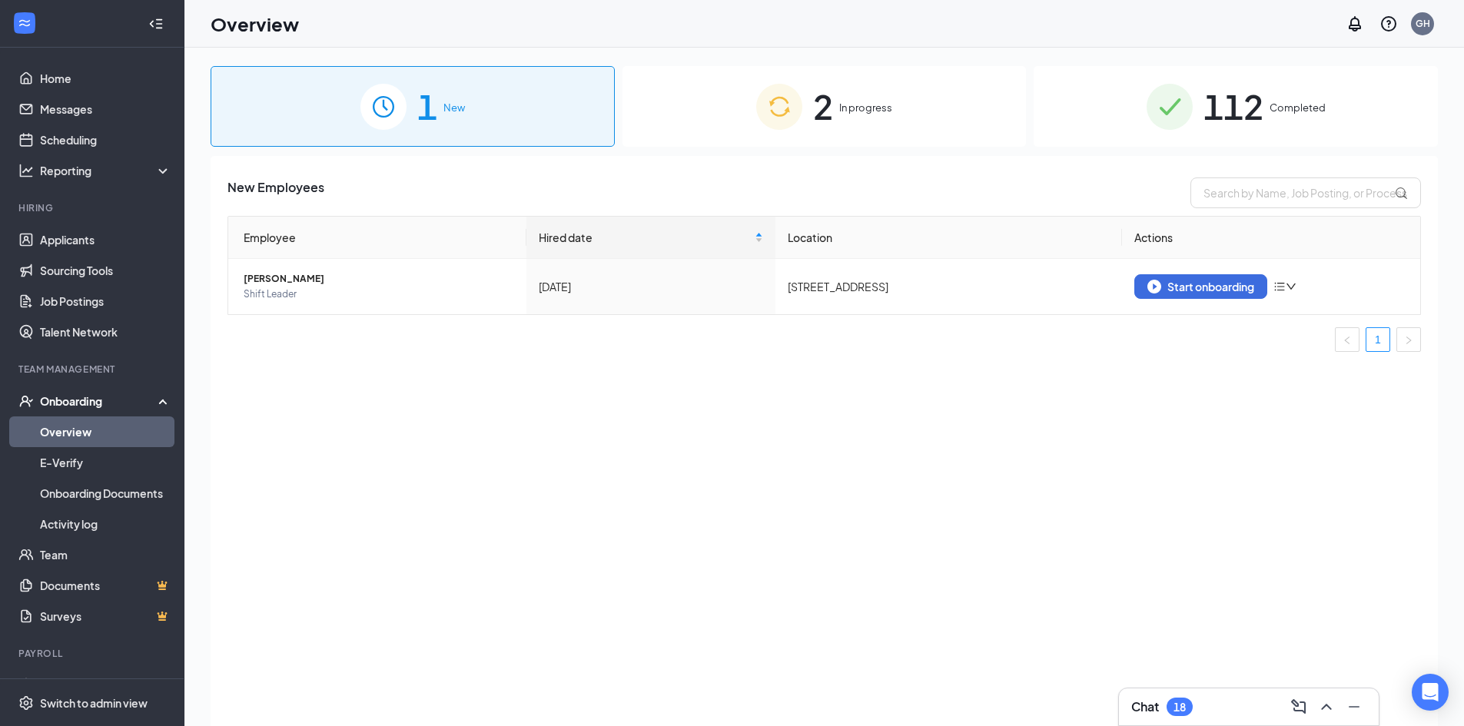
click at [865, 111] on span "In progress" at bounding box center [865, 107] width 53 height 15
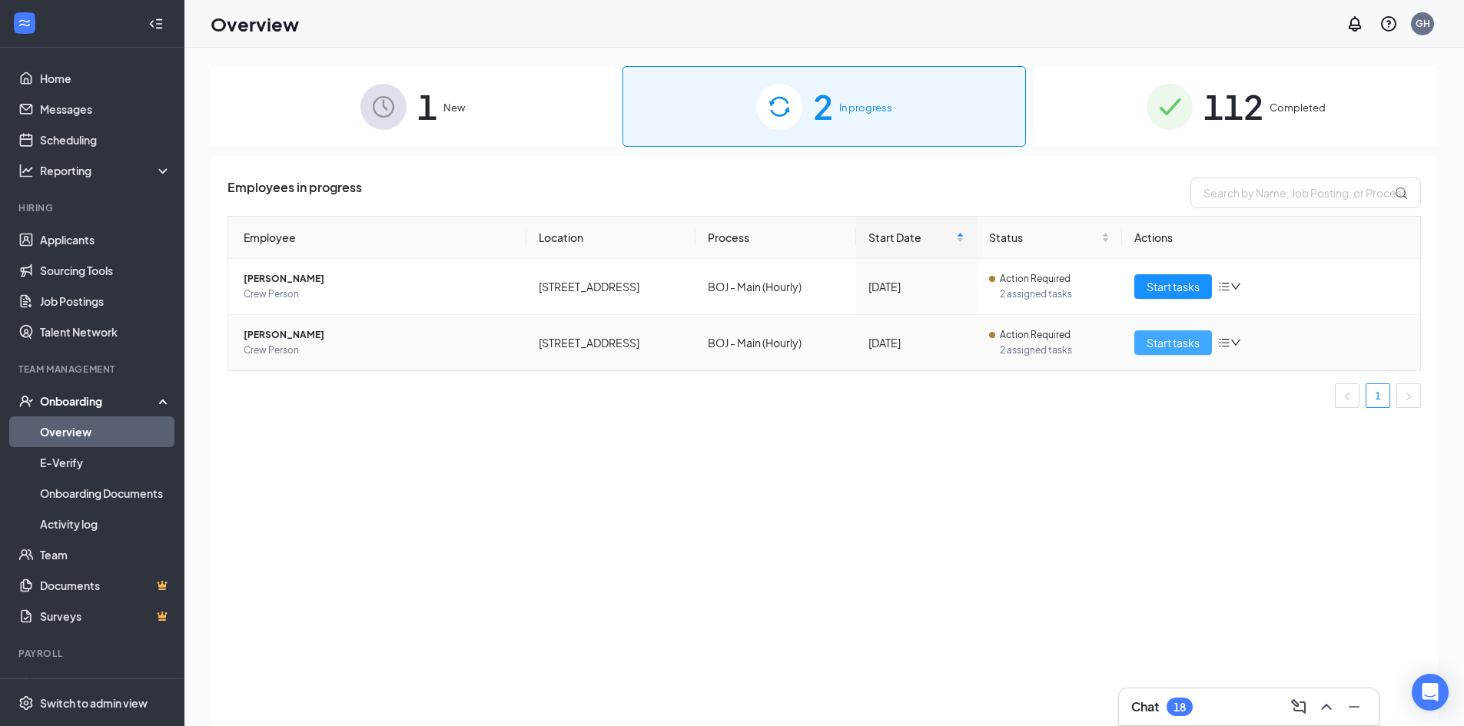
click at [1172, 343] on span "Start tasks" at bounding box center [1172, 342] width 53 height 17
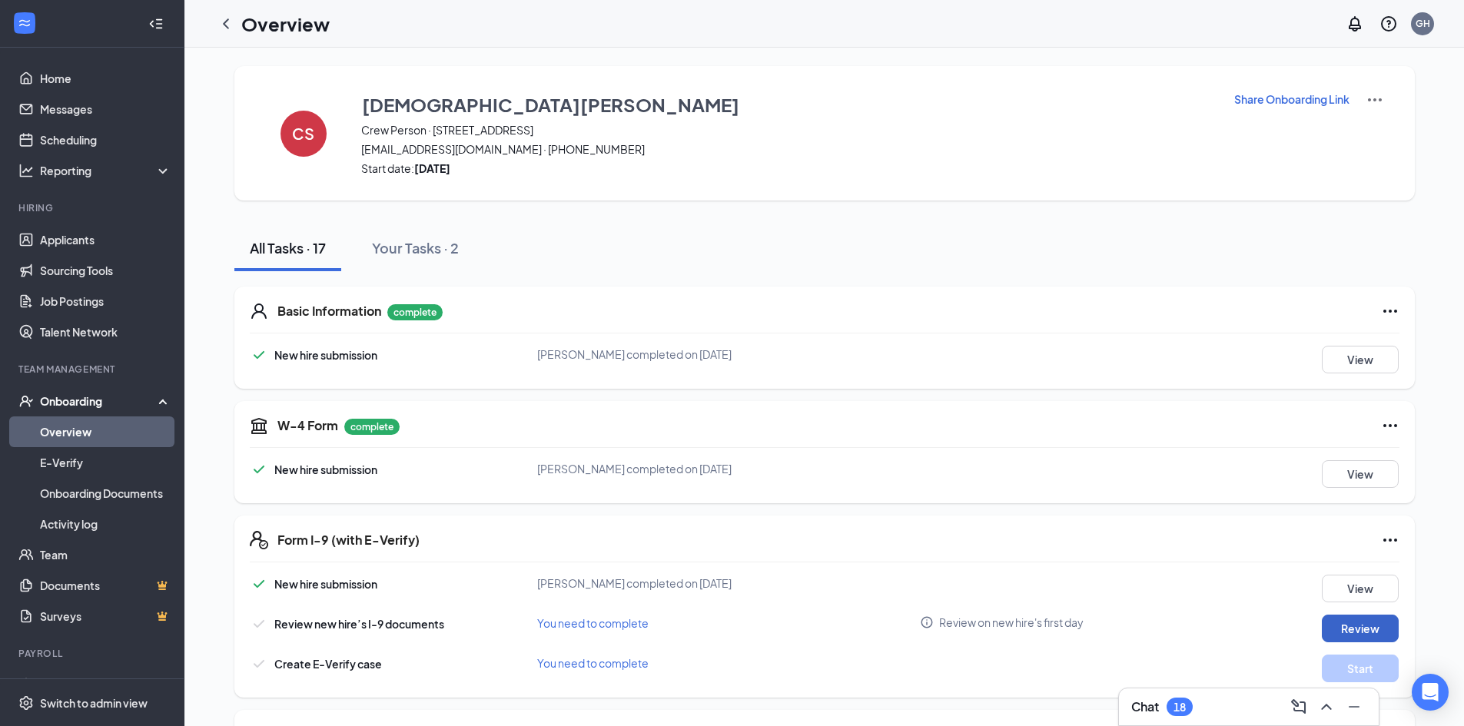
click at [1367, 622] on button "Review" at bounding box center [1360, 629] width 77 height 28
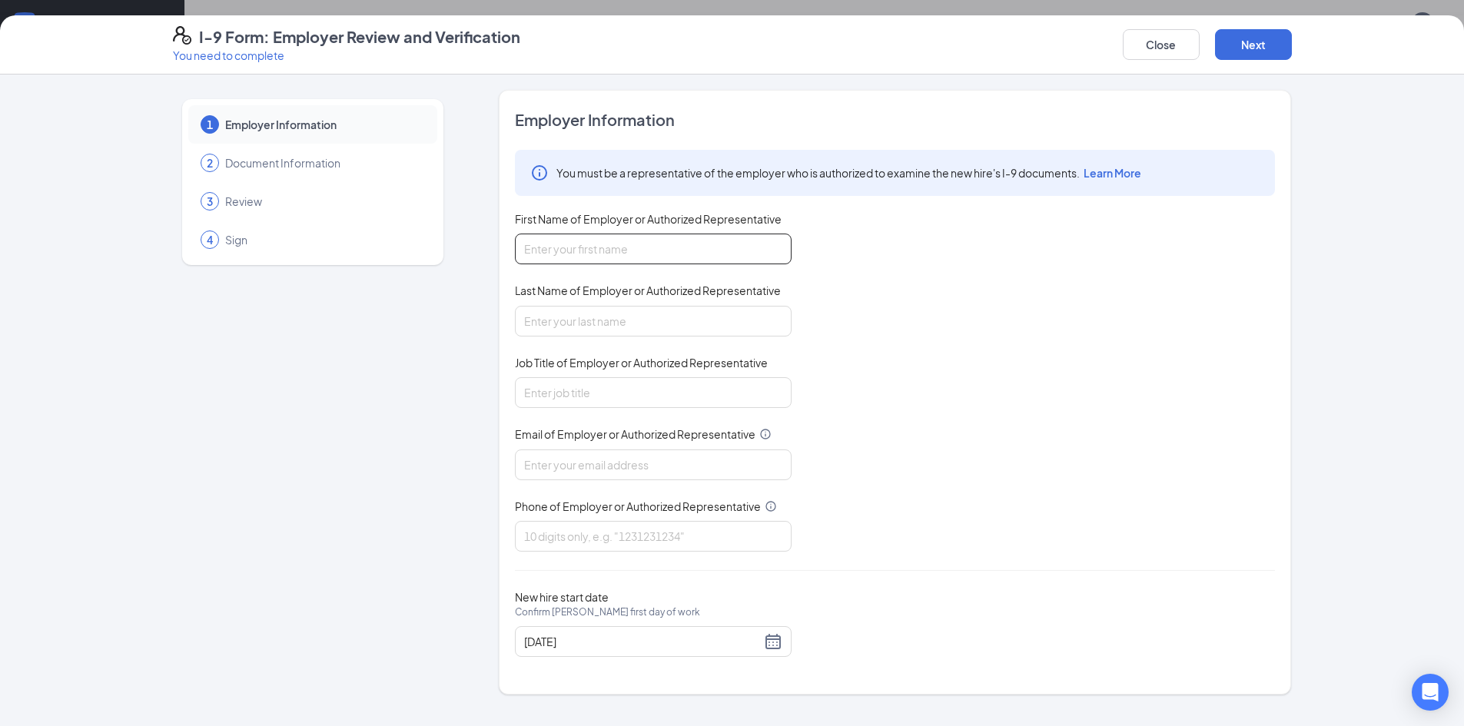
click at [668, 239] on input "First Name of Employer or Authorized Representative" at bounding box center [653, 249] width 277 height 31
click at [659, 253] on input "First Name of Employer or Authorized Representative" at bounding box center [653, 249] width 277 height 31
type input "[PERSON_NAME]"
type input "GM"
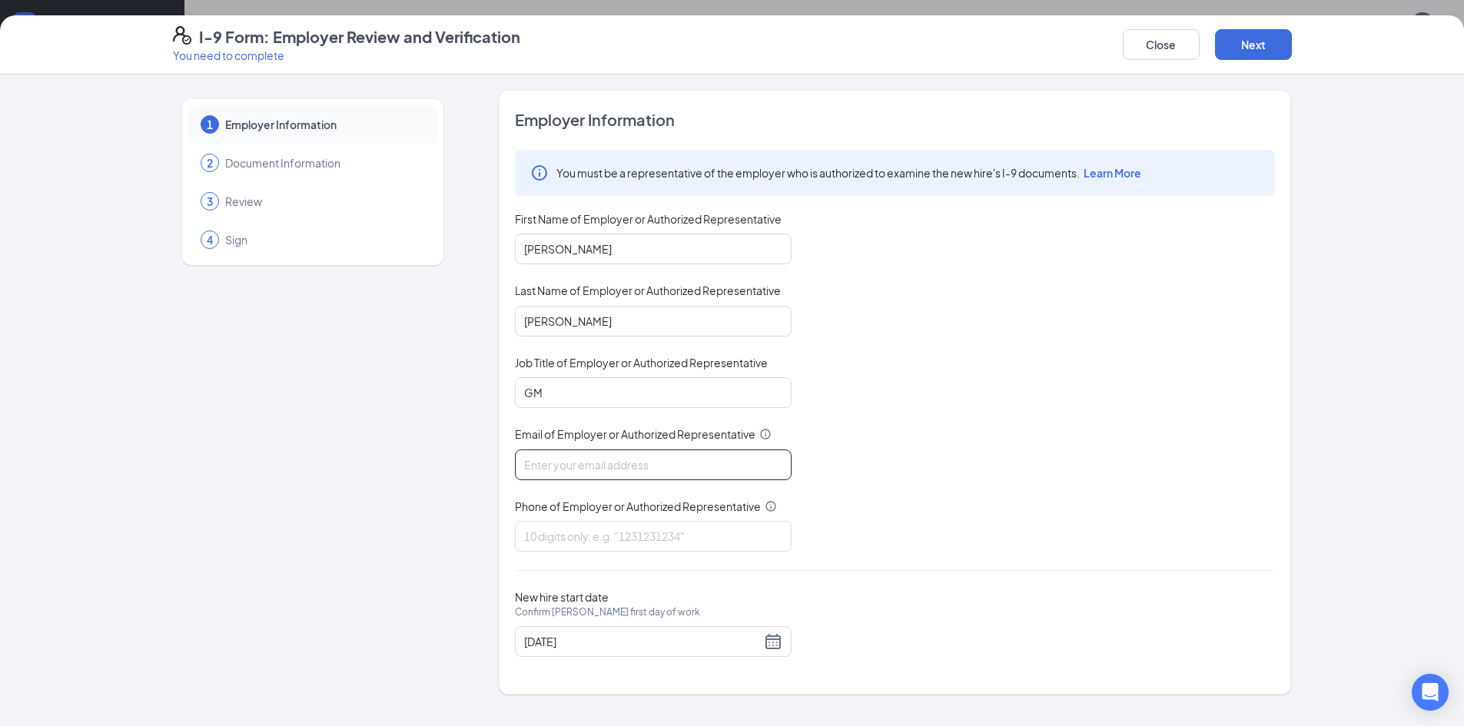
click at [656, 459] on input "Email of Employer or Authorized Representative" at bounding box center [653, 464] width 277 height 31
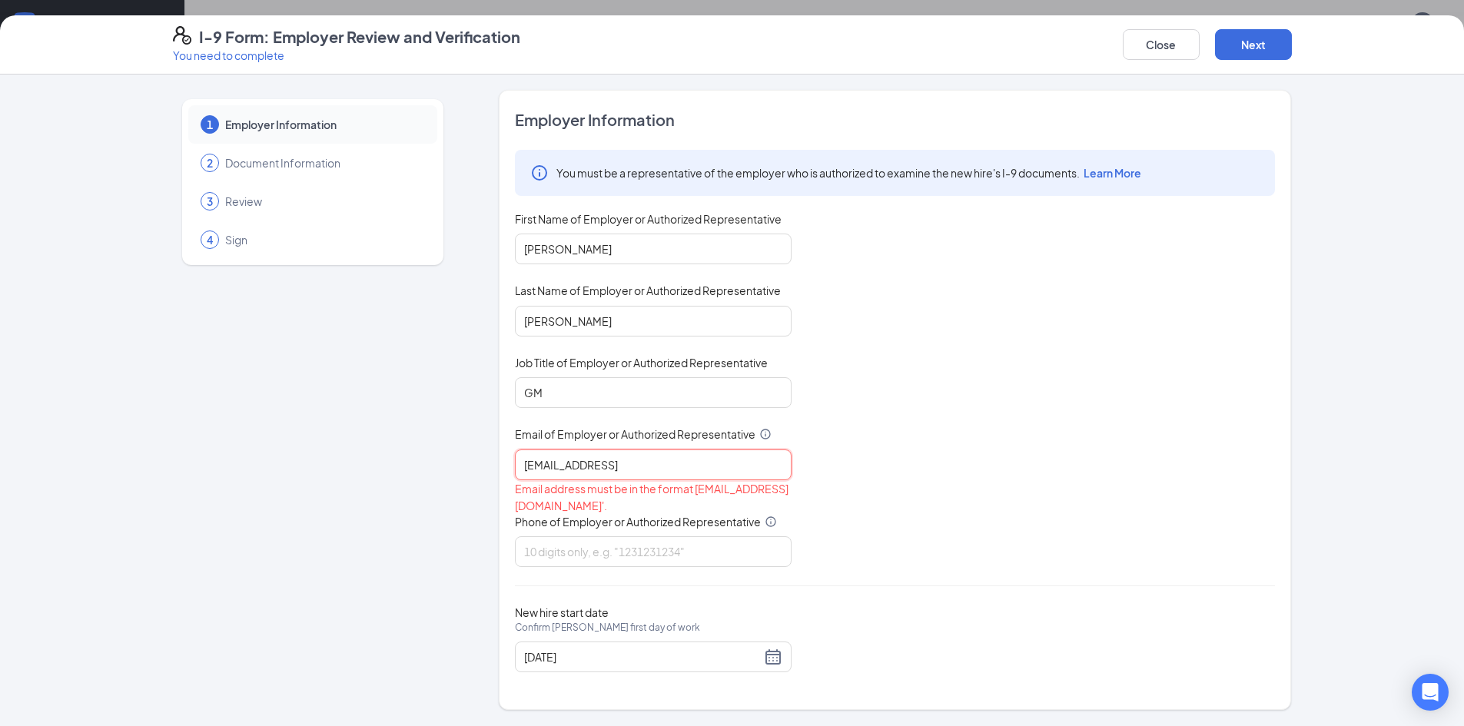
click at [615, 462] on input "sbernin30@gmail" at bounding box center [653, 464] width 277 height 31
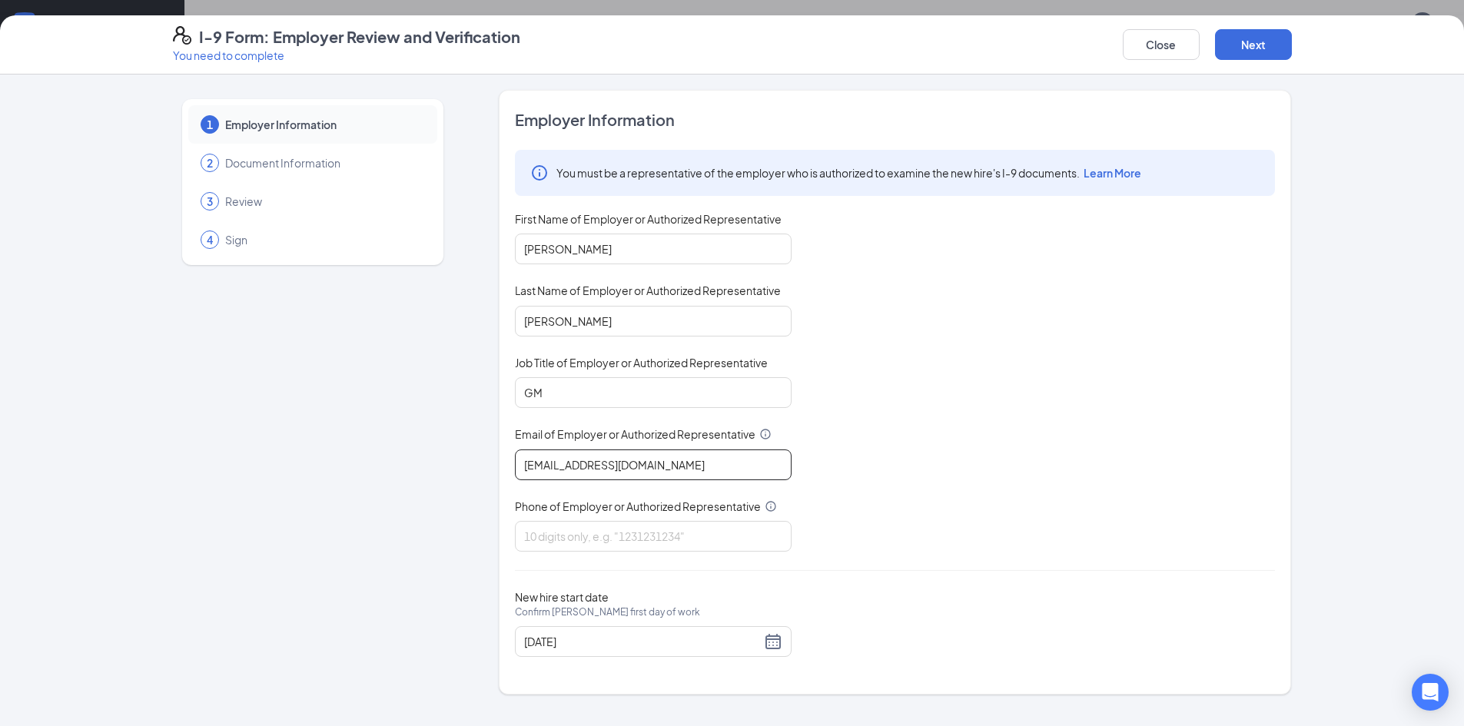
type input "sbernin30@gmail.com"
type input "8284508738"
click at [776, 642] on div "[DATE]" at bounding box center [653, 641] width 258 height 18
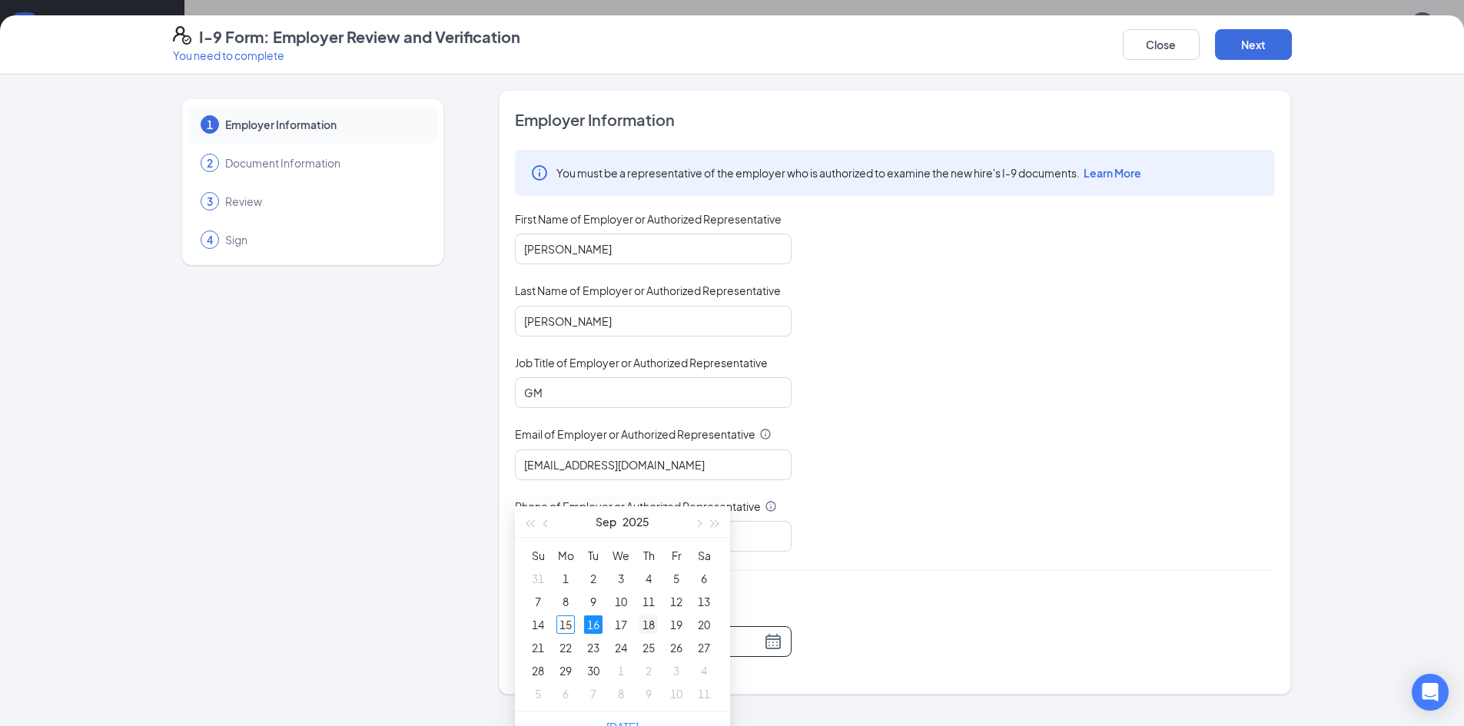
type input "[DATE]"
click at [649, 623] on div "18" at bounding box center [648, 624] width 18 height 18
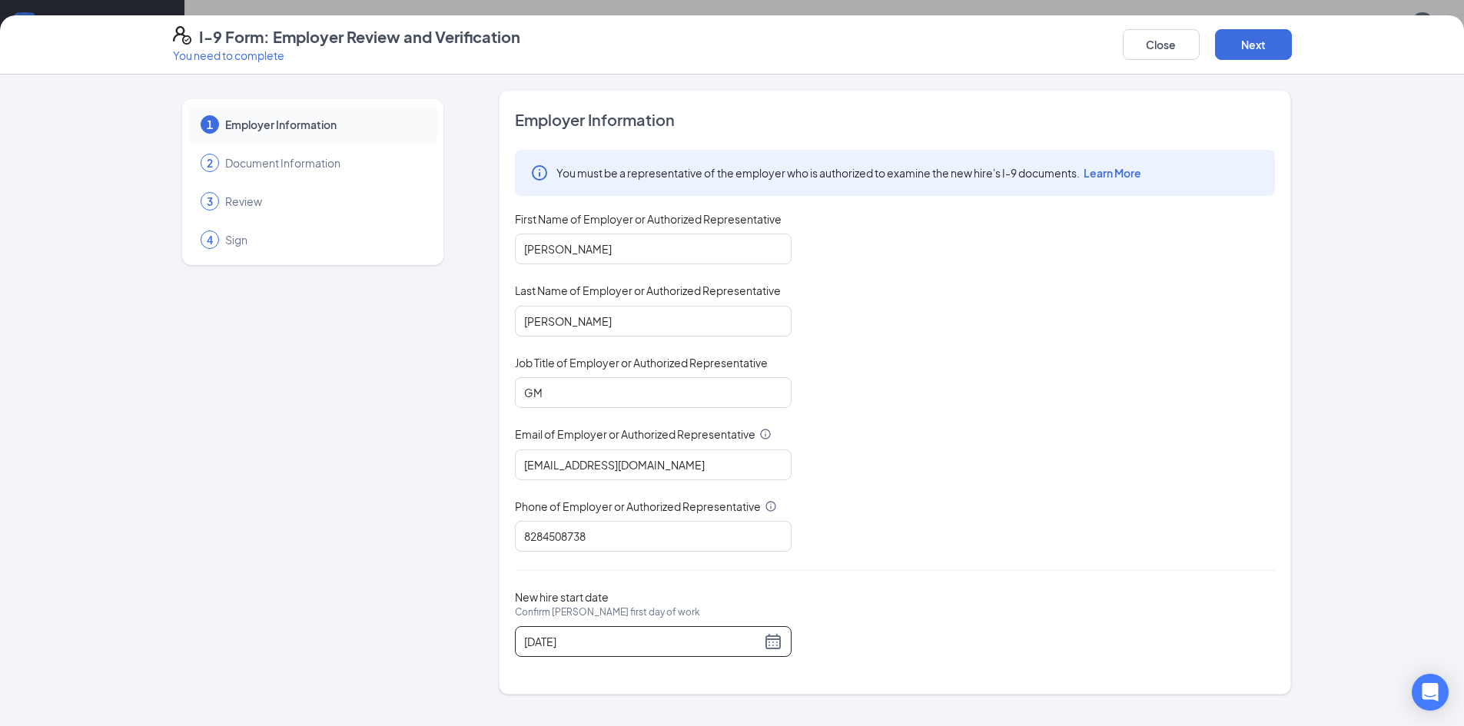
scroll to position [384, 0]
click at [1252, 38] on button "Next" at bounding box center [1253, 44] width 77 height 31
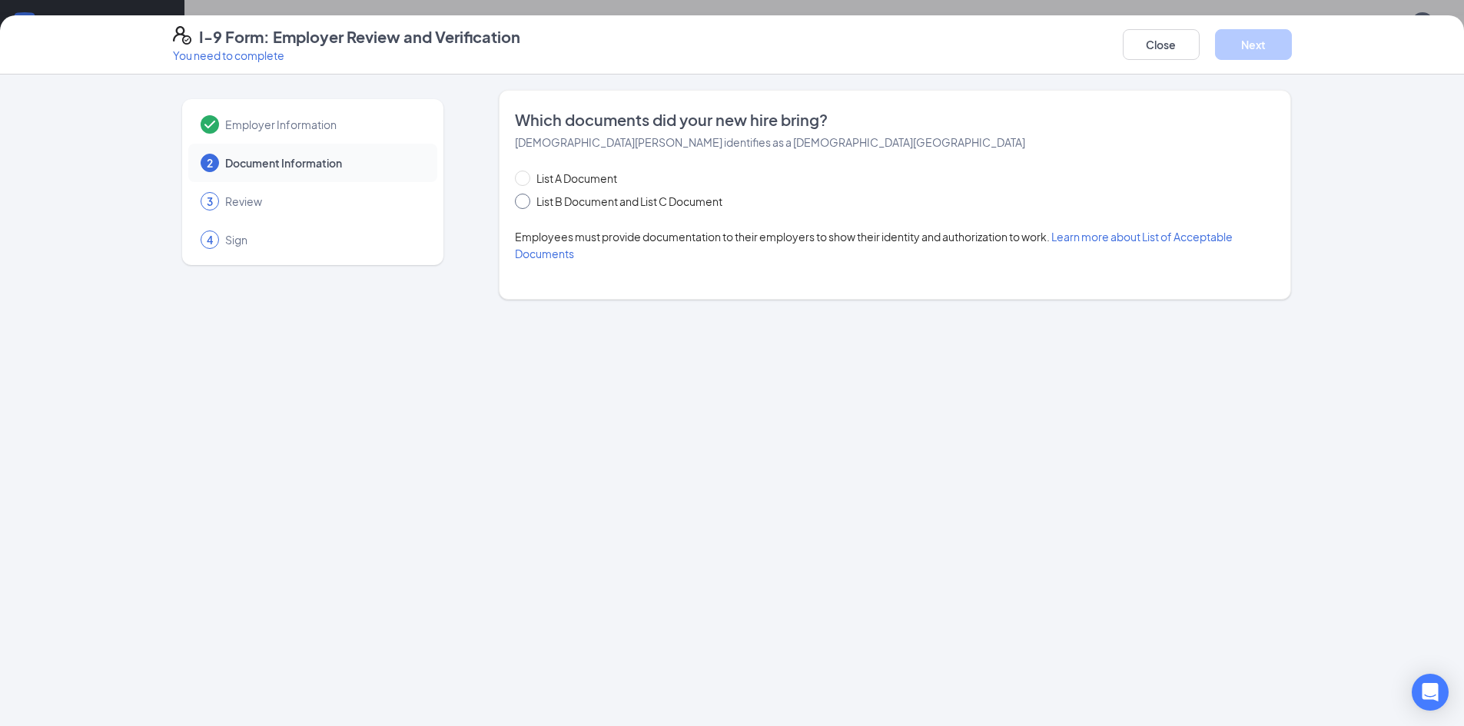
click at [526, 196] on input "List B Document and List C Document" at bounding box center [520, 199] width 11 height 11
radio input "true"
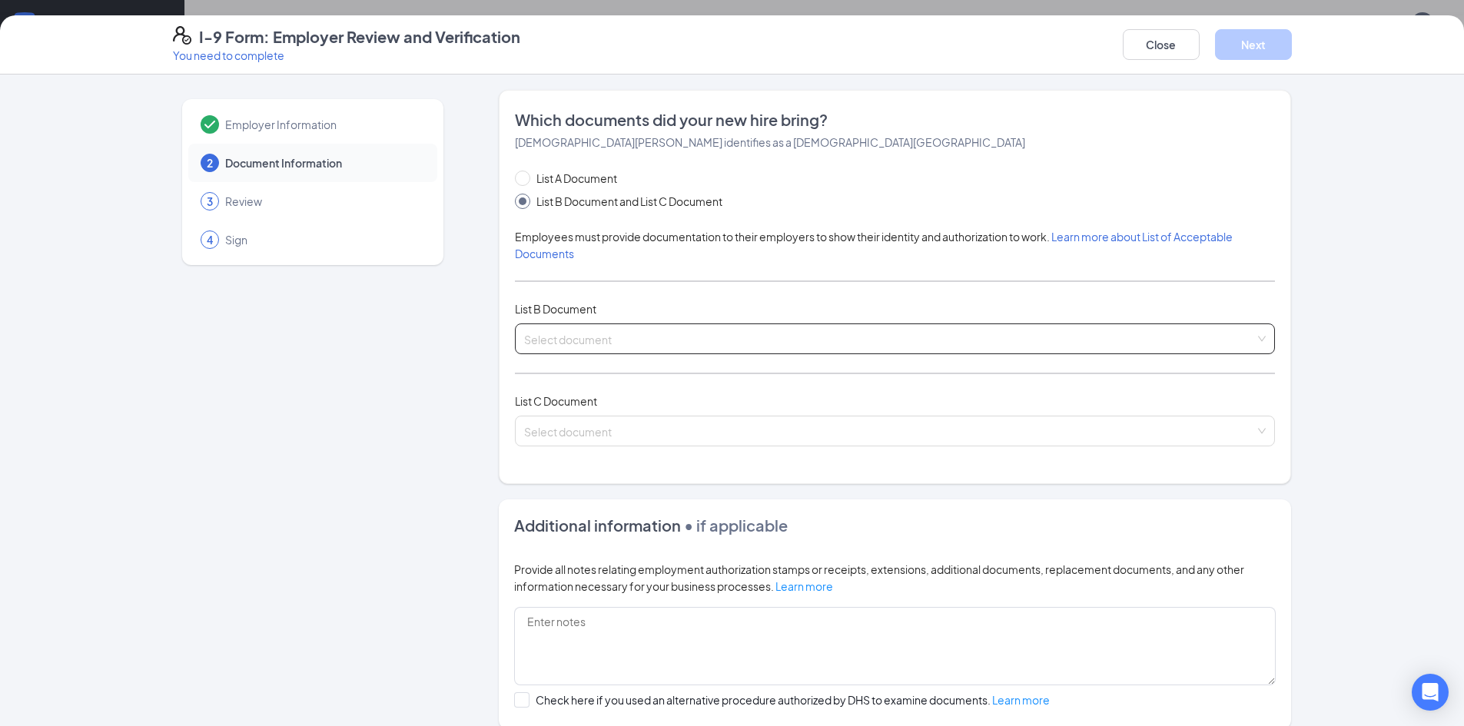
click at [694, 353] on div "List A Document List B Document and List C Document Employees must provide docu…" at bounding box center [895, 317] width 760 height 295
click at [700, 343] on input "search" at bounding box center [889, 335] width 731 height 23
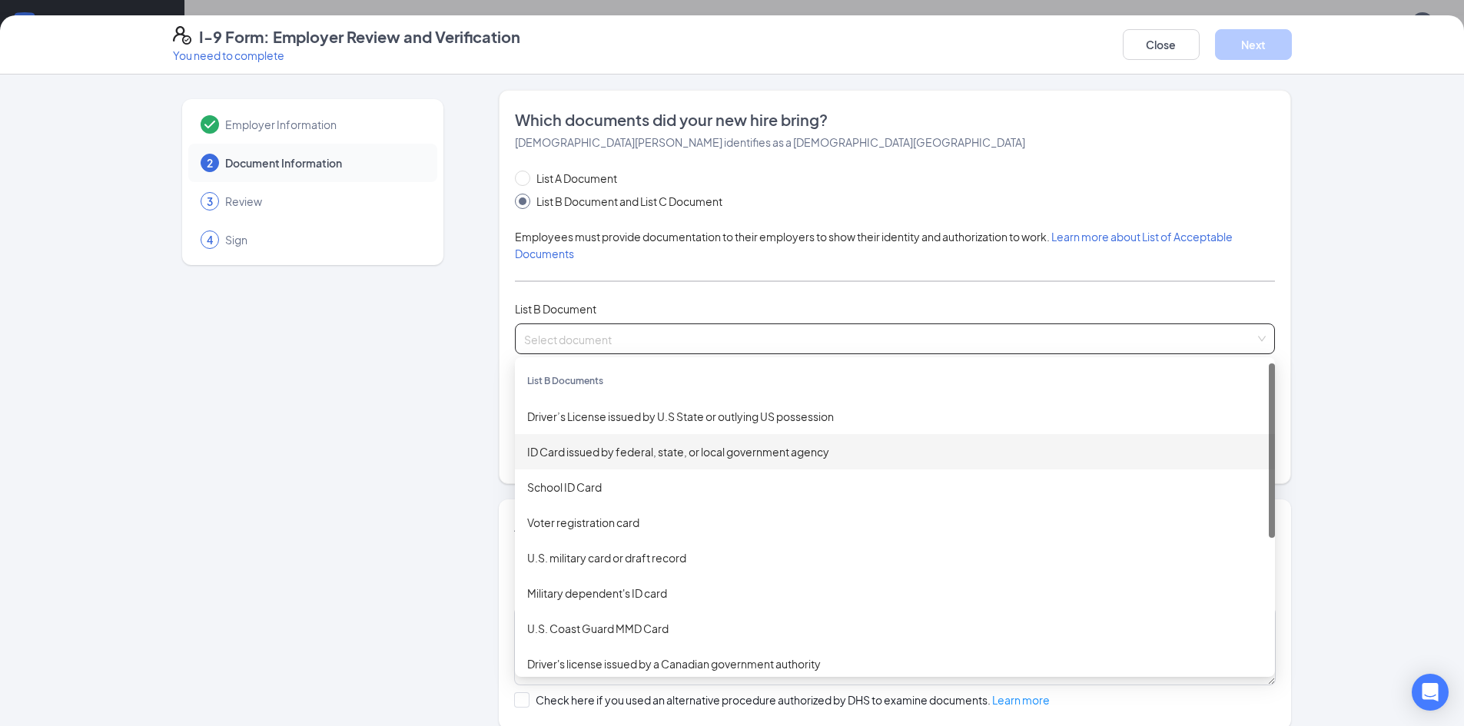
click at [674, 450] on div "ID Card issued by federal, state, or local government agency" at bounding box center [894, 451] width 735 height 17
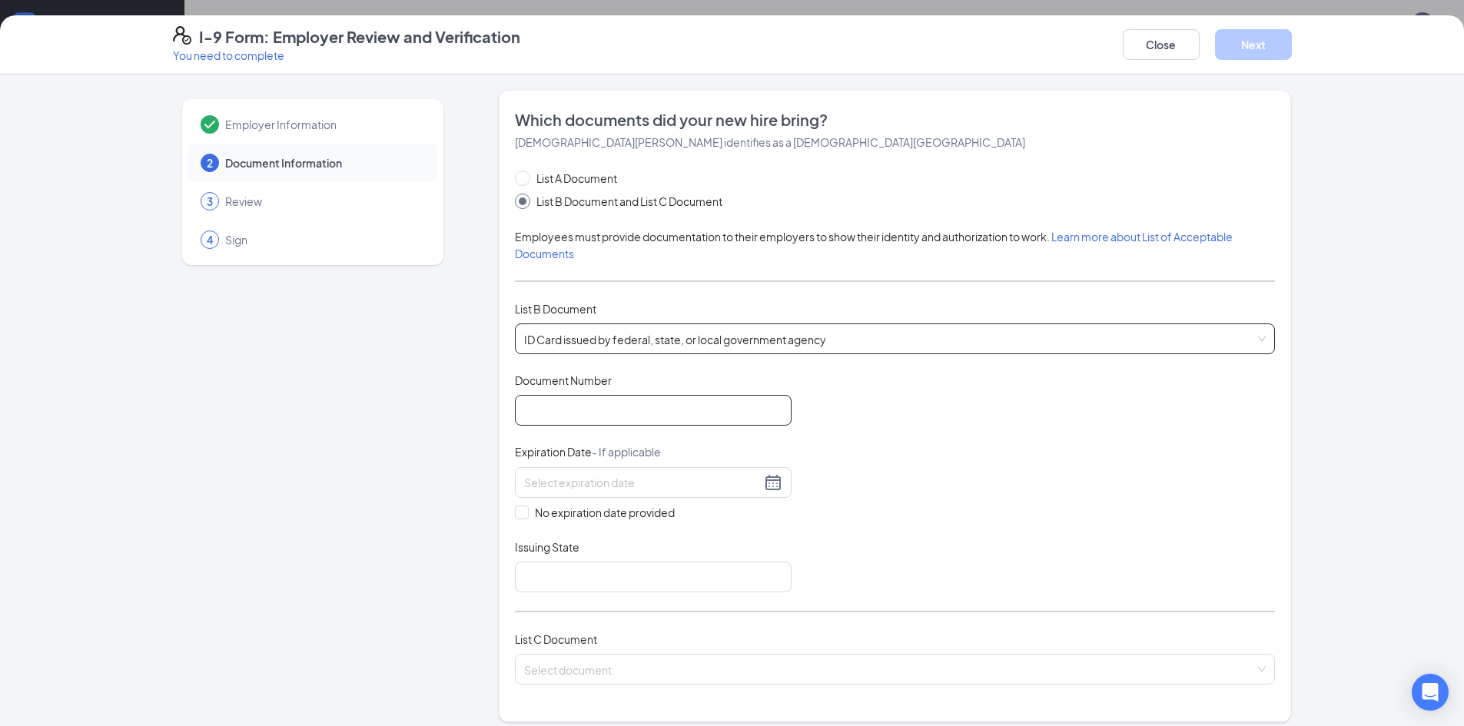
click at [625, 404] on input "Document Number" at bounding box center [653, 410] width 277 height 31
type input "000028734221"
click at [668, 485] on input at bounding box center [642, 482] width 237 height 17
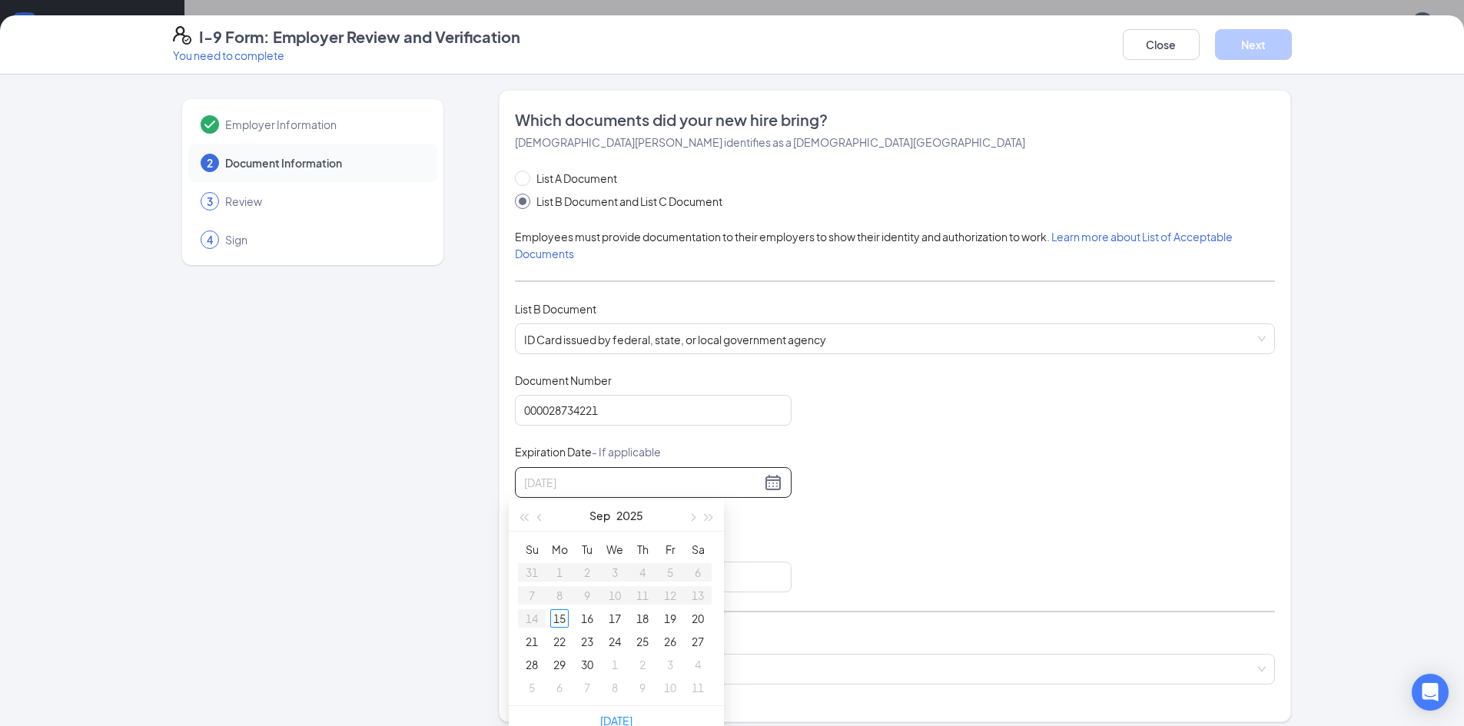
type input "10/04/2025"
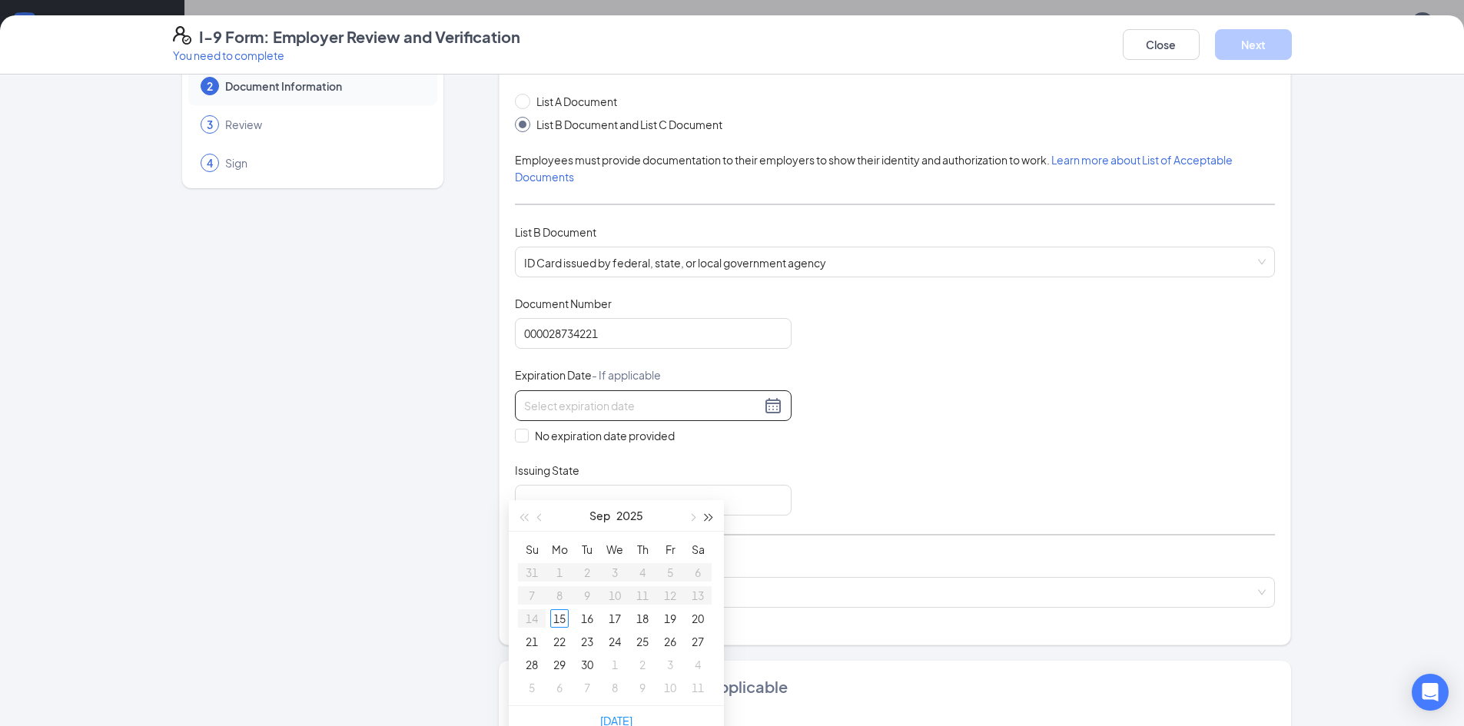
click at [712, 517] on span "button" at bounding box center [709, 518] width 8 height 8
click at [713, 517] on button "button" at bounding box center [709, 515] width 17 height 31
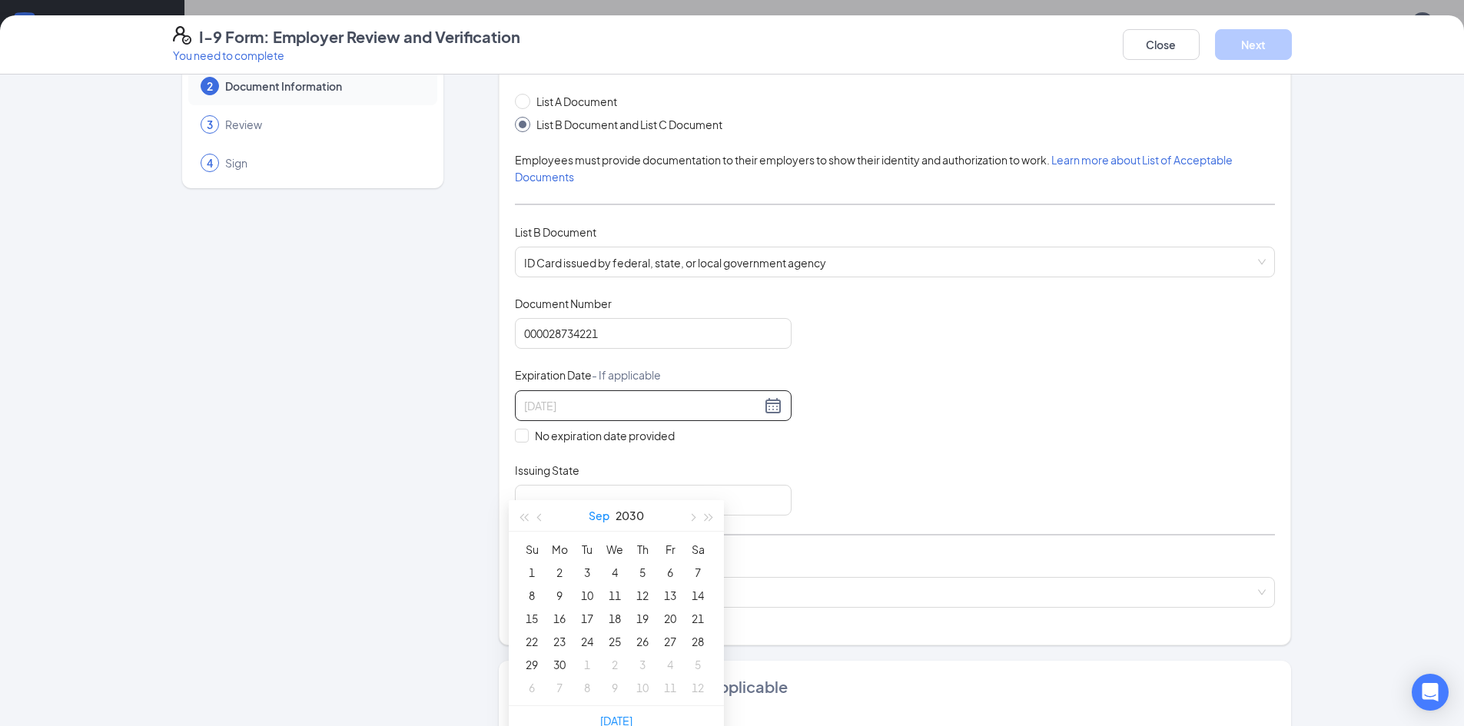
type input "09/02/2030"
click at [687, 515] on button "button" at bounding box center [691, 515] width 17 height 31
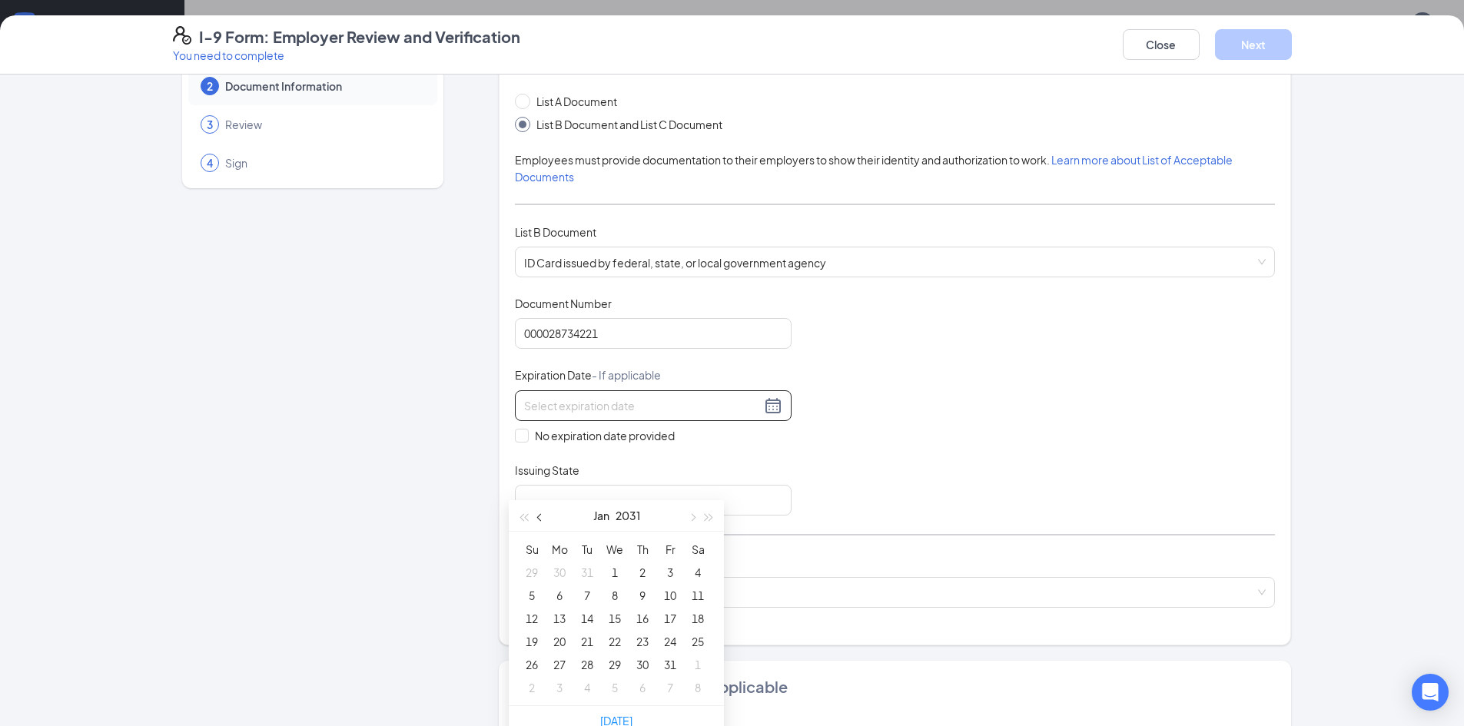
click at [534, 514] on button "button" at bounding box center [540, 515] width 17 height 31
type input "12/28/2030"
type input "12/29/2030"
click at [527, 660] on div "29" at bounding box center [531, 664] width 18 height 18
click at [715, 508] on input "Issuing State" at bounding box center [653, 500] width 277 height 31
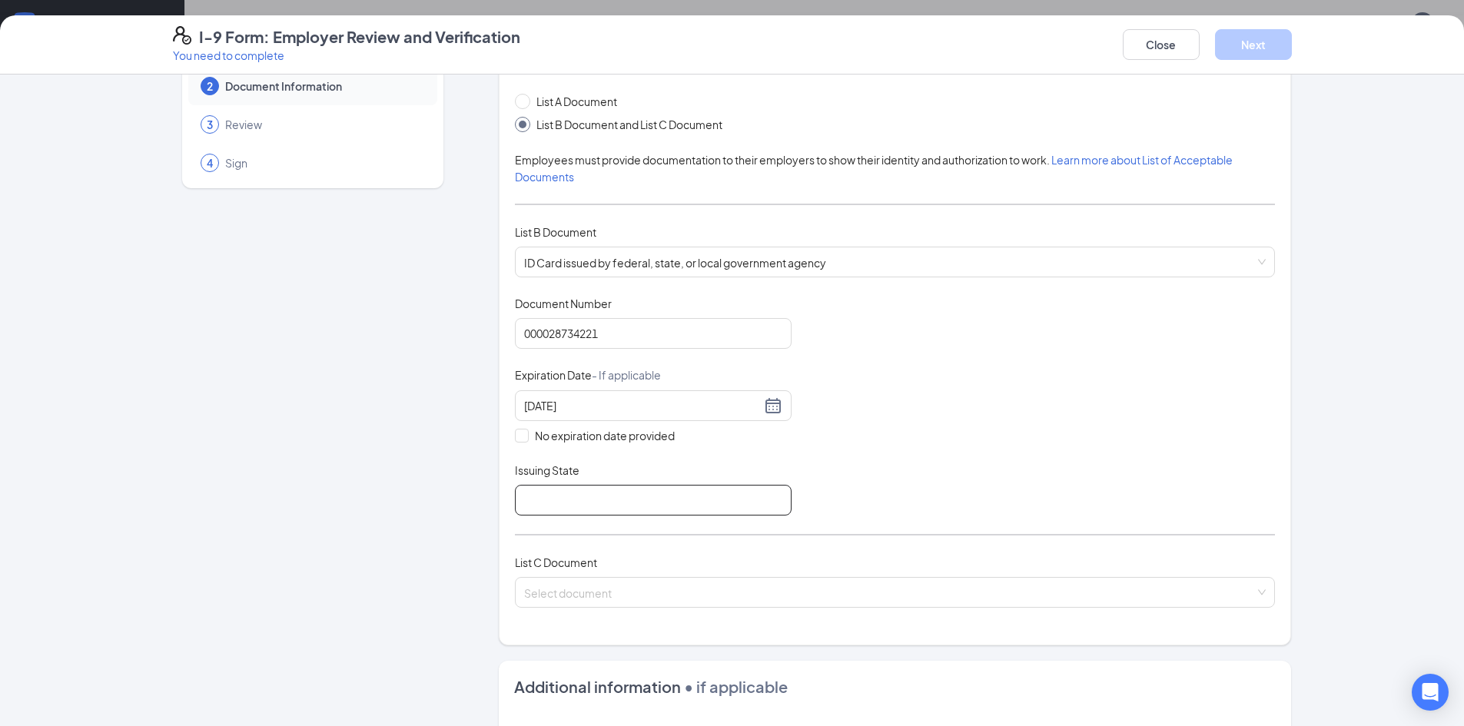
type input "[US_STATE]"
click at [656, 595] on input "search" at bounding box center [889, 589] width 731 height 23
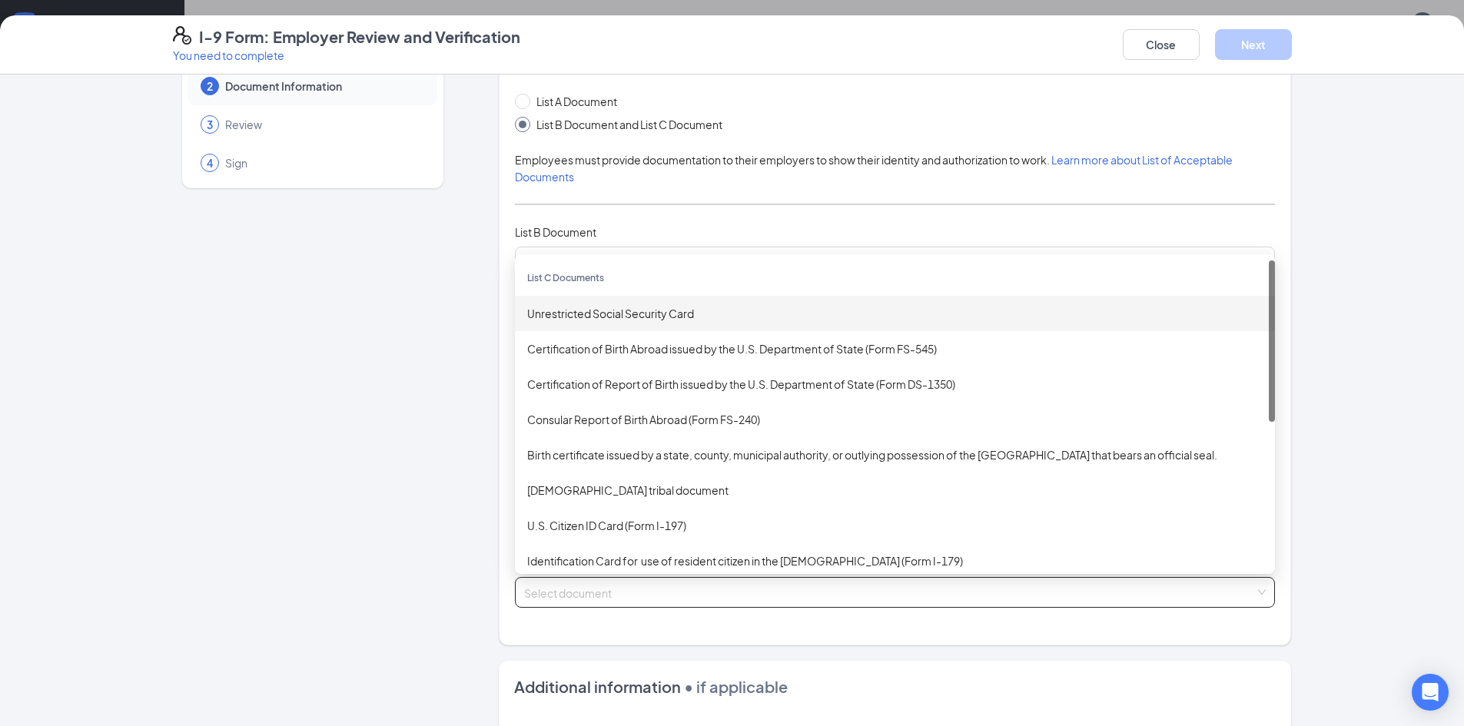
click at [612, 319] on div "Unrestricted Social Security Card" at bounding box center [894, 313] width 735 height 17
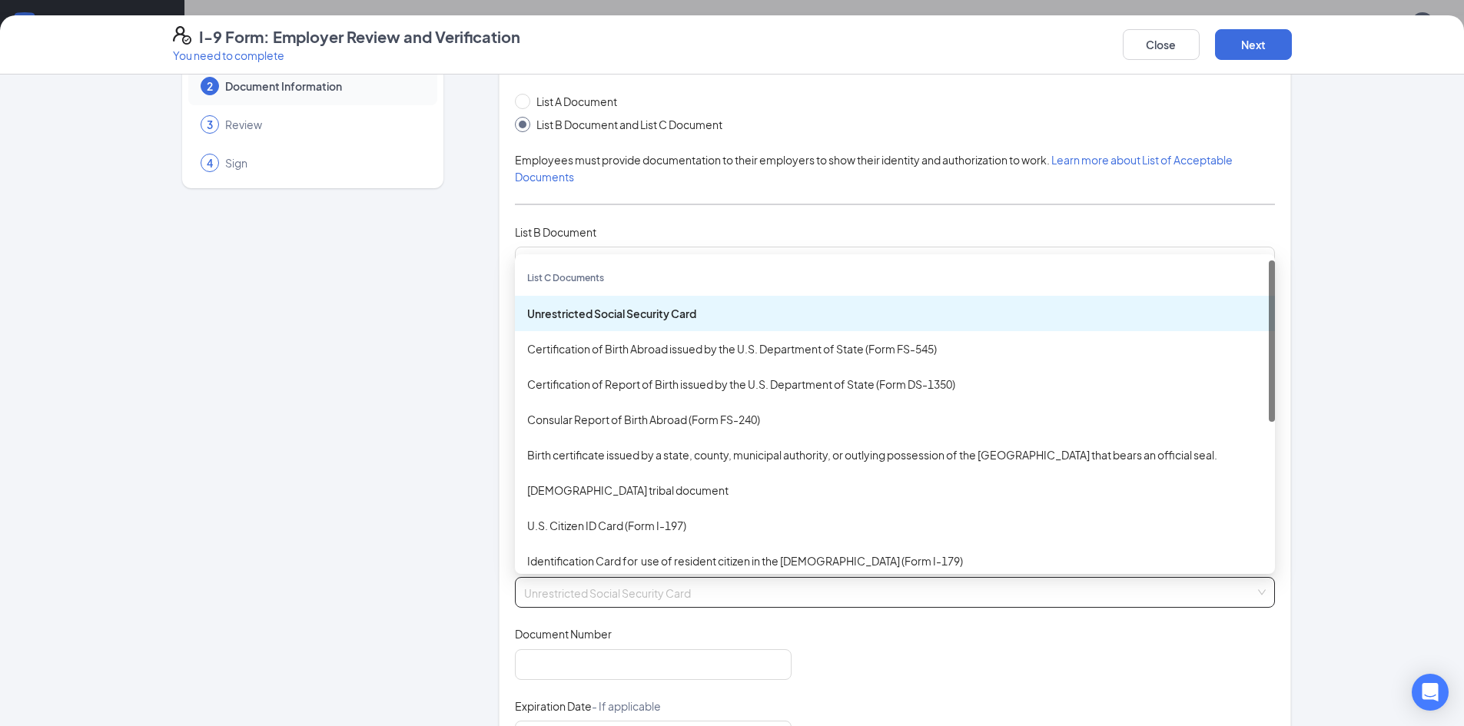
click at [612, 318] on div "Unrestricted Social Security Card" at bounding box center [894, 313] width 735 height 17
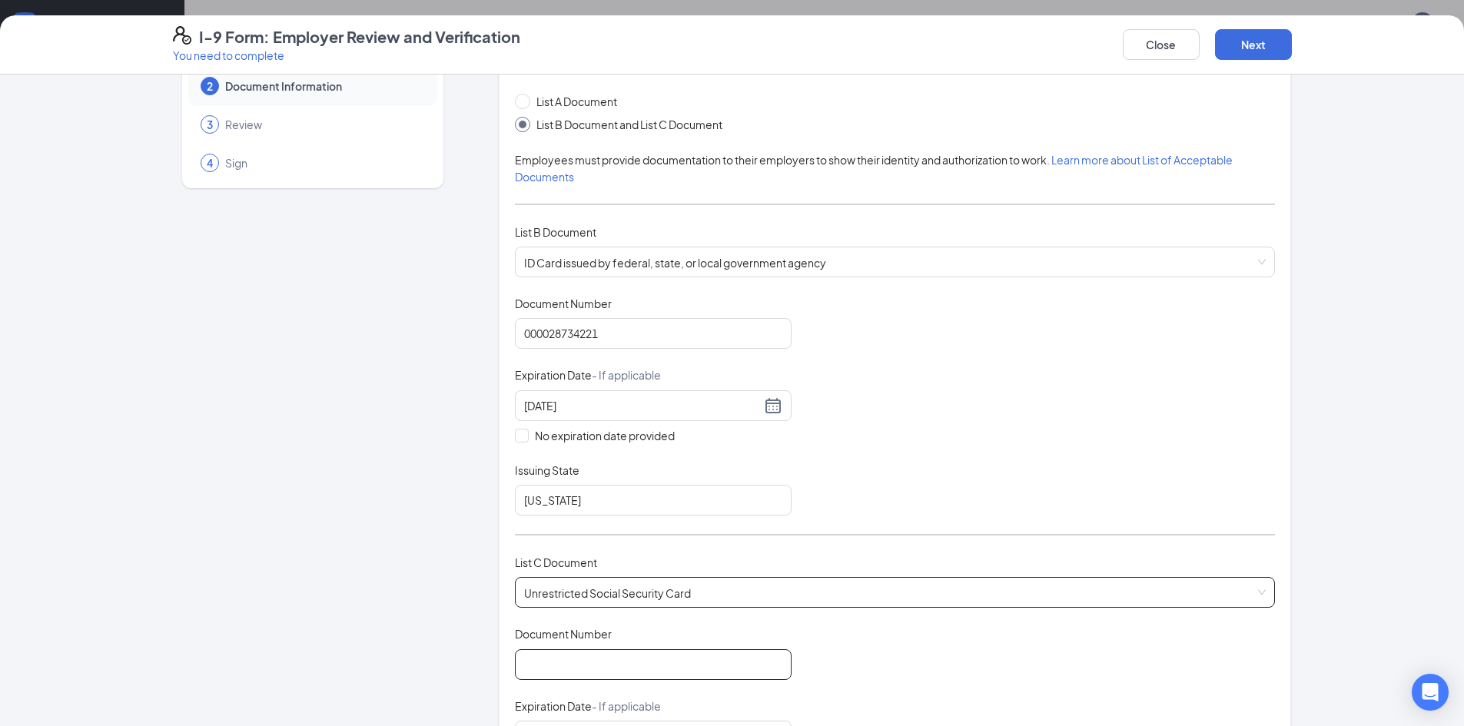
click at [632, 657] on input "Document Number" at bounding box center [653, 664] width 277 height 31
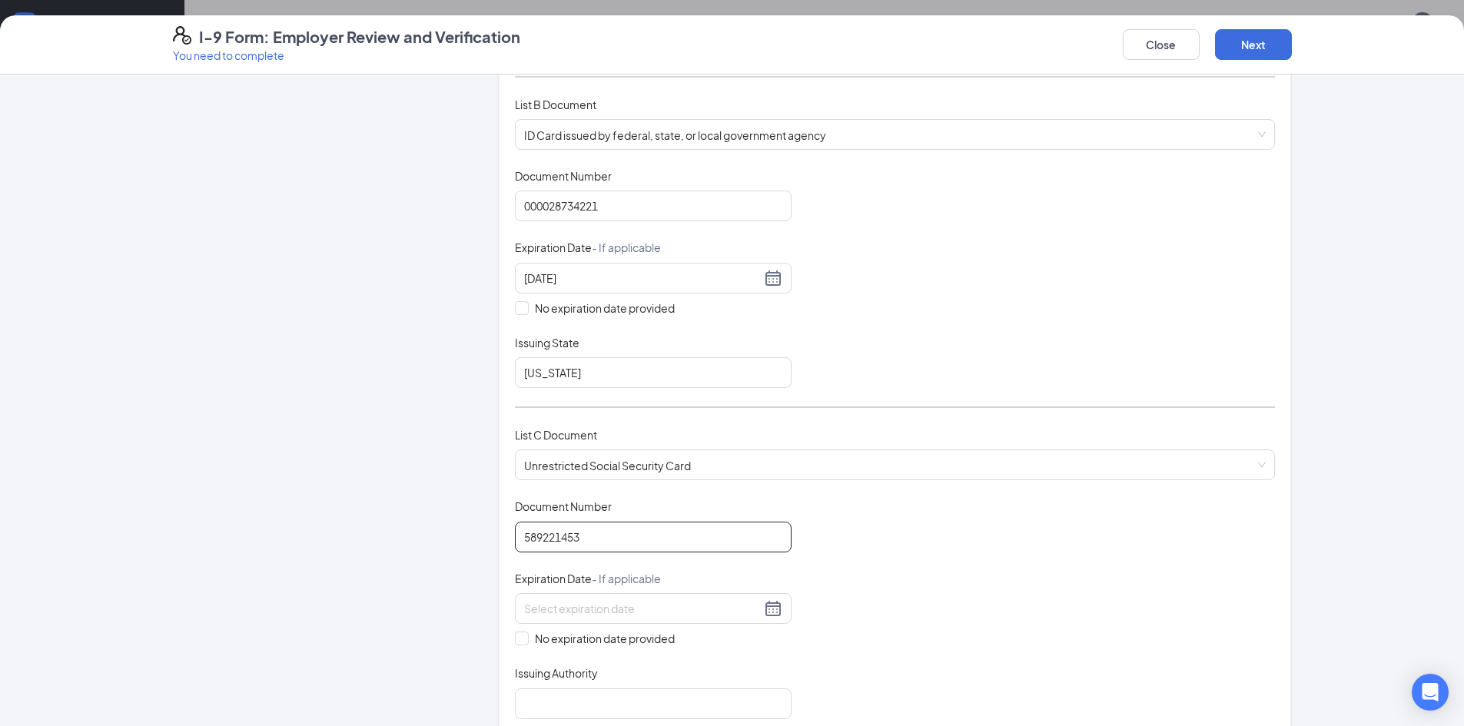
scroll to position [307, 0]
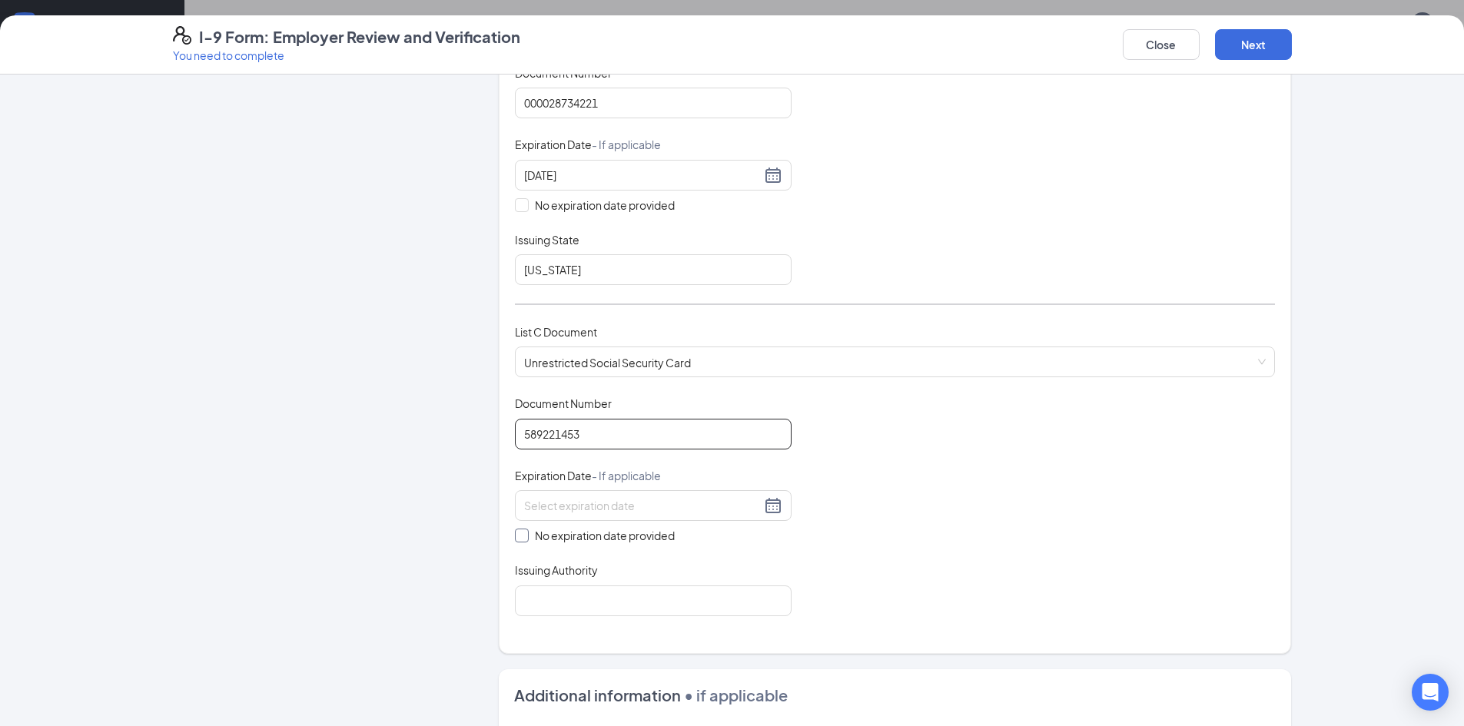
type input "589221453"
click at [518, 538] on input "No expiration date provided" at bounding box center [520, 534] width 11 height 11
checkbox input "true"
click at [580, 611] on input "Issuing Authority" at bounding box center [653, 603] width 277 height 31
type input "Social Security"
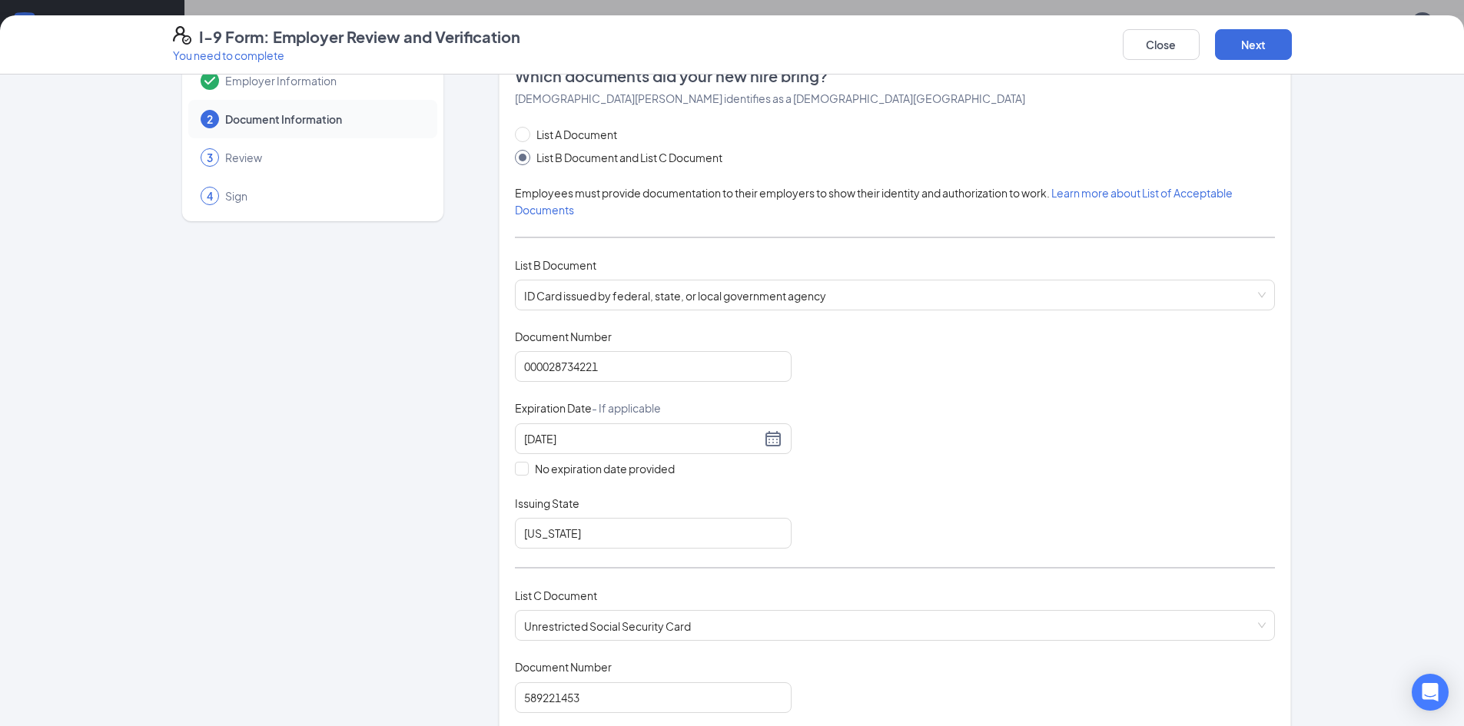
scroll to position [0, 0]
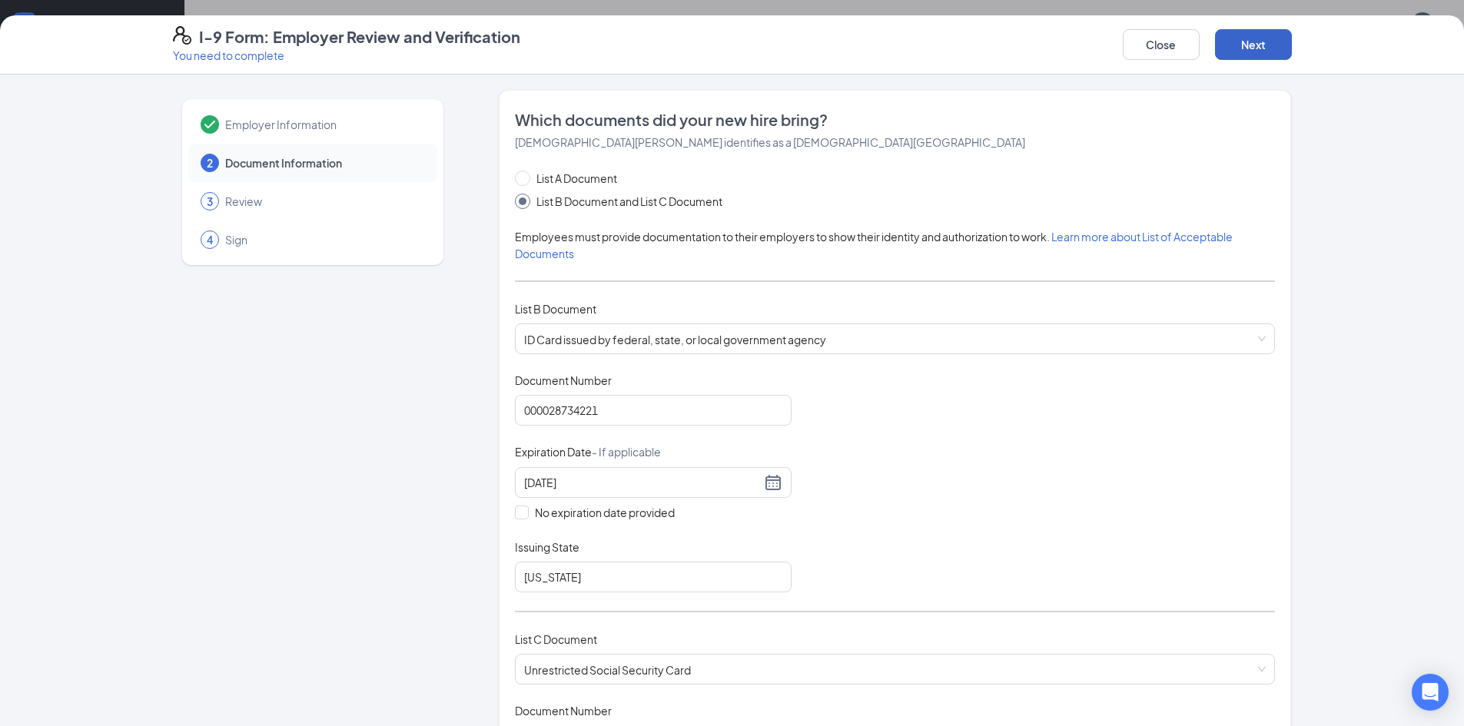
click at [1253, 40] on button "Next" at bounding box center [1253, 44] width 77 height 31
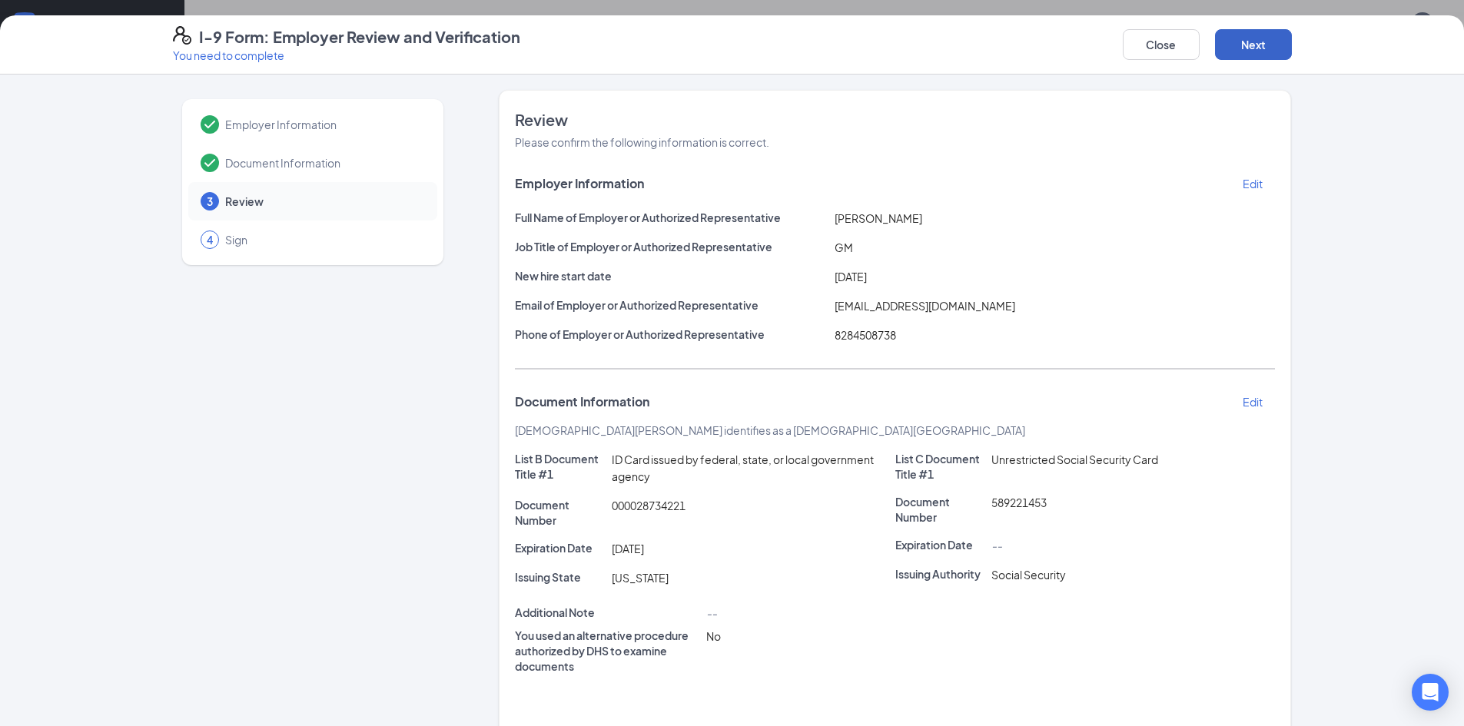
click at [1253, 40] on button "Next" at bounding box center [1253, 44] width 77 height 31
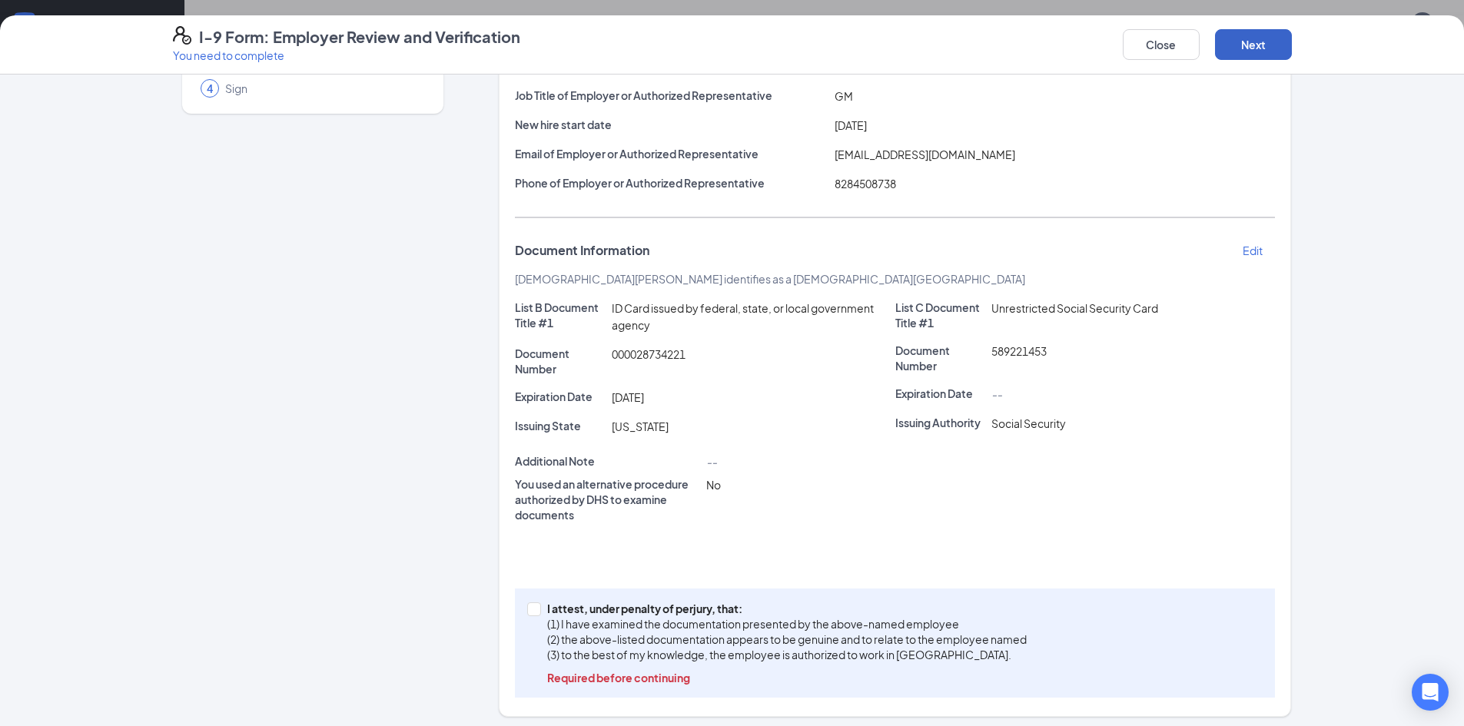
scroll to position [158, 0]
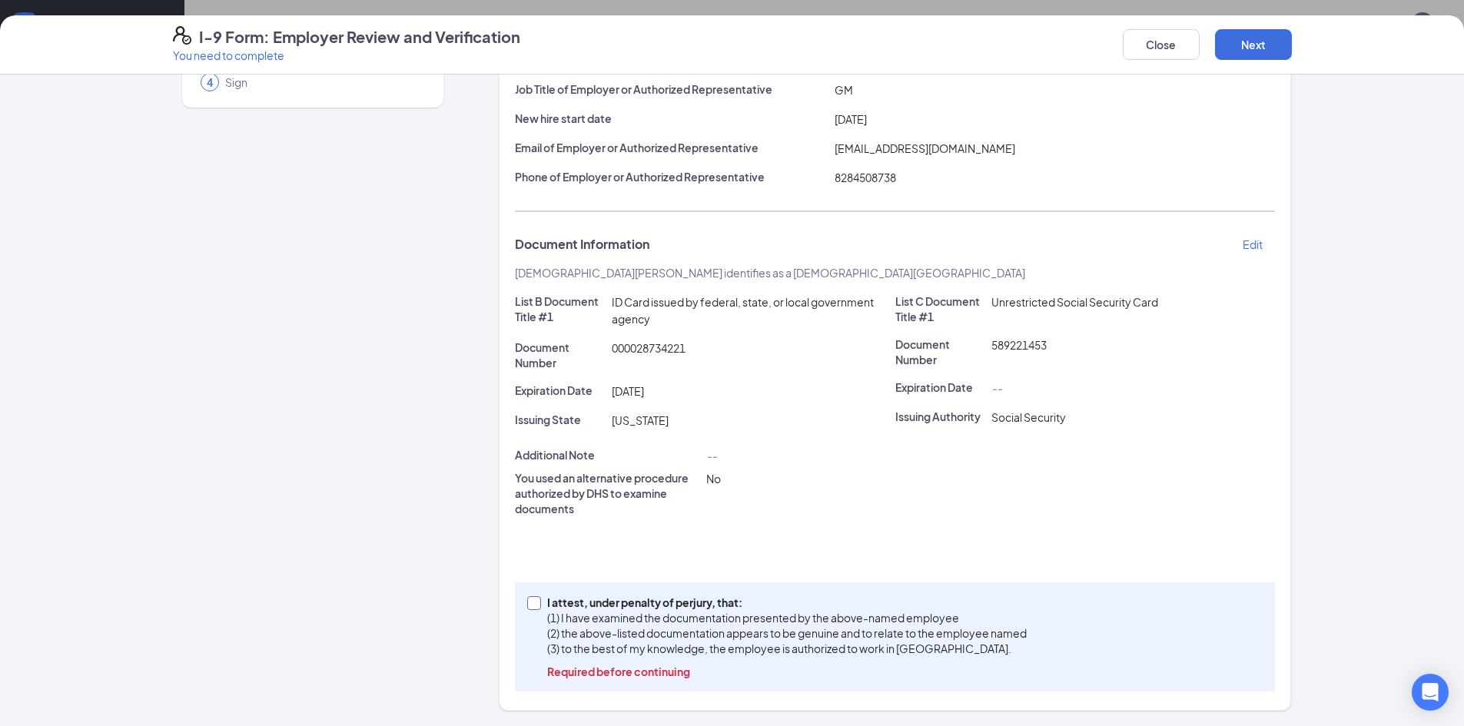
click at [527, 609] on span at bounding box center [534, 603] width 14 height 14
click at [527, 607] on input "I attest, under penalty of perjury, that: (1) I have examined the documentation…" at bounding box center [532, 601] width 11 height 11
checkbox input "true"
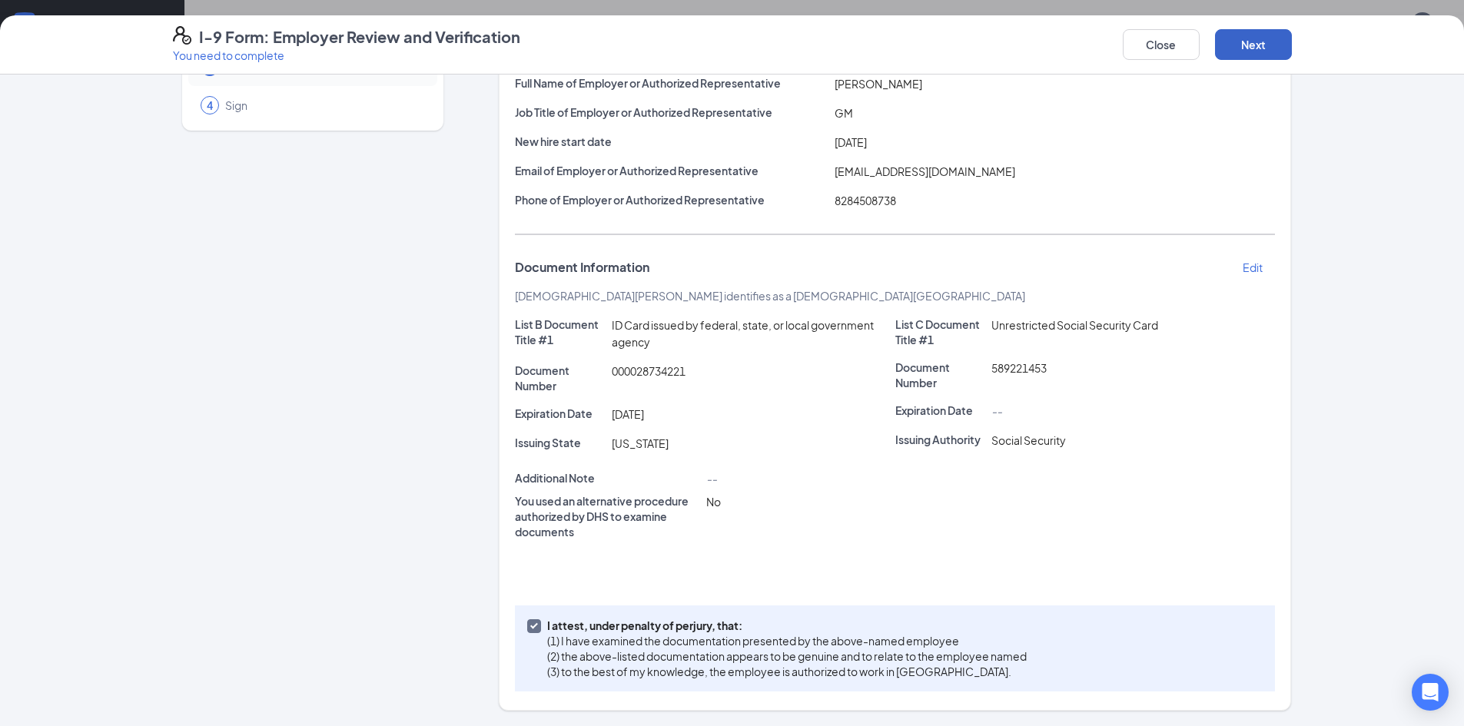
click at [1261, 41] on button "Next" at bounding box center [1253, 44] width 77 height 31
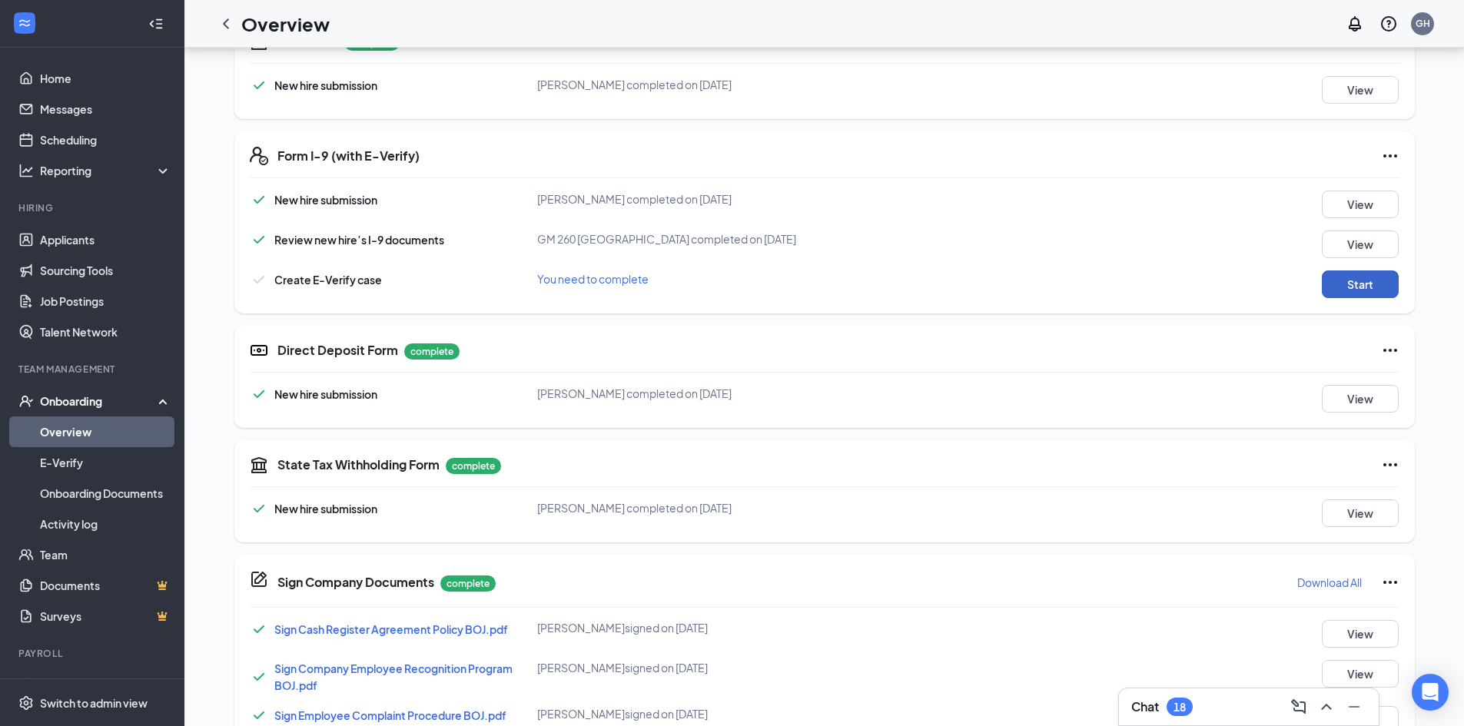
click at [1375, 281] on button "Start" at bounding box center [1360, 284] width 77 height 28
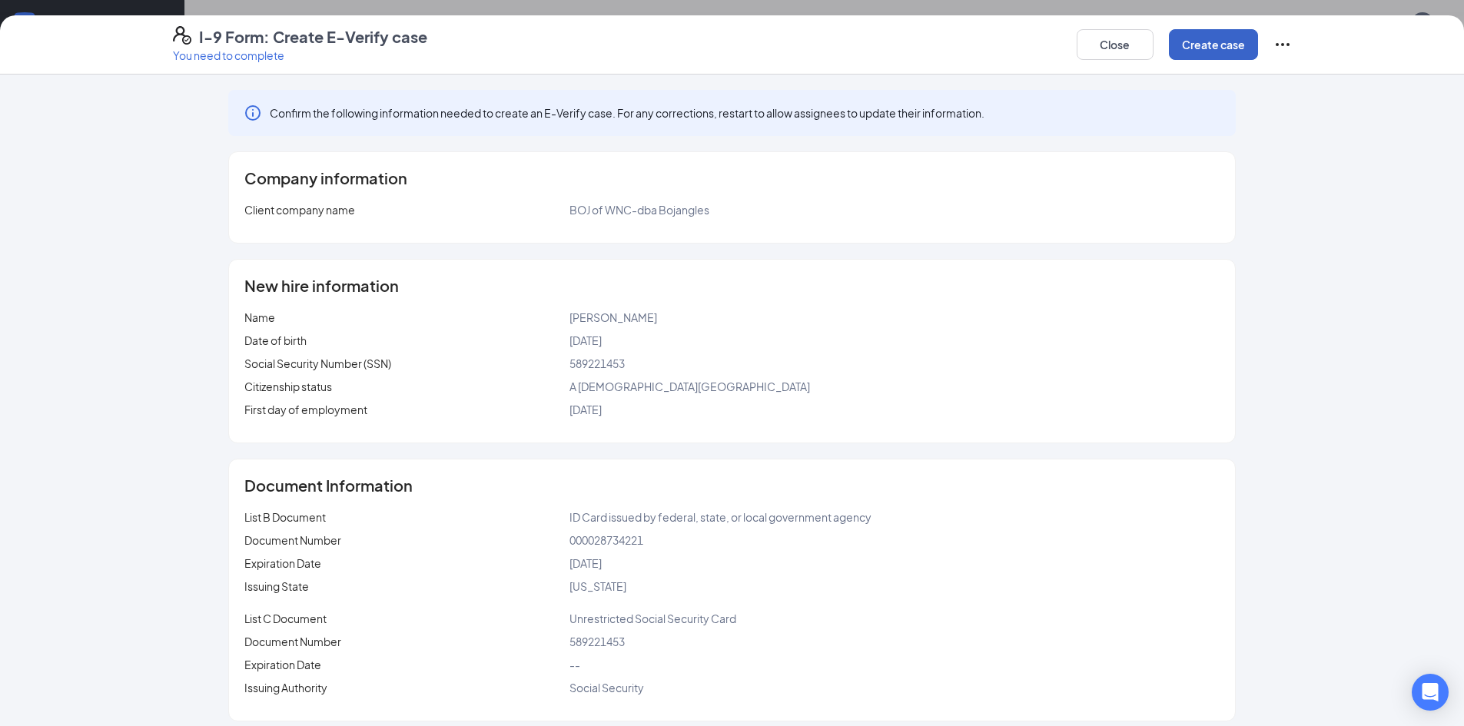
click at [1231, 48] on button "Create case" at bounding box center [1213, 44] width 89 height 31
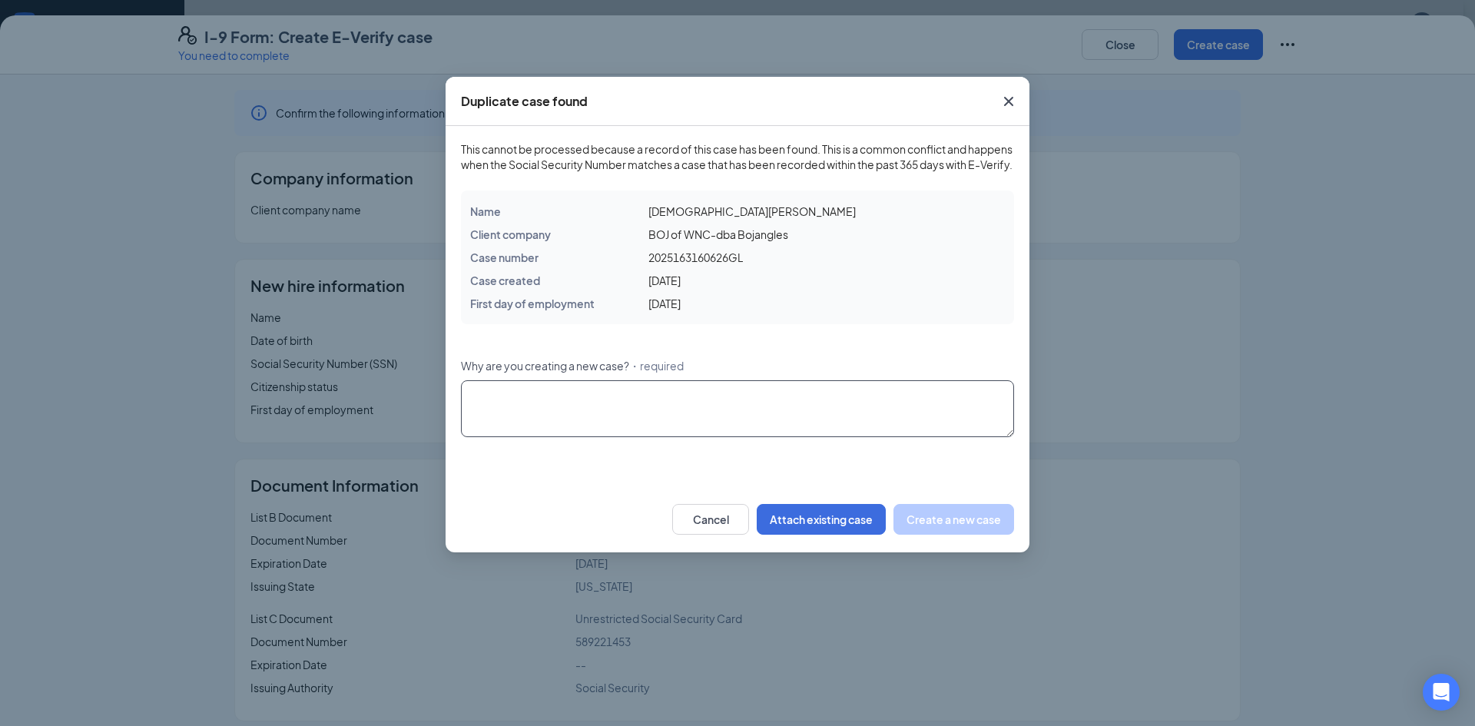
click at [761, 426] on textarea "Why are you creating a new case? ・required" at bounding box center [737, 408] width 553 height 57
type textarea "rehire"
click at [936, 535] on button "Create a new case" at bounding box center [954, 519] width 121 height 31
